Goal: Task Accomplishment & Management: Use online tool/utility

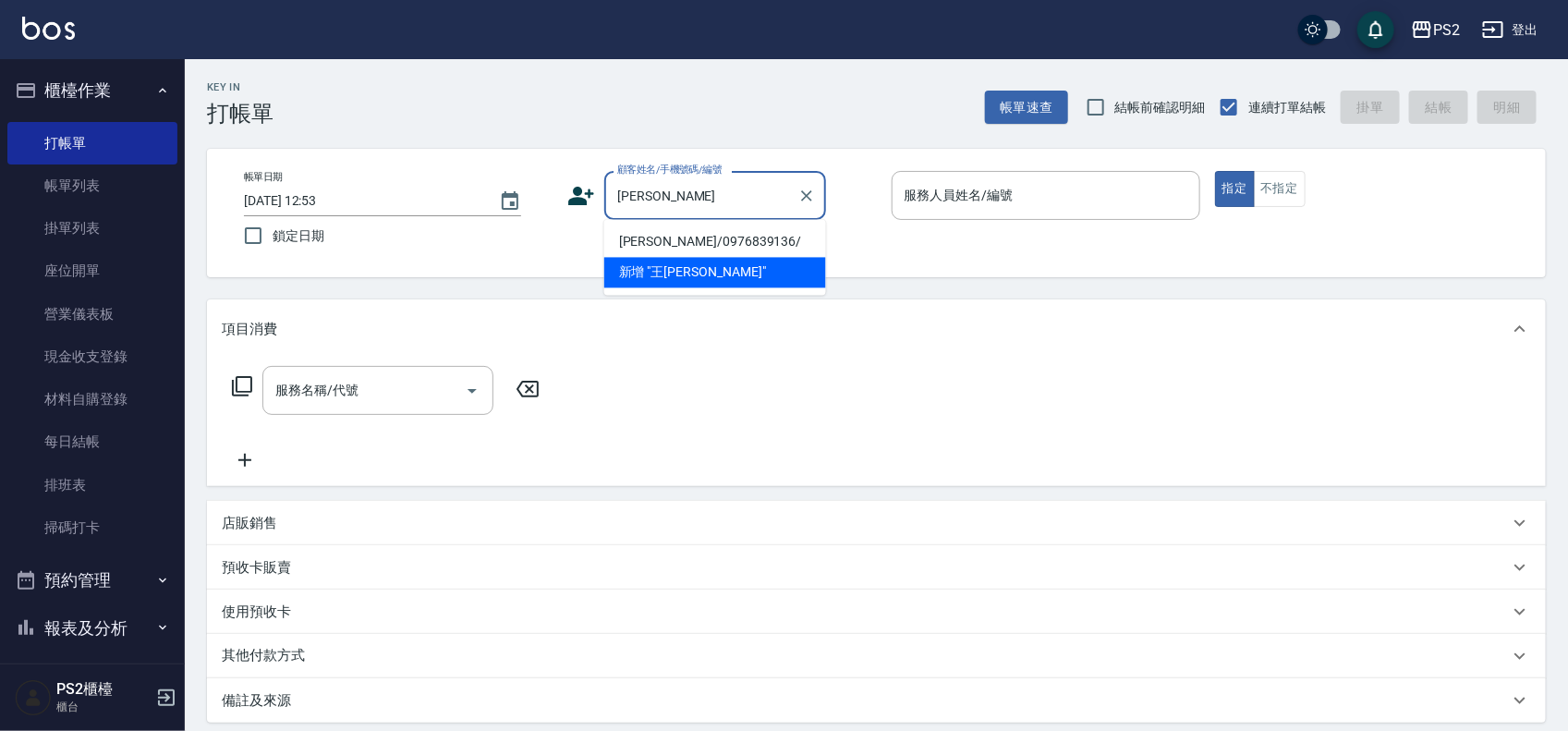
click at [685, 236] on li "王迺樺/0976839136/" at bounding box center [715, 242] width 221 height 30
type input "王迺樺/0976839136/"
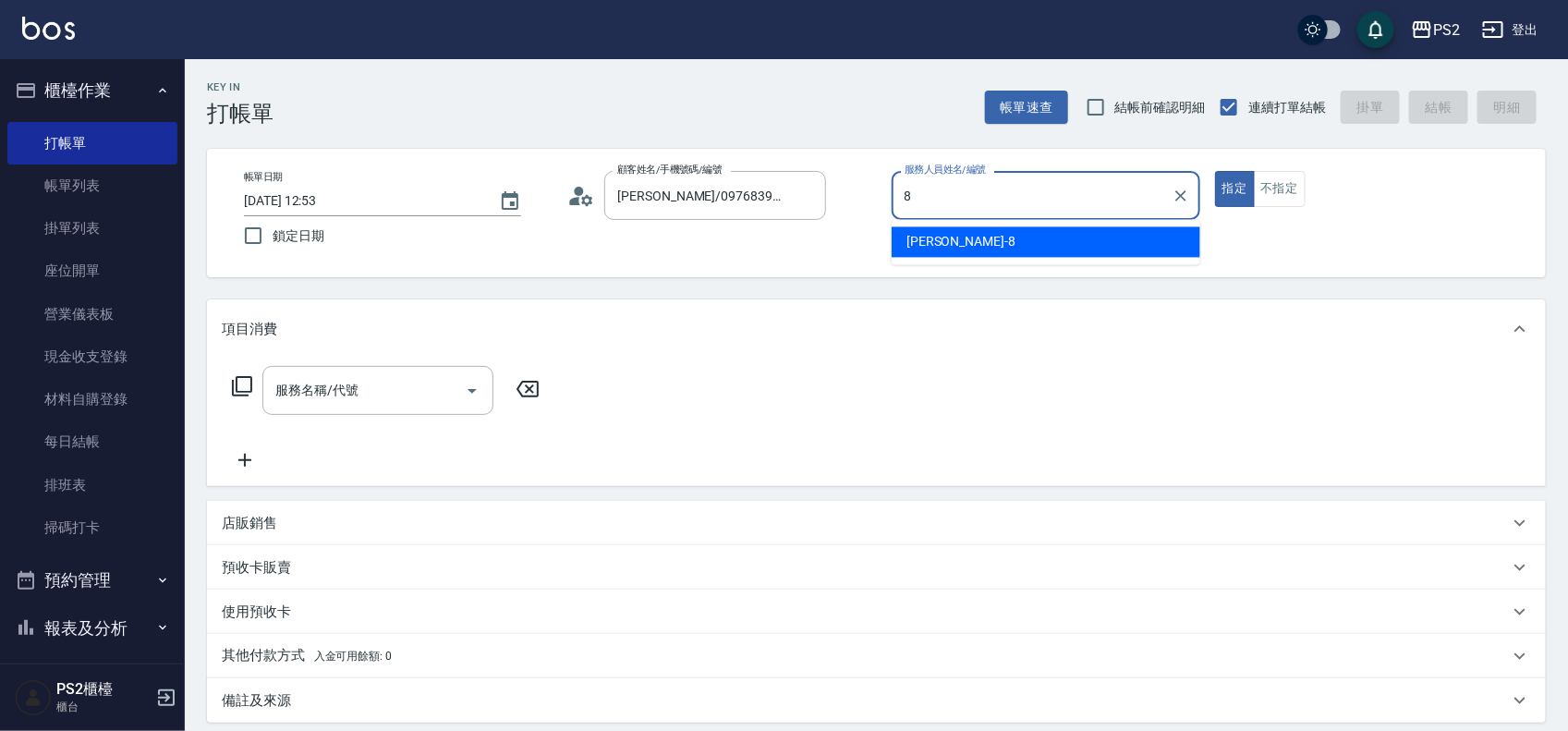
type input "Lori-8"
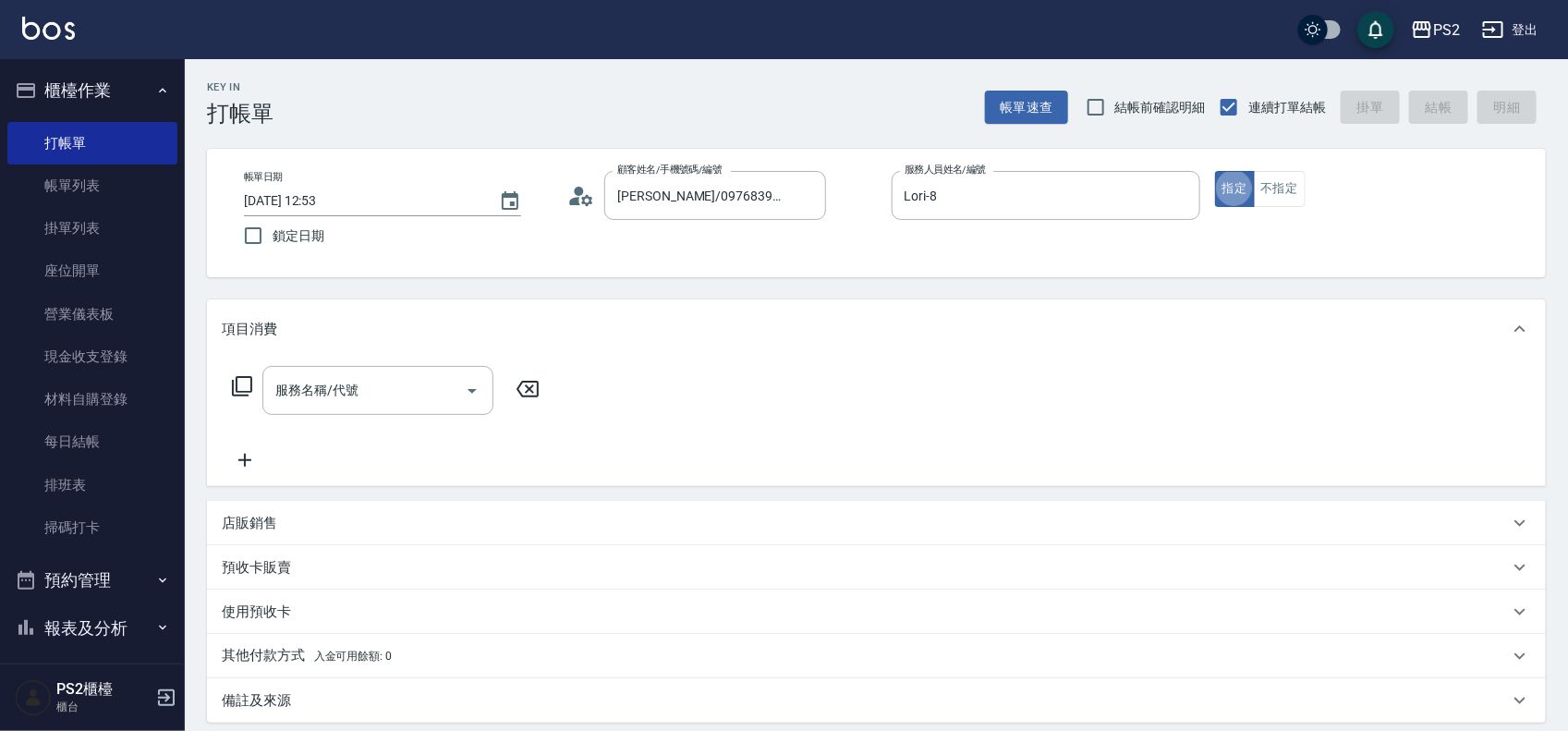
type button "true"
click at [371, 386] on input "服務名稱/代號" at bounding box center [364, 389] width 186 height 32
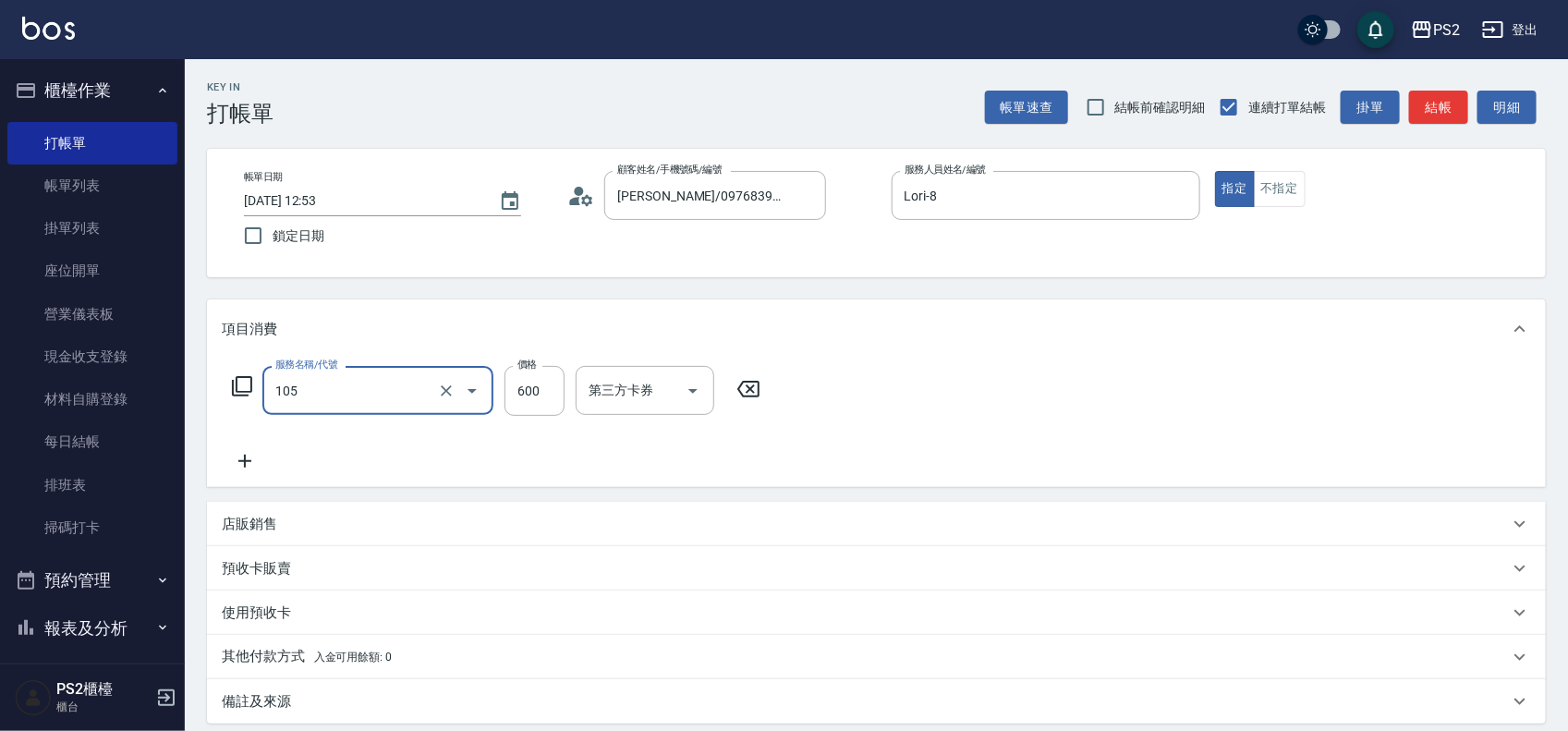
type input "A級洗剪600(105)"
click at [308, 508] on div "店販銷售" at bounding box center [876, 524] width 1339 height 45
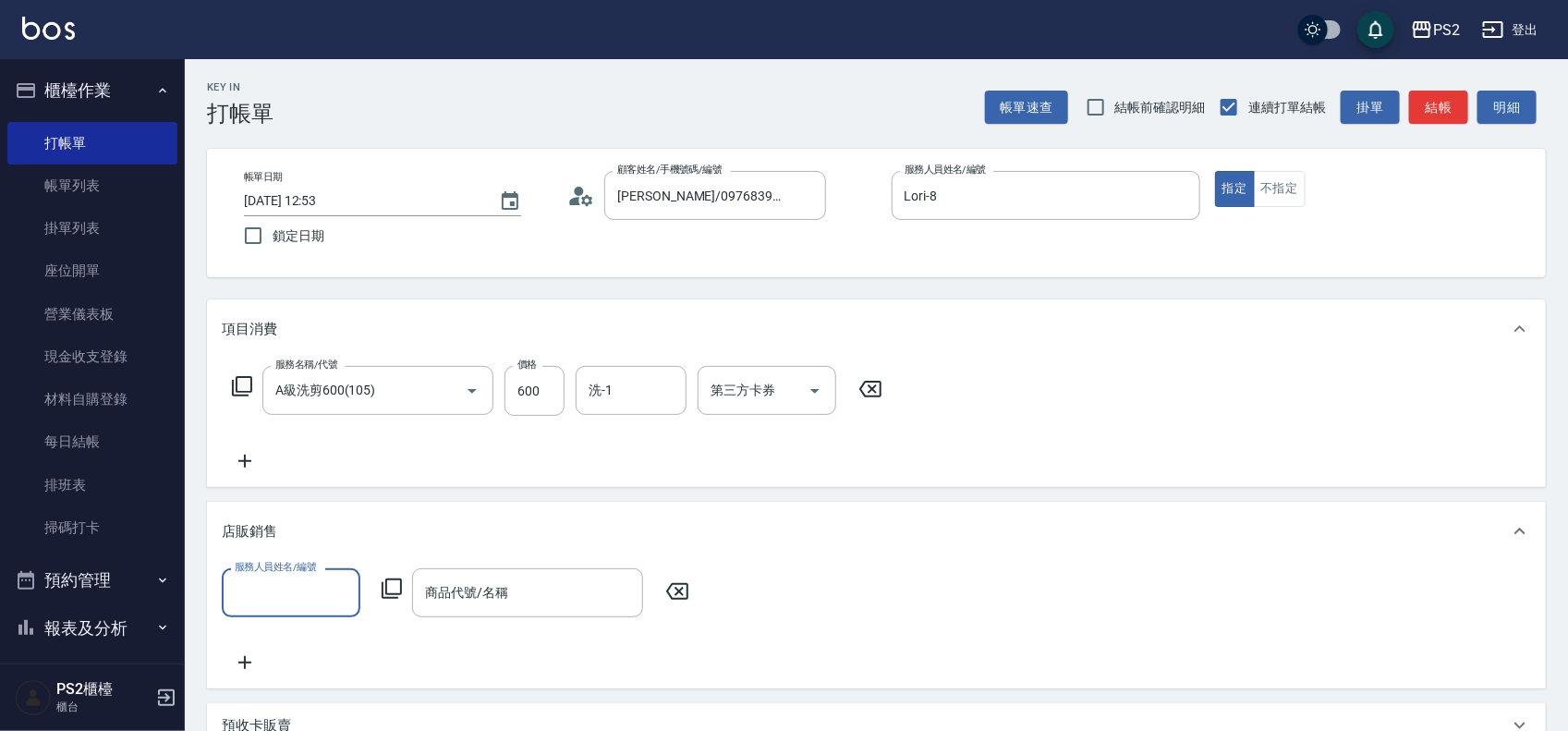
scroll to position [0, 0]
type input "Lori-8"
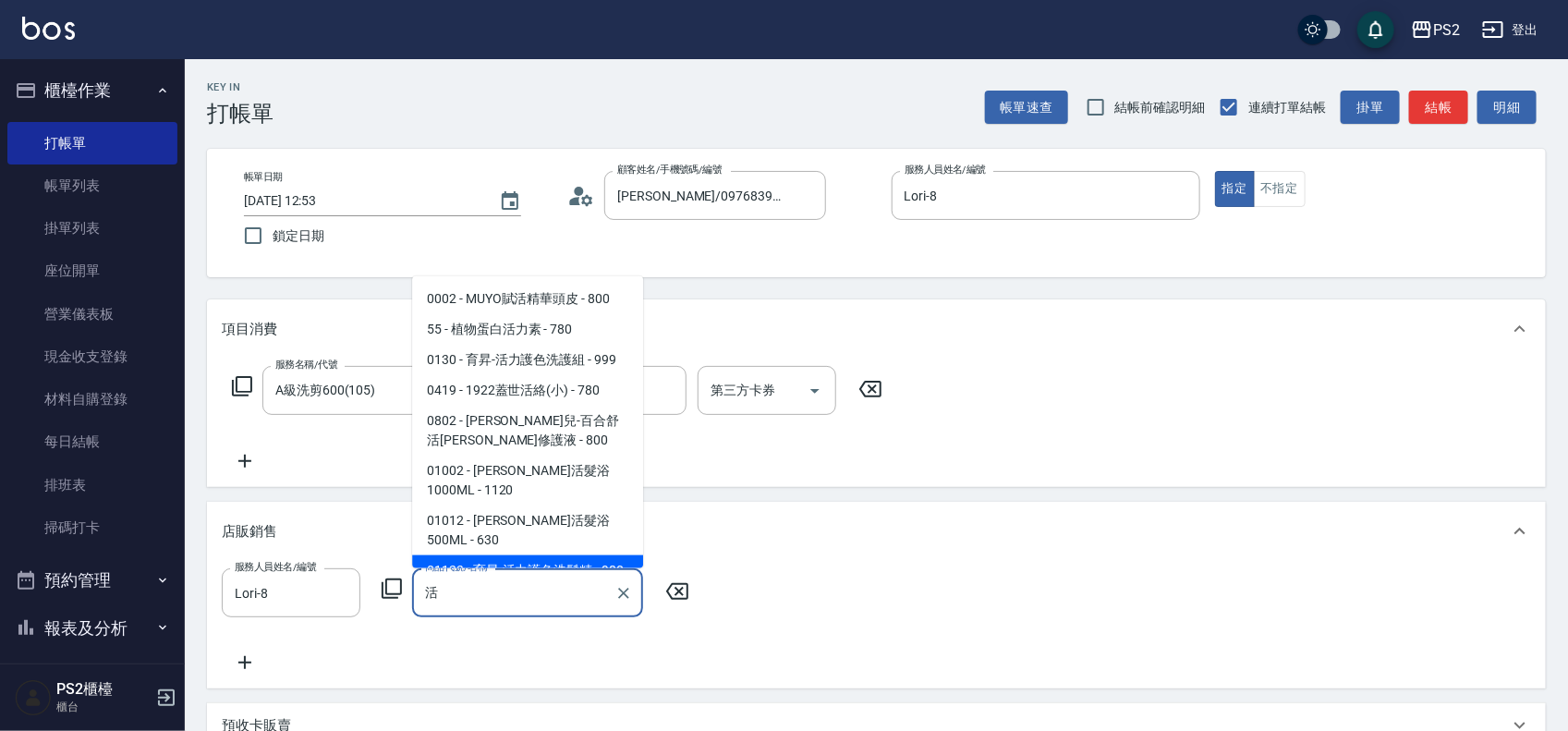
scroll to position [37, 0]
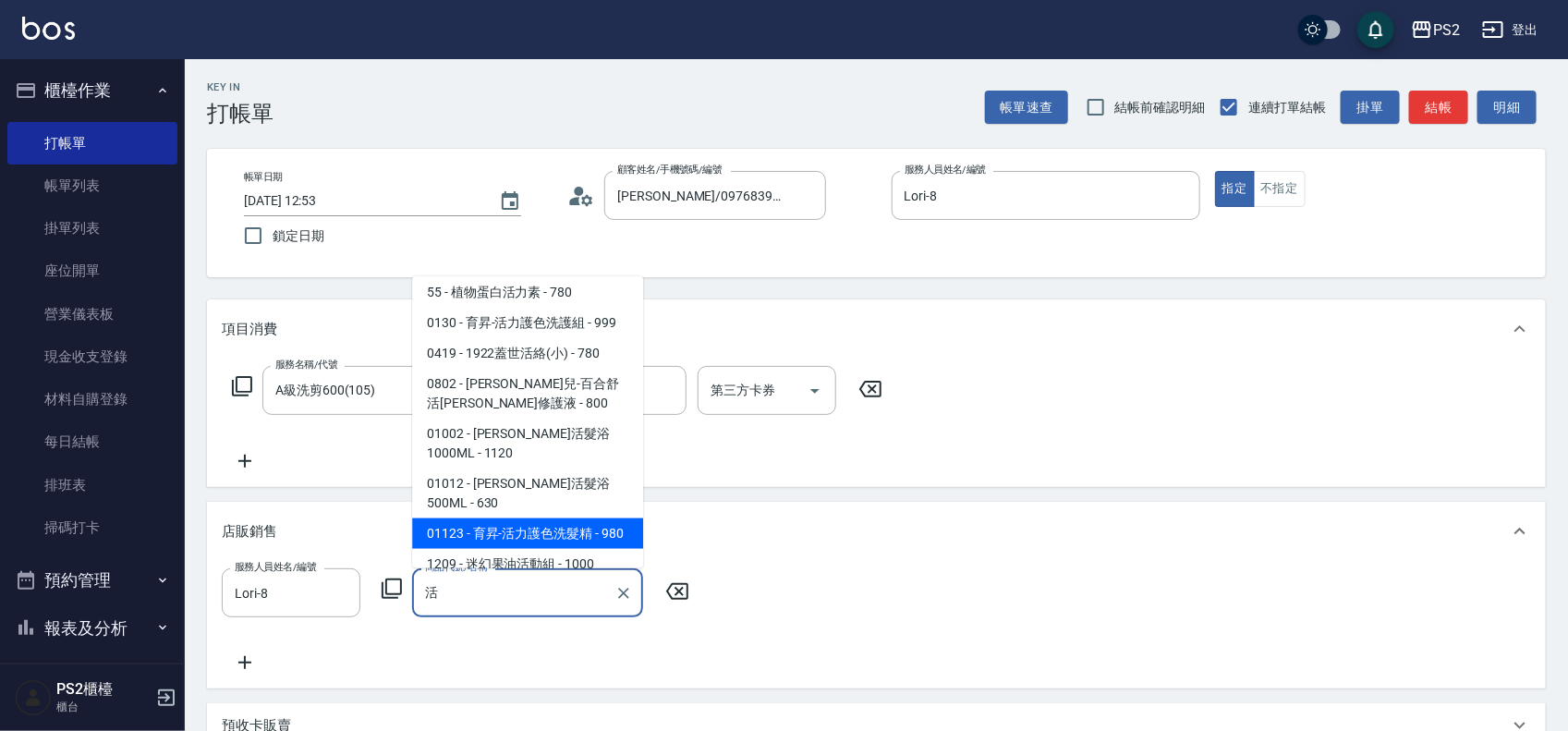
type input "育昇-活力護色洗髮精"
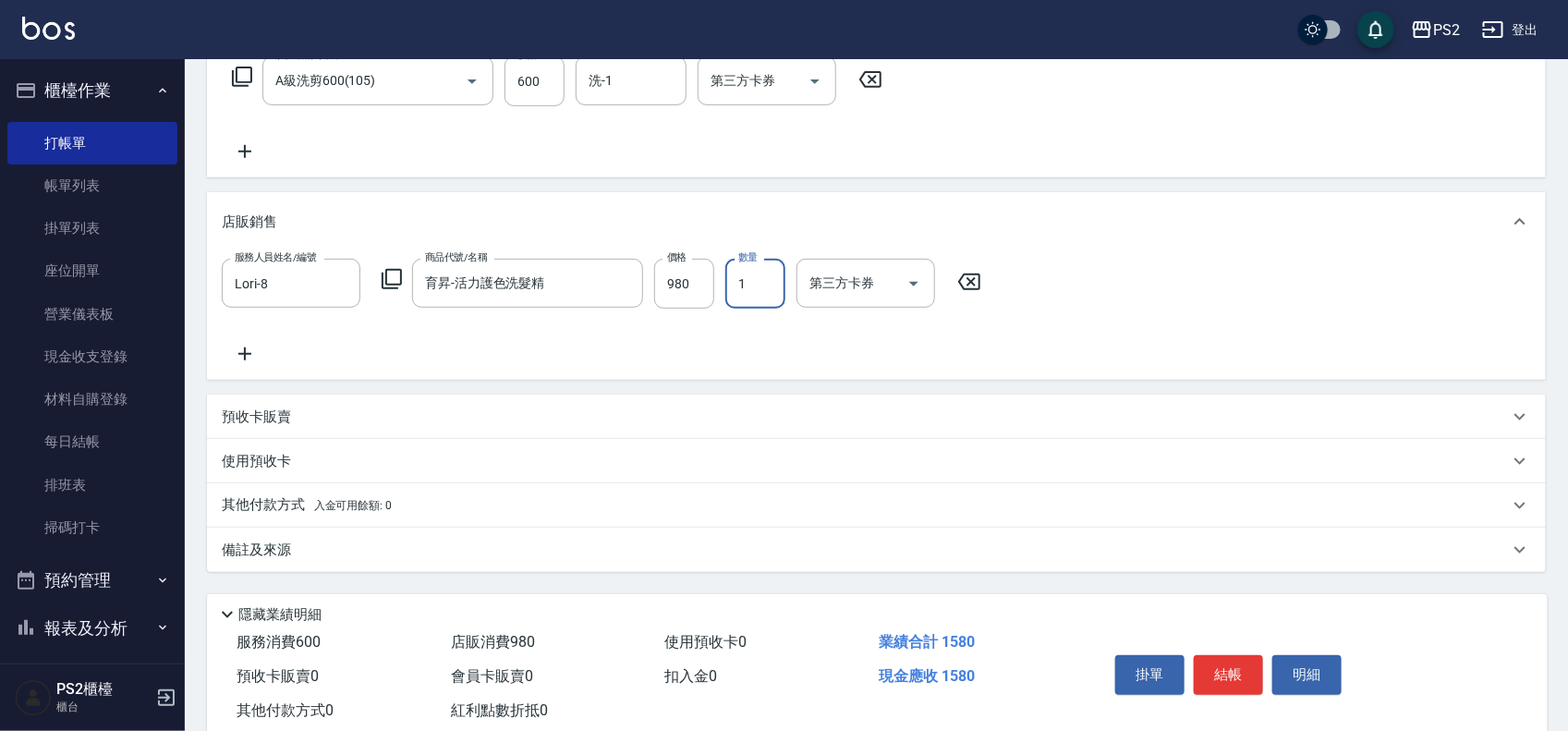
scroll to position [357, 0]
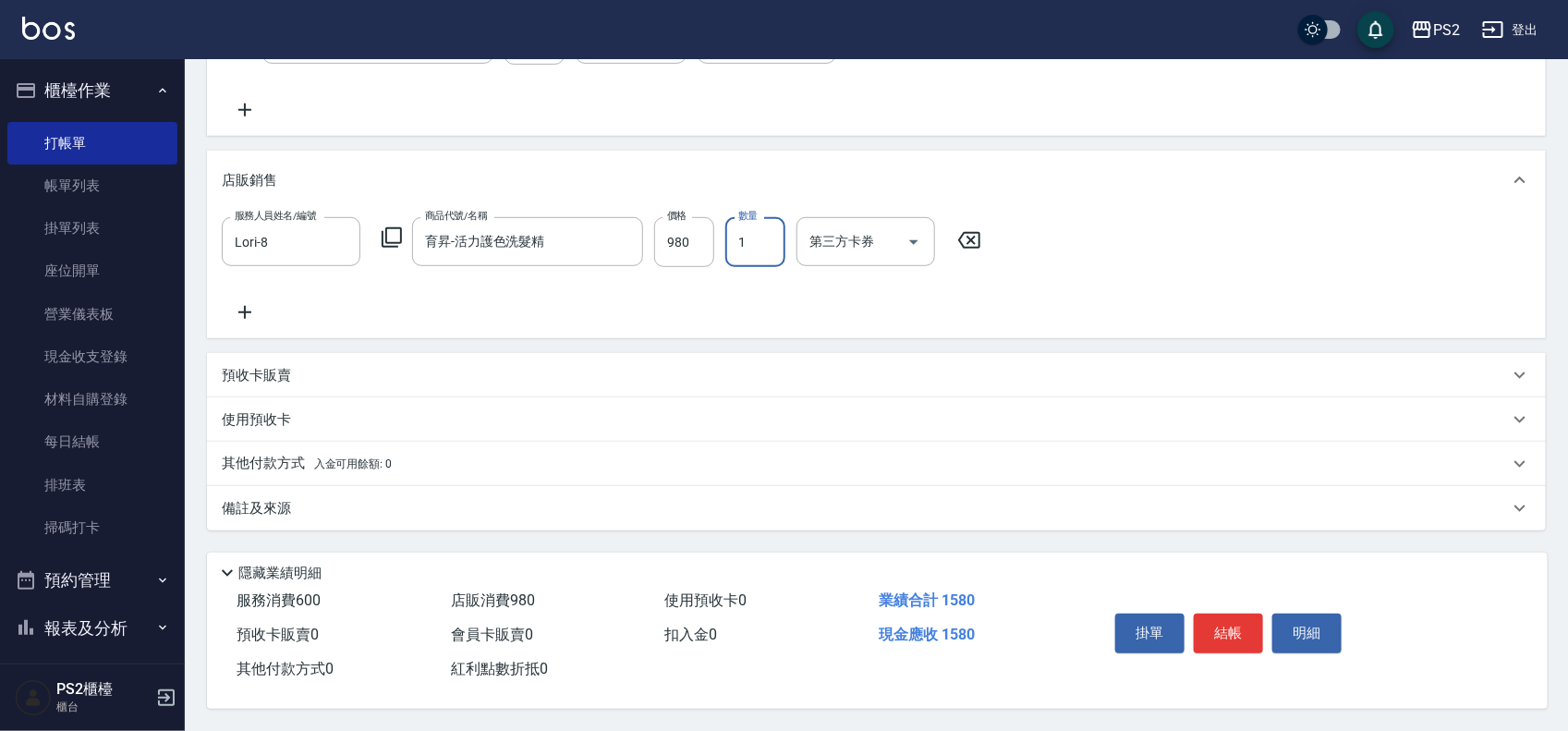
click at [393, 455] on div "其他付款方式 入金可用餘額: 0" at bounding box center [864, 463] width 1286 height 20
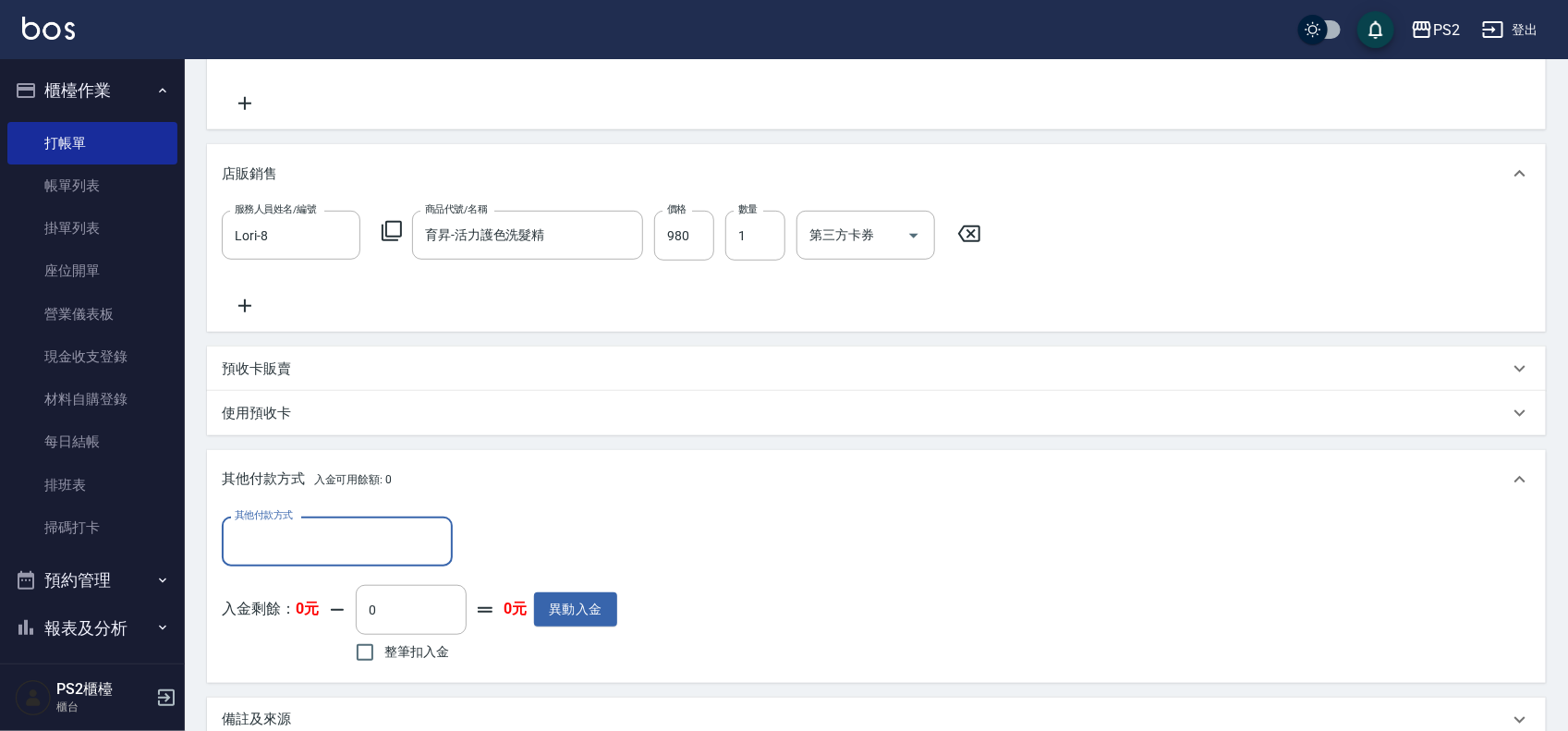
scroll to position [0, 0]
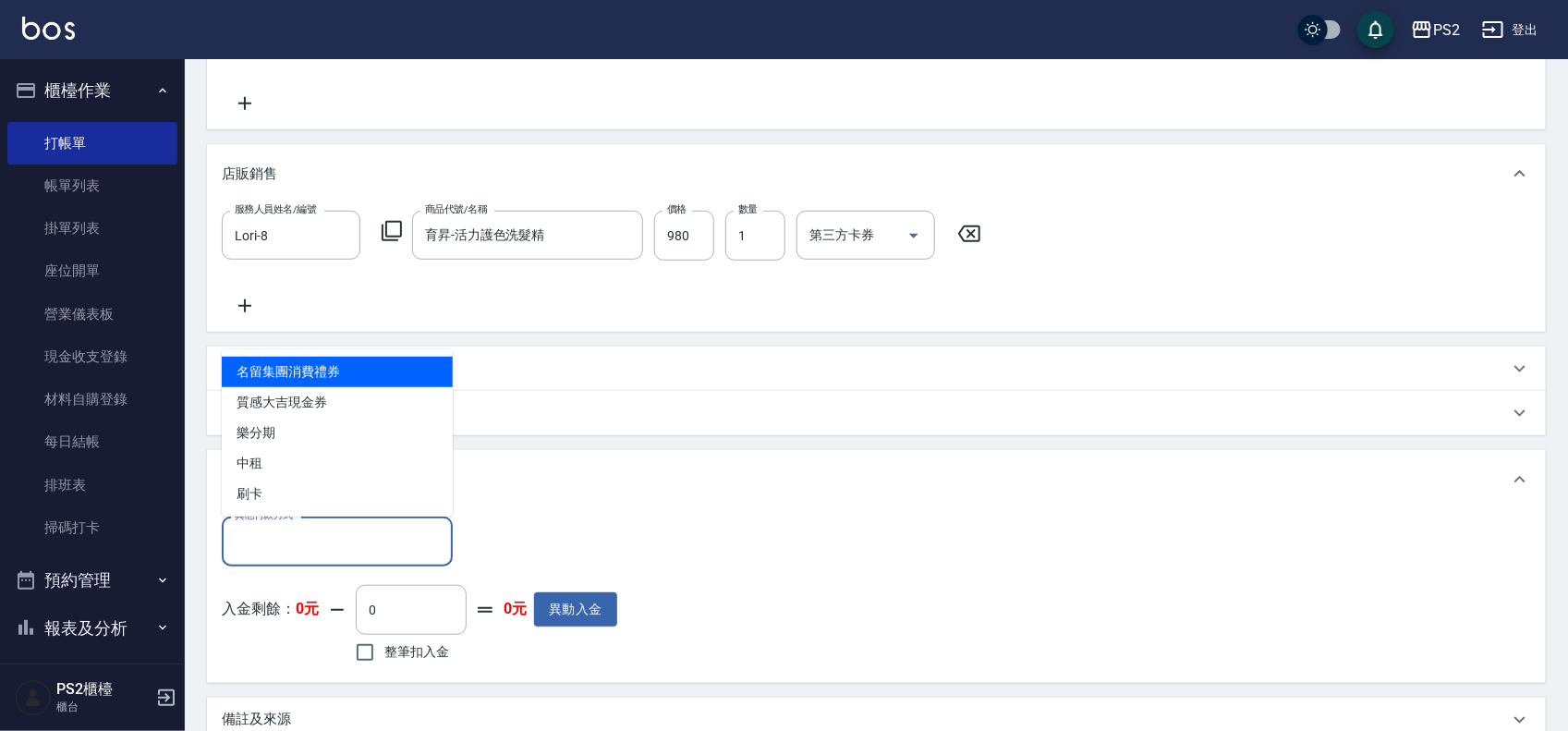
click at [301, 528] on input "其他付款方式" at bounding box center [337, 540] width 215 height 32
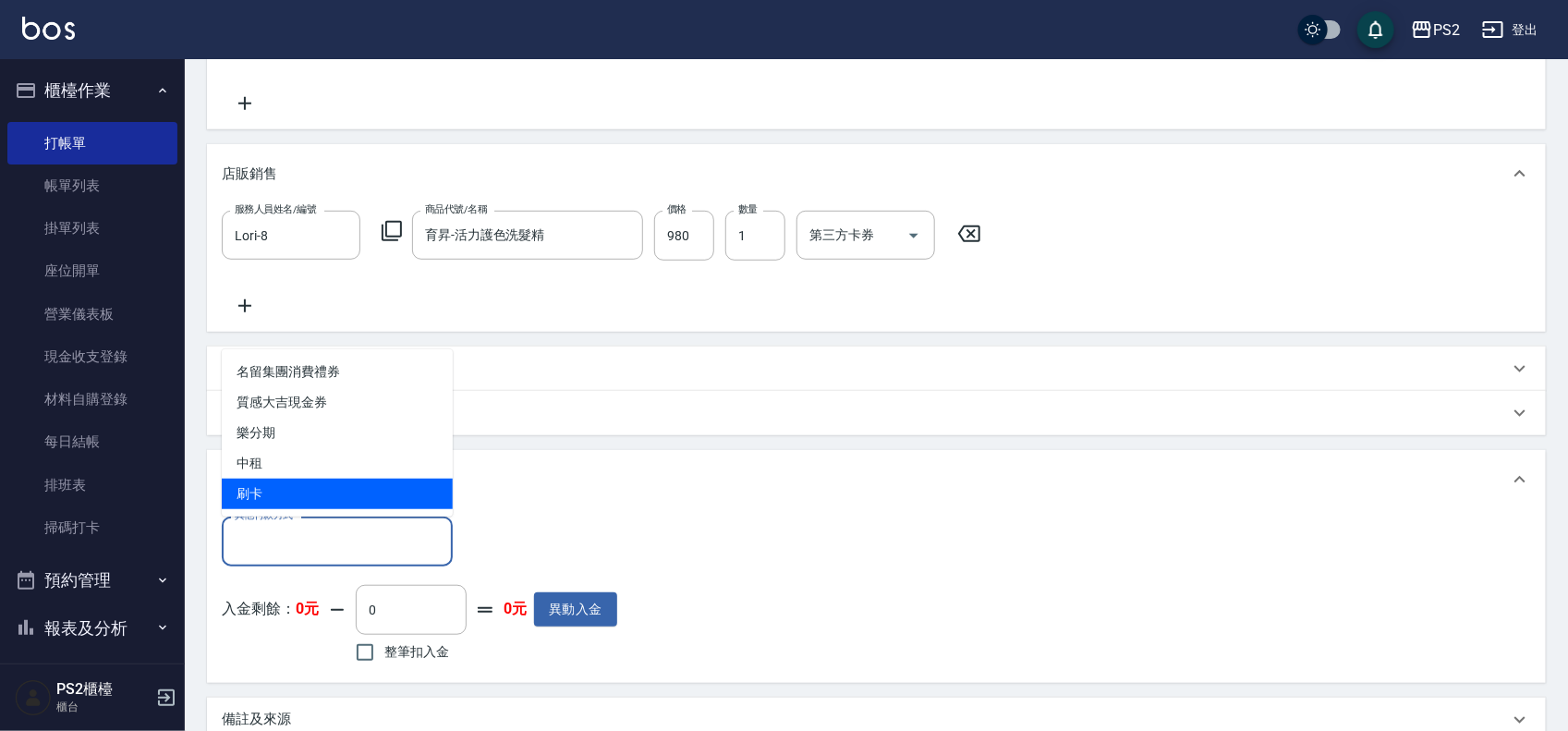
click at [310, 496] on span "刷卡" at bounding box center [337, 493] width 231 height 30
type input "刷卡"
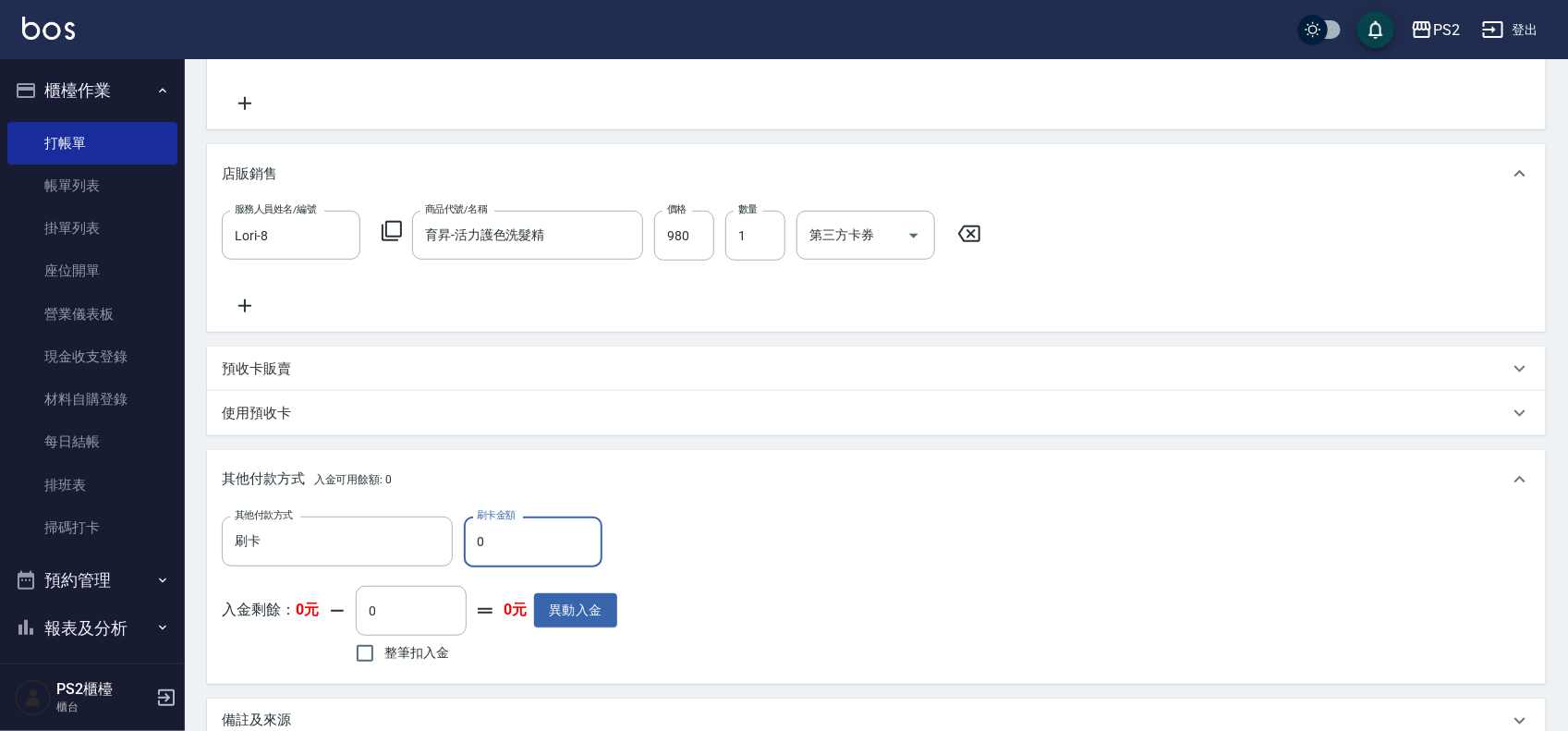
drag, startPoint x: 505, startPoint y: 545, endPoint x: 473, endPoint y: 546, distance: 32.0
click at [473, 546] on input "0" at bounding box center [533, 541] width 139 height 50
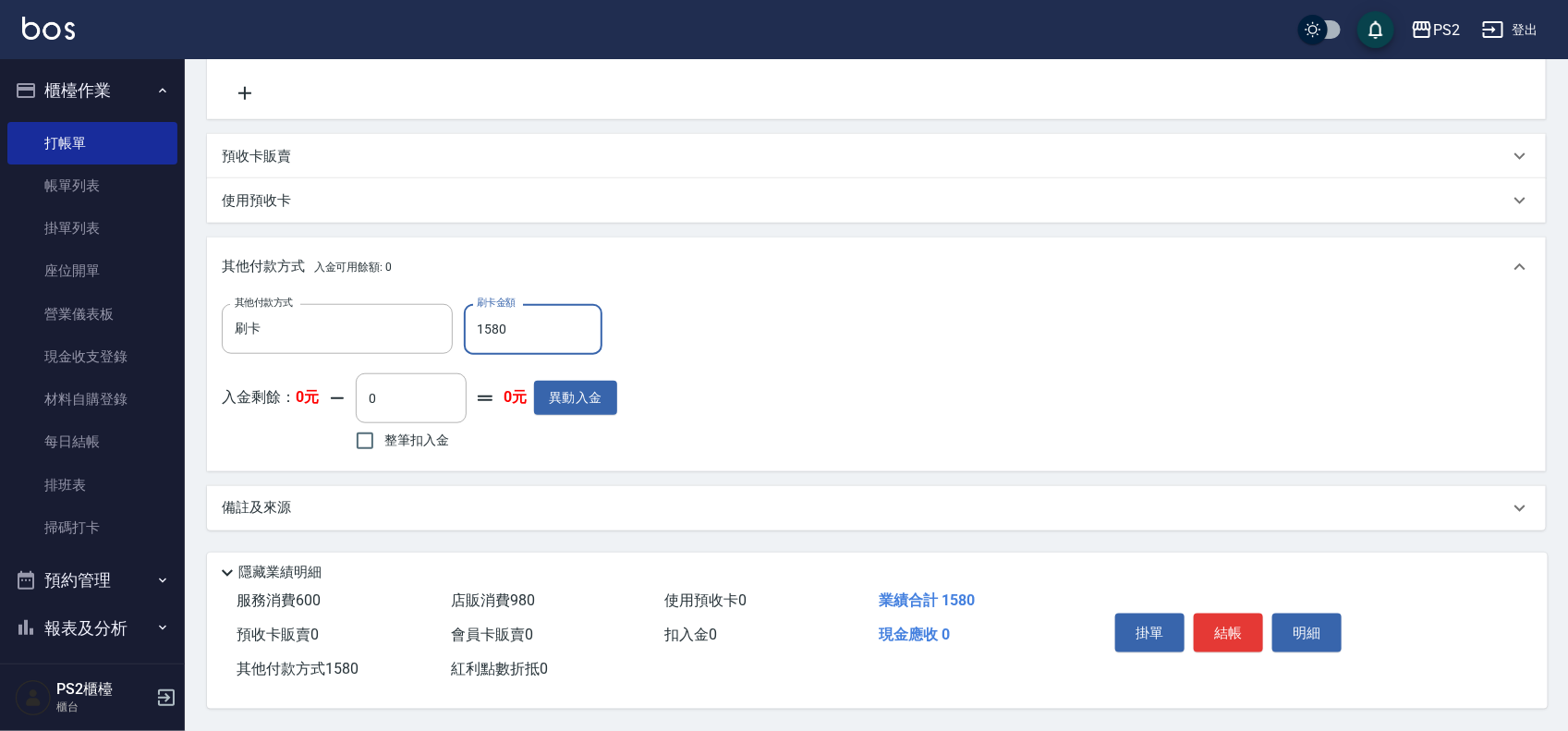
scroll to position [576, 0]
type input "1580"
click at [1211, 624] on button "結帳" at bounding box center [1227, 633] width 69 height 39
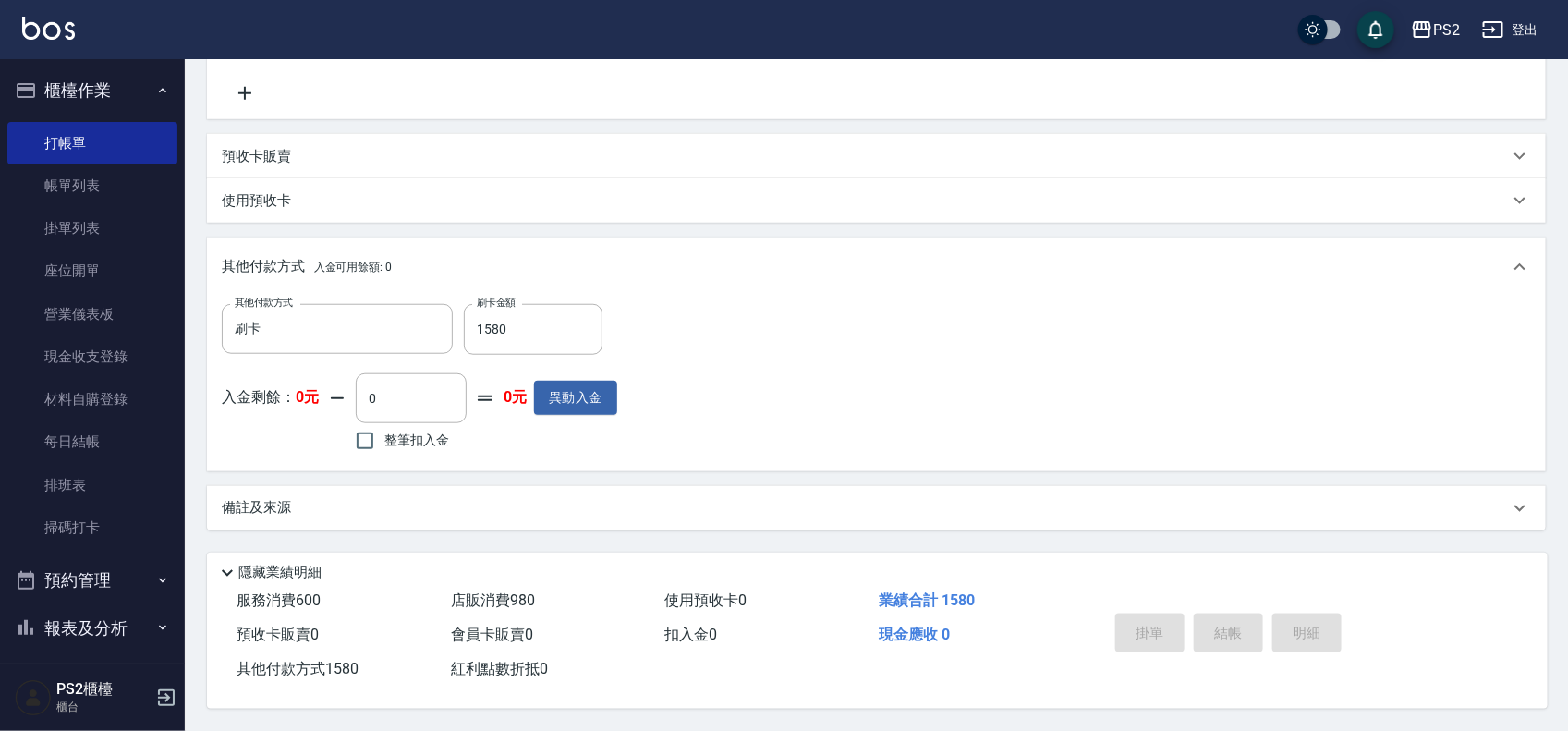
type input "2025/08/13 14:19"
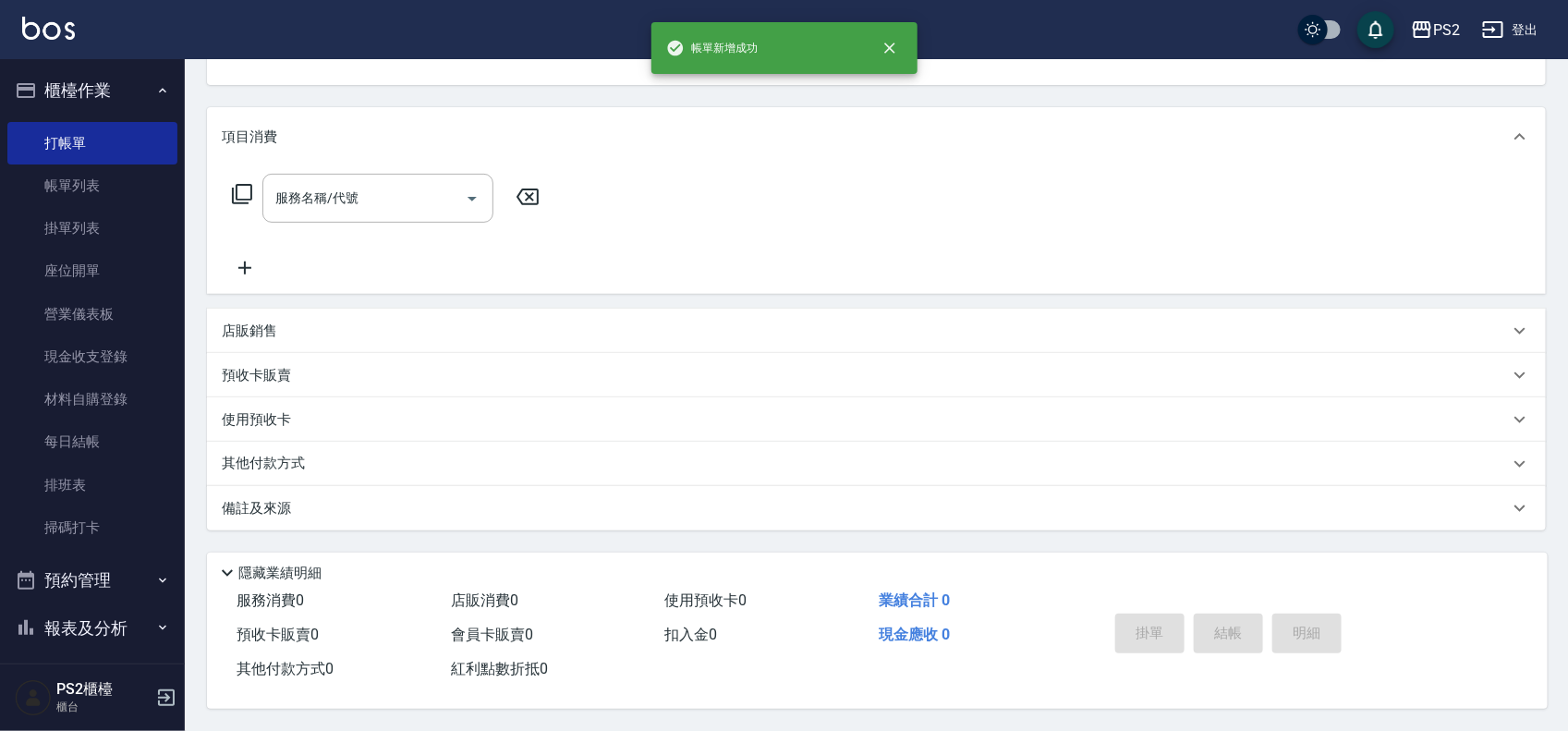
scroll to position [0, 0]
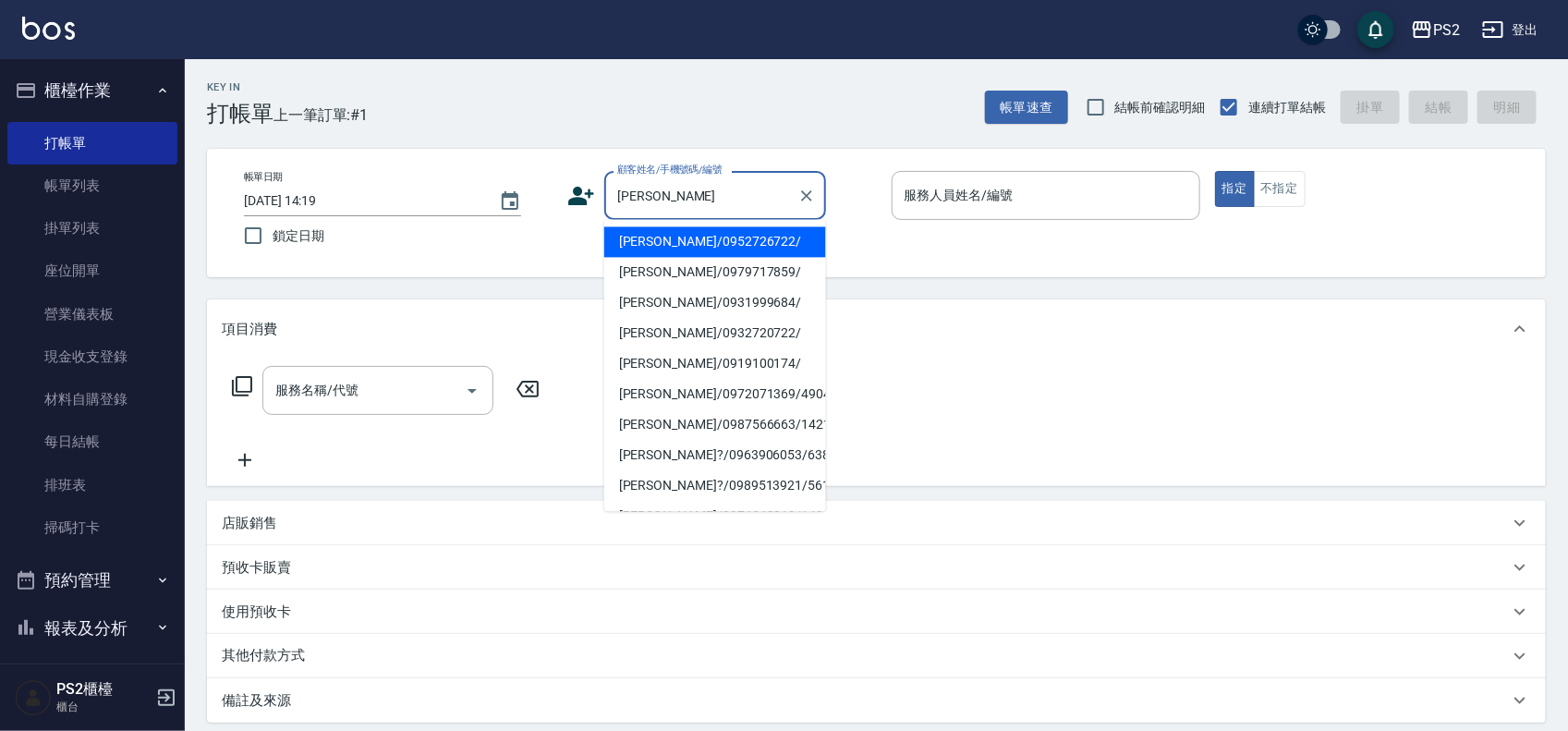
click at [737, 236] on li "林昱成/0952726722/" at bounding box center [715, 242] width 221 height 30
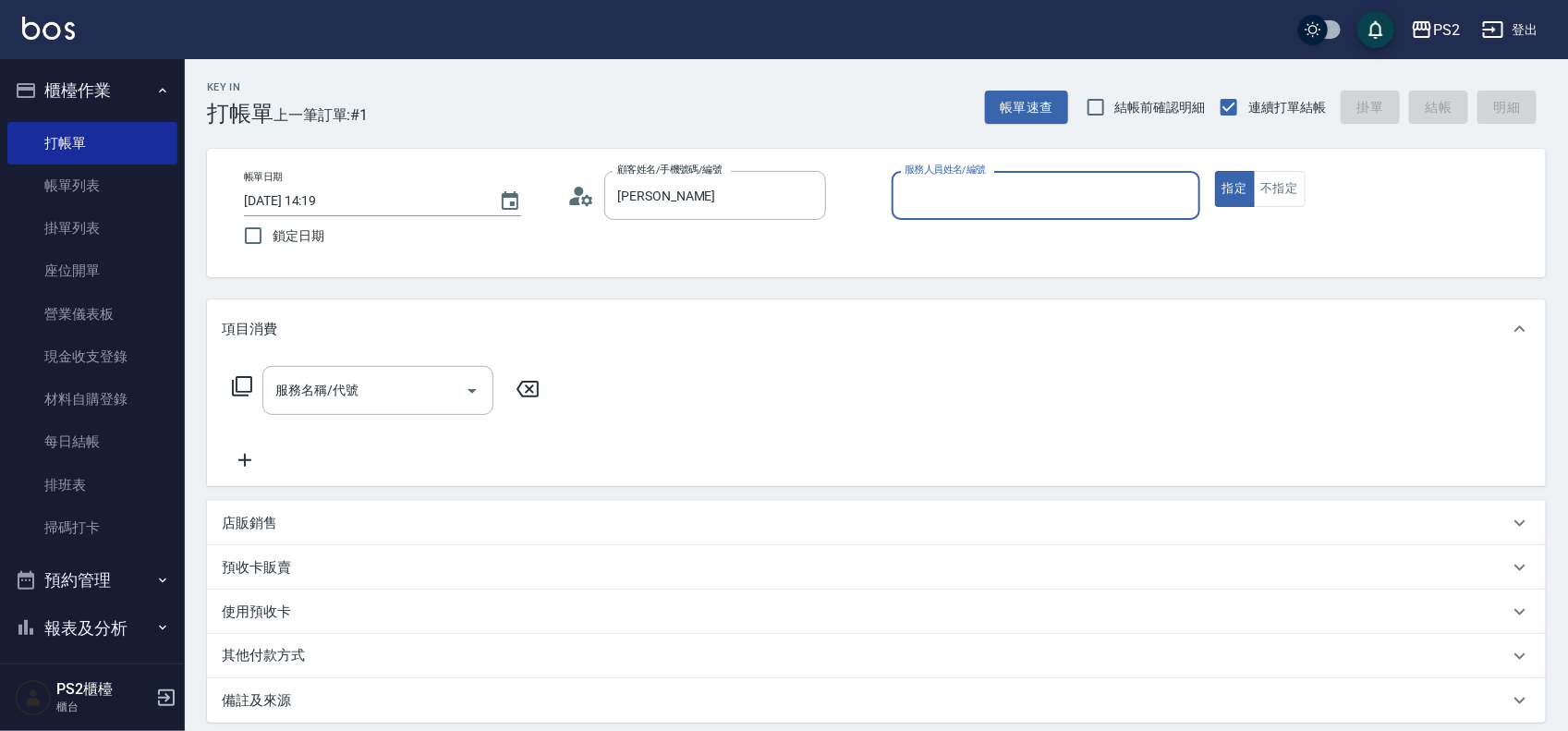
type input "林昱成/0952726722/"
click at [1215, 171] on button "指定" at bounding box center [1234, 188] width 40 height 36
type input "Lori-8"
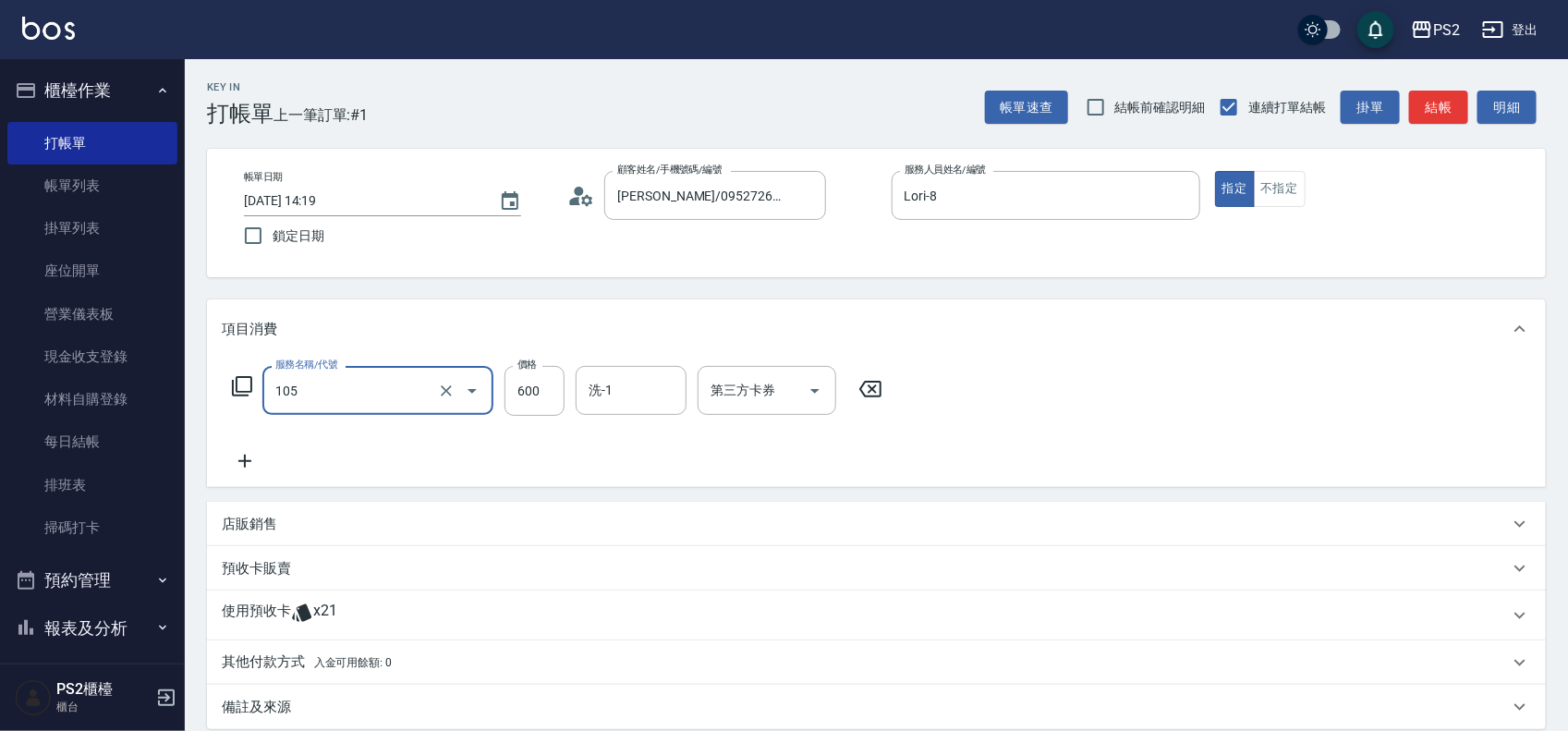
type input "A級洗剪600(105)"
type input "1350"
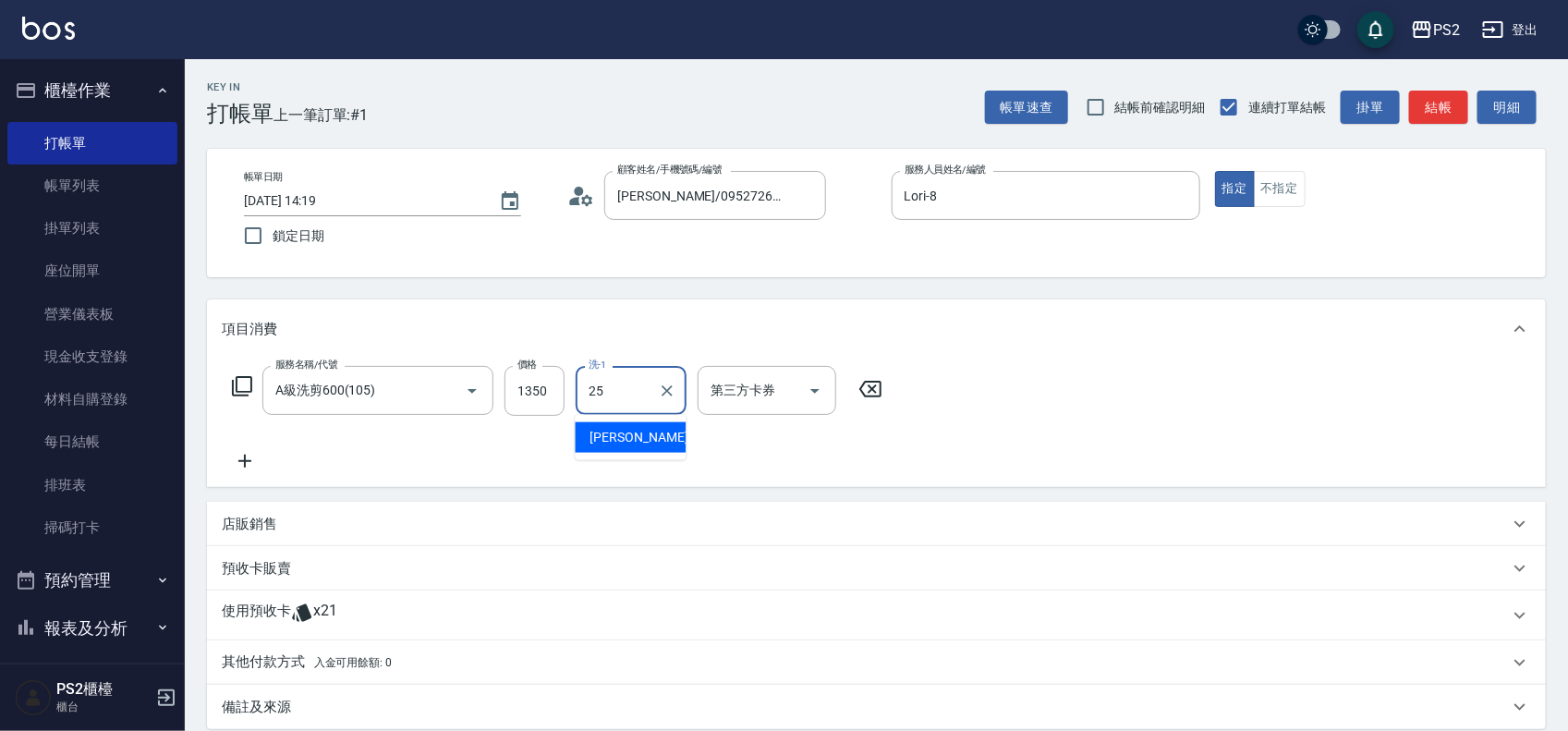
type input "Allan-25"
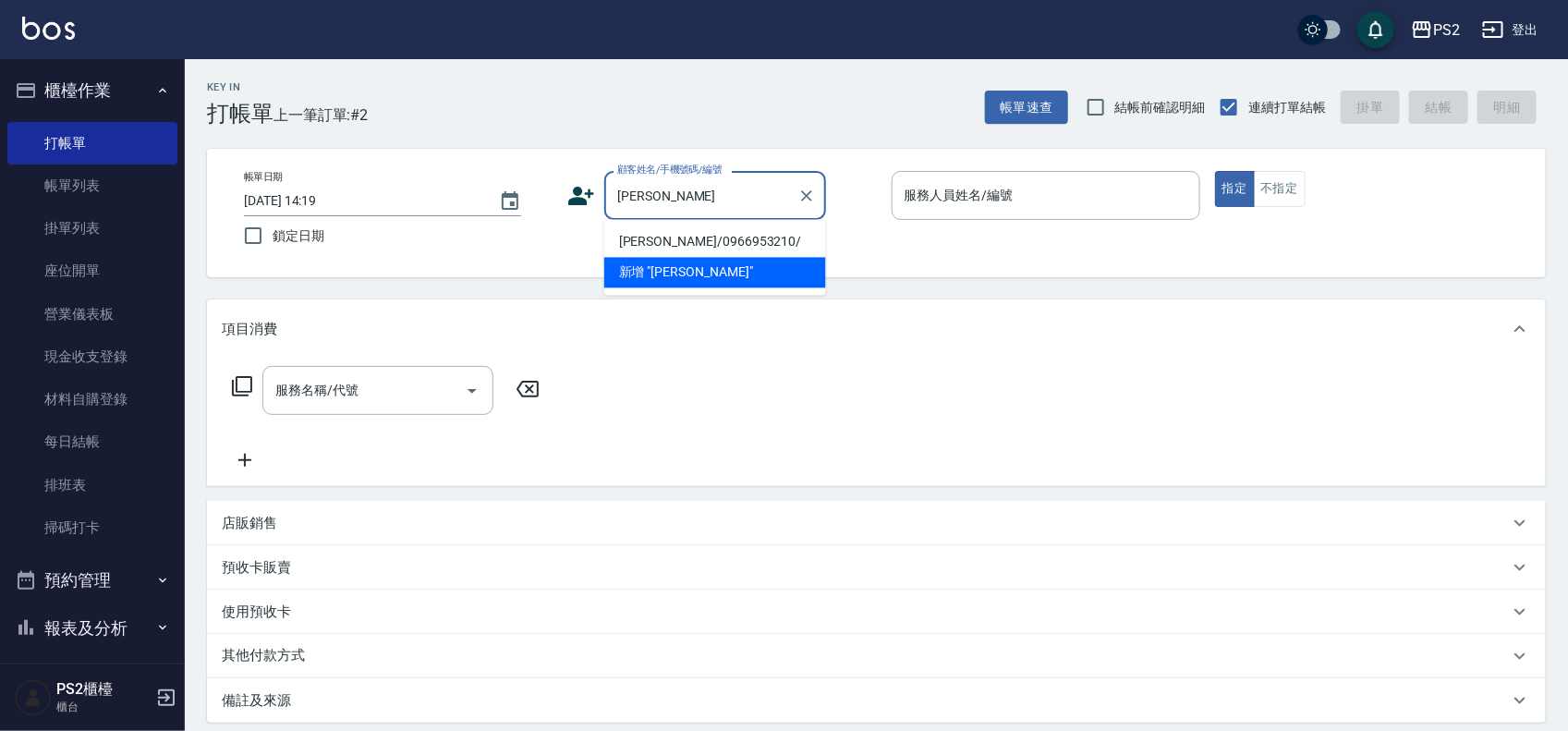
click at [739, 236] on li "薛曉蘋/0966953210/" at bounding box center [715, 242] width 221 height 30
type input "薛曉蘋/0966953210/"
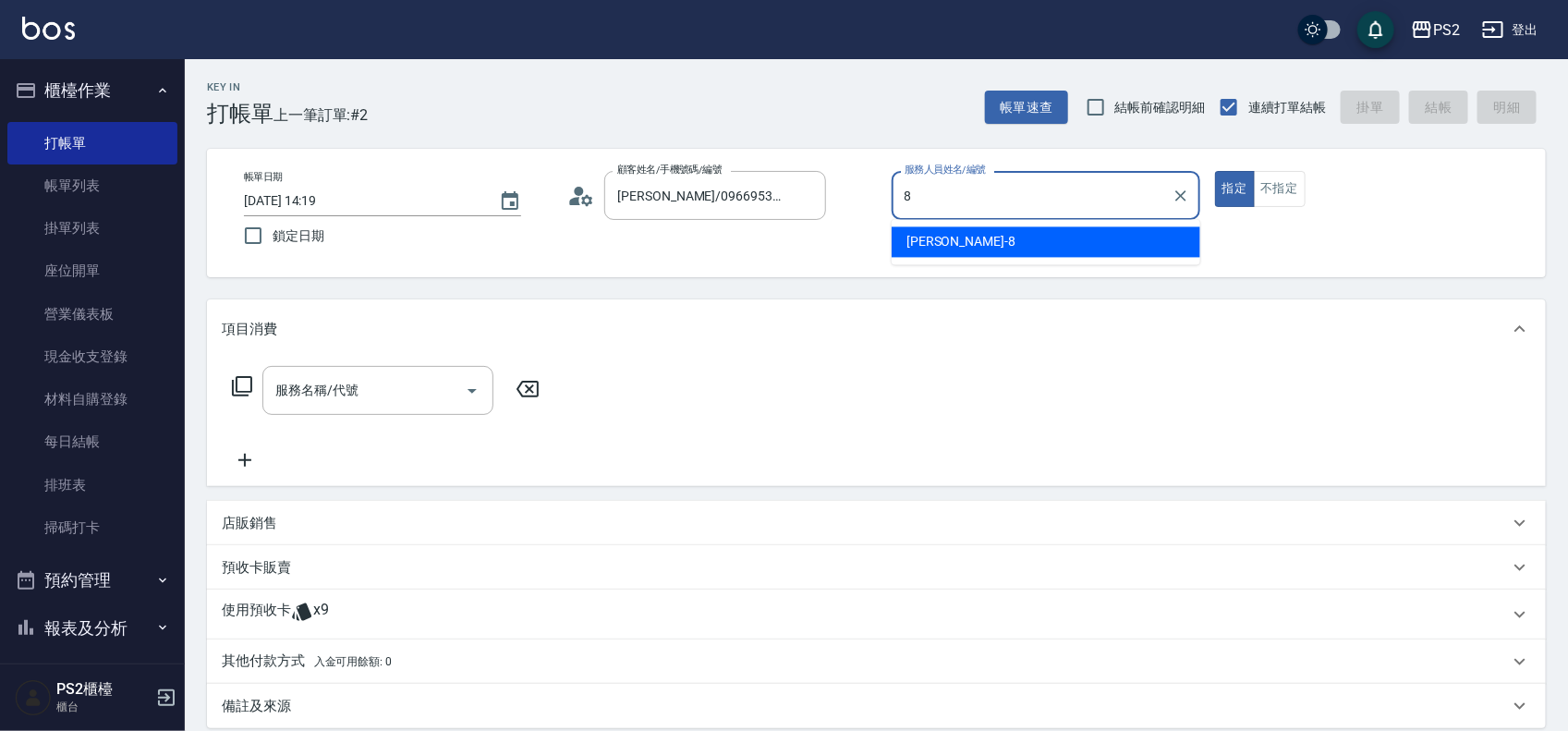
type input "Lori-8"
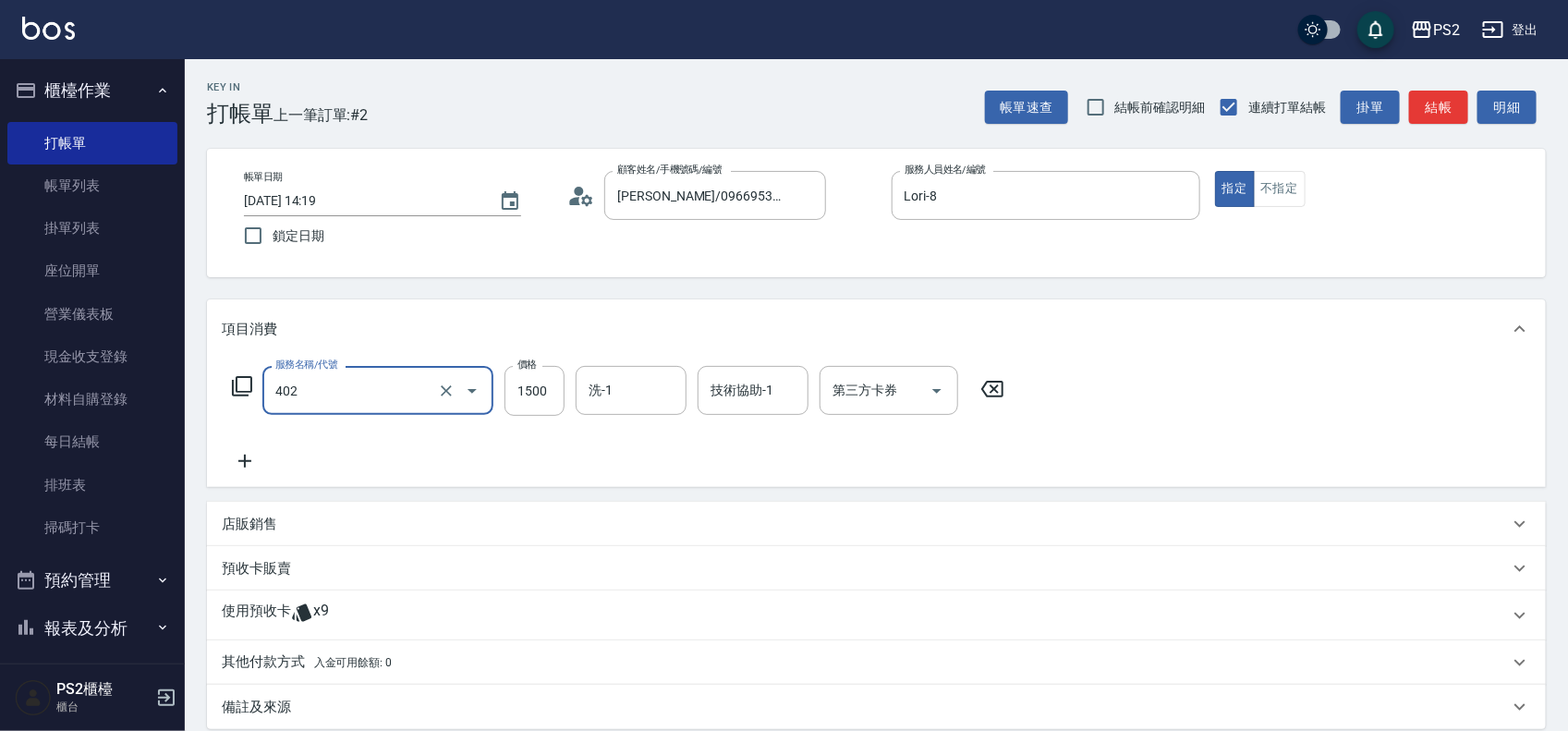
type input "染髮+髮還原1500(402)"
type input "2000"
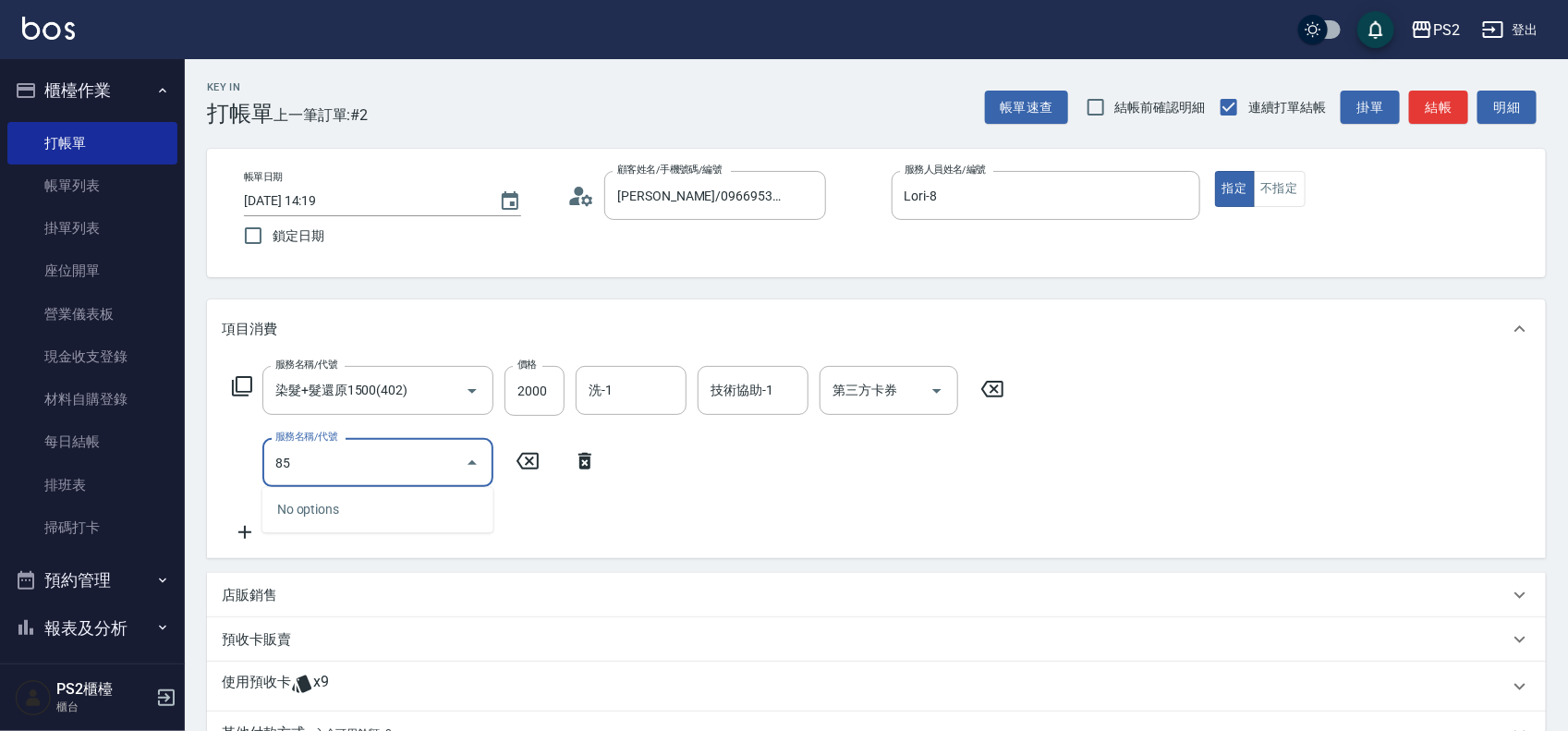
type input "8"
type input "洗+水解護髮600(512)"
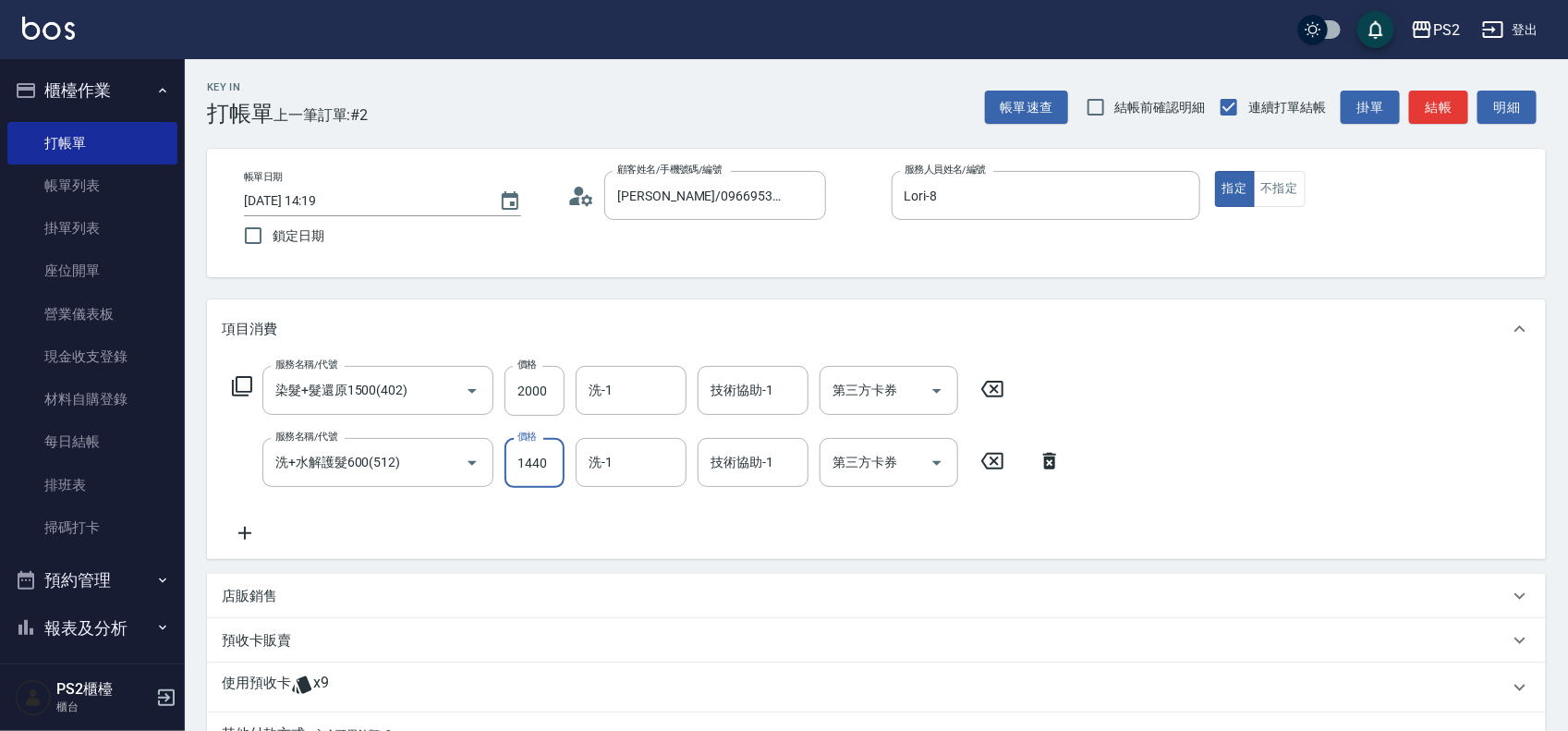
type input "1440"
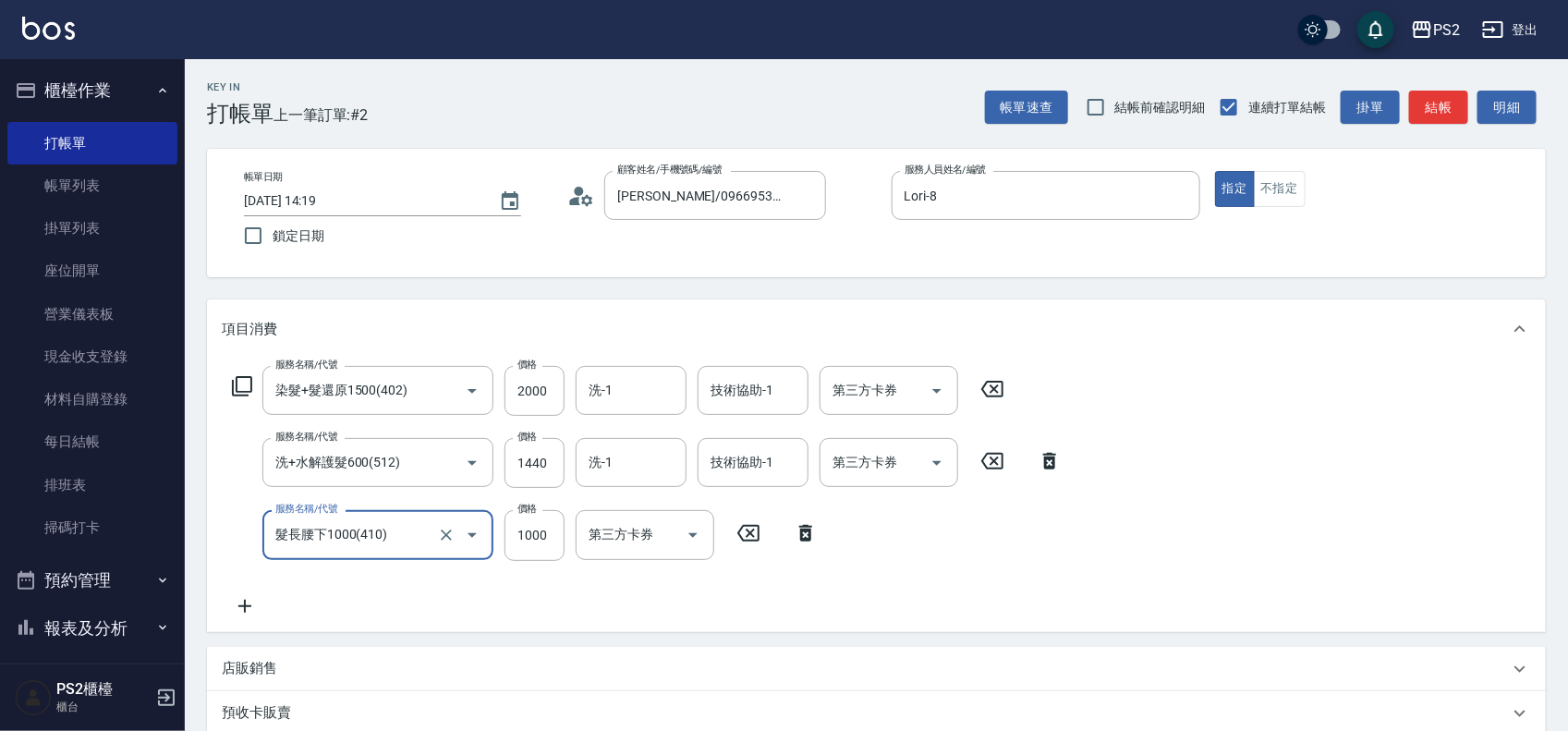
type input "髮長腰下1000(410)"
type input "1500"
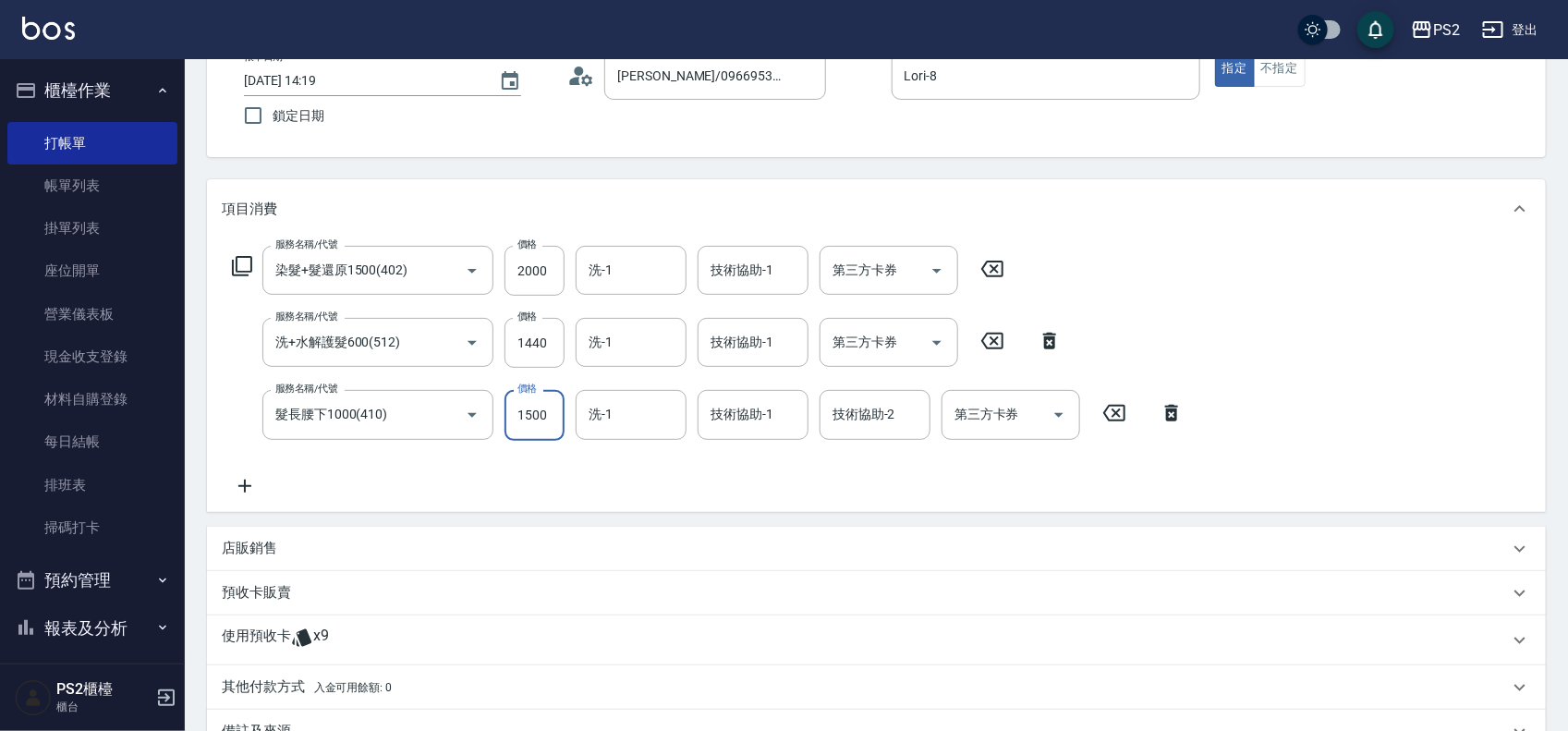
scroll to position [118, 0]
click at [256, 477] on icon at bounding box center [245, 487] width 47 height 22
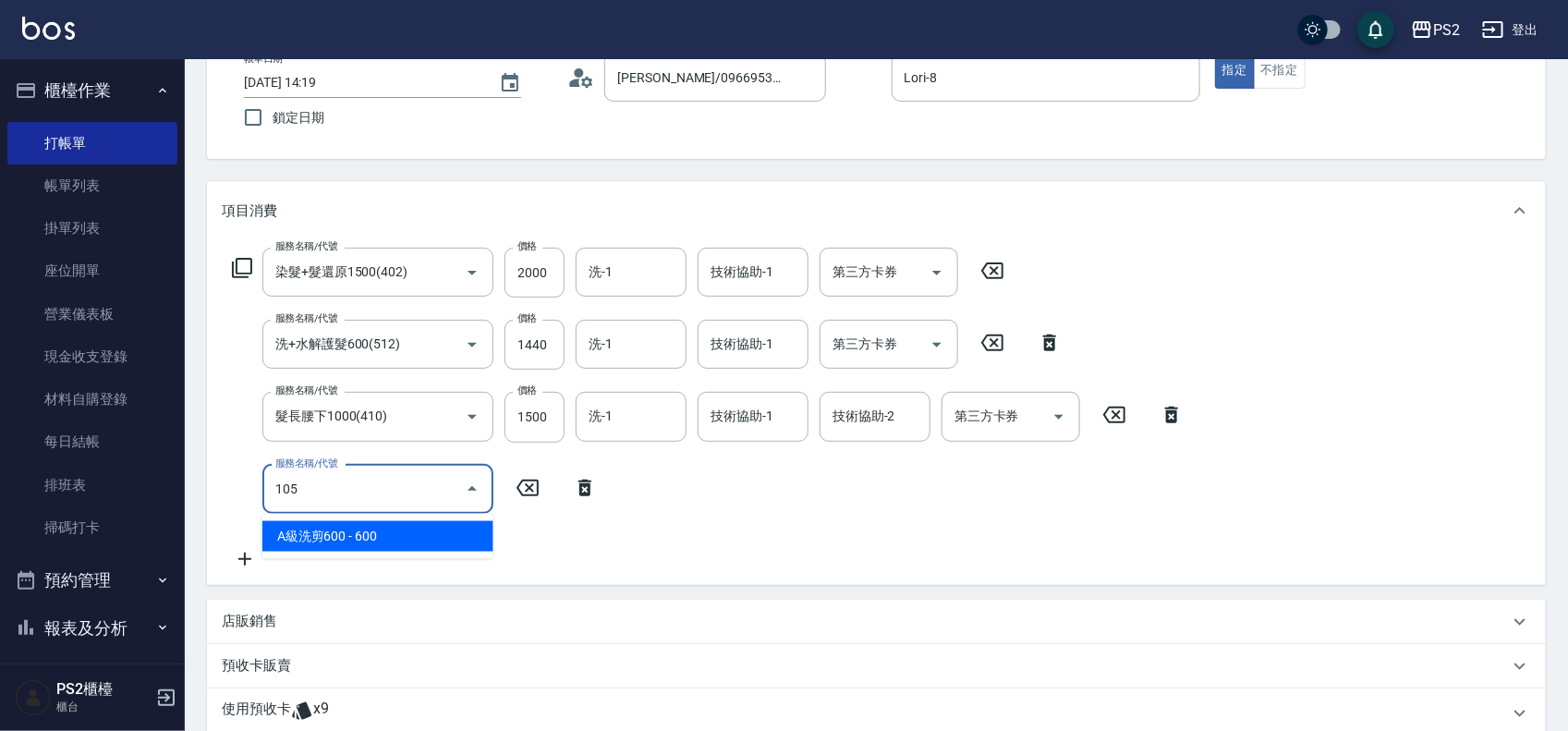
type input "A級洗剪600(105)"
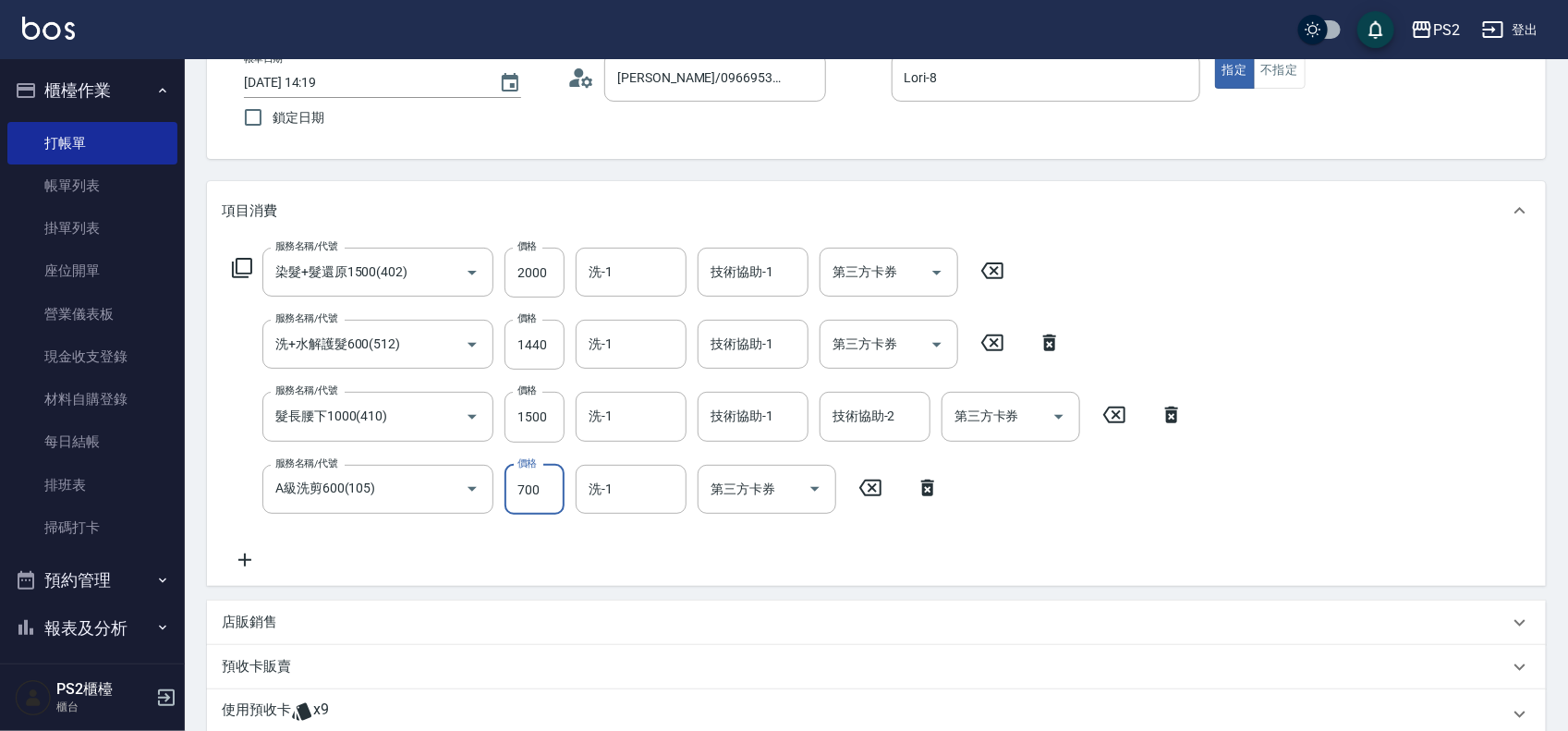
type input "700"
type input "Allan-25"
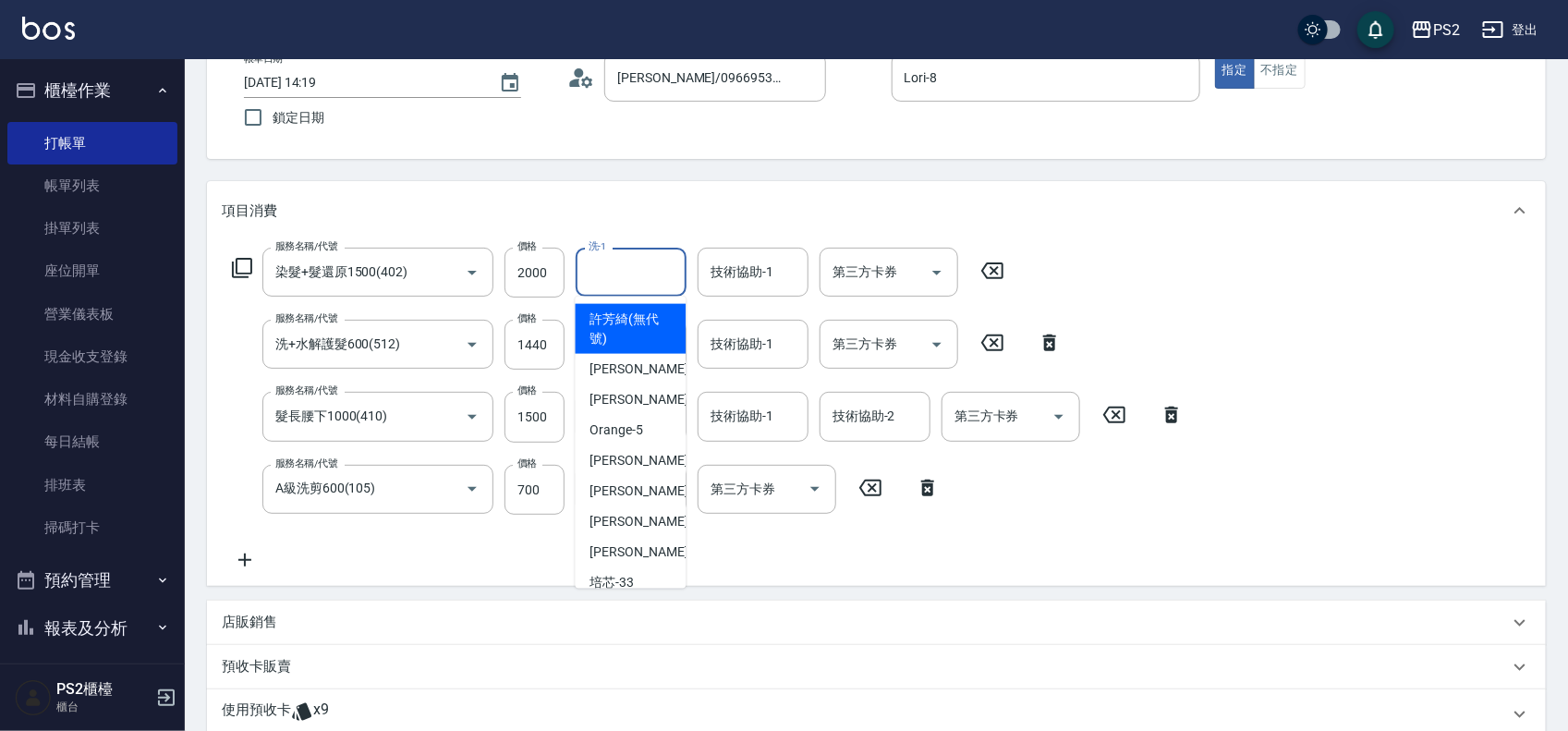
click at [597, 273] on input "洗-1" at bounding box center [630, 272] width 94 height 32
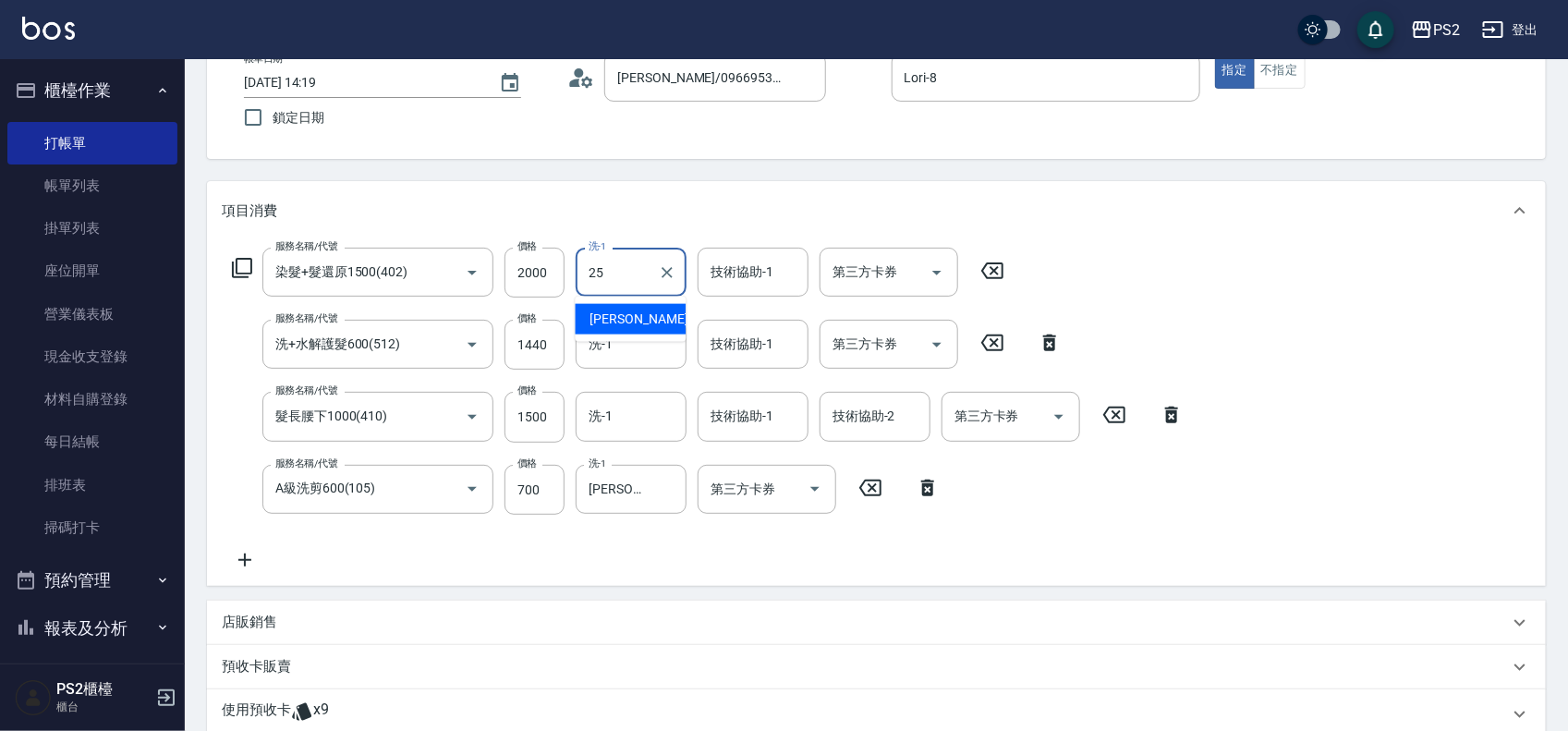
type input "Allan-25"
click at [625, 340] on input "洗-1" at bounding box center [630, 344] width 94 height 32
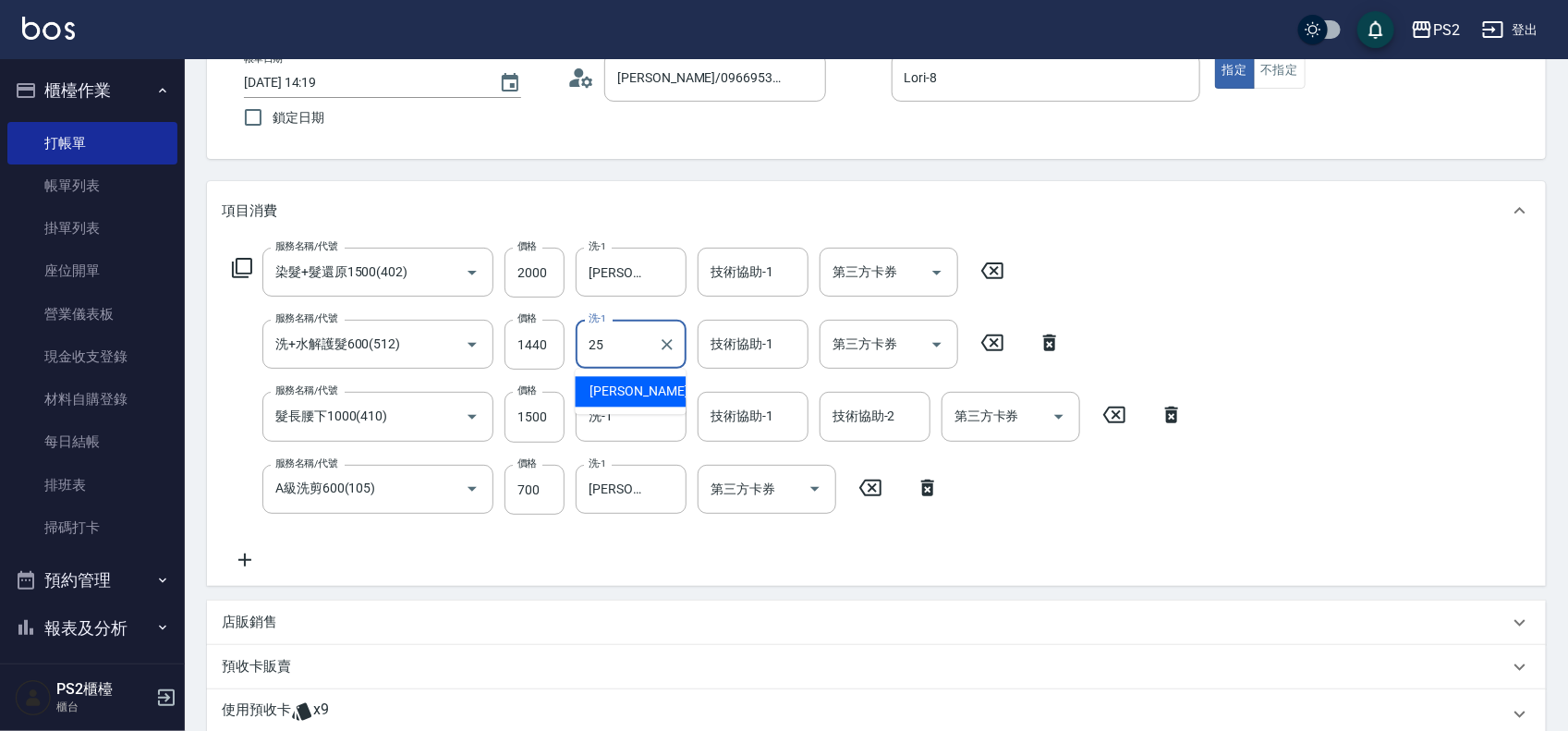
type input "Allan-25"
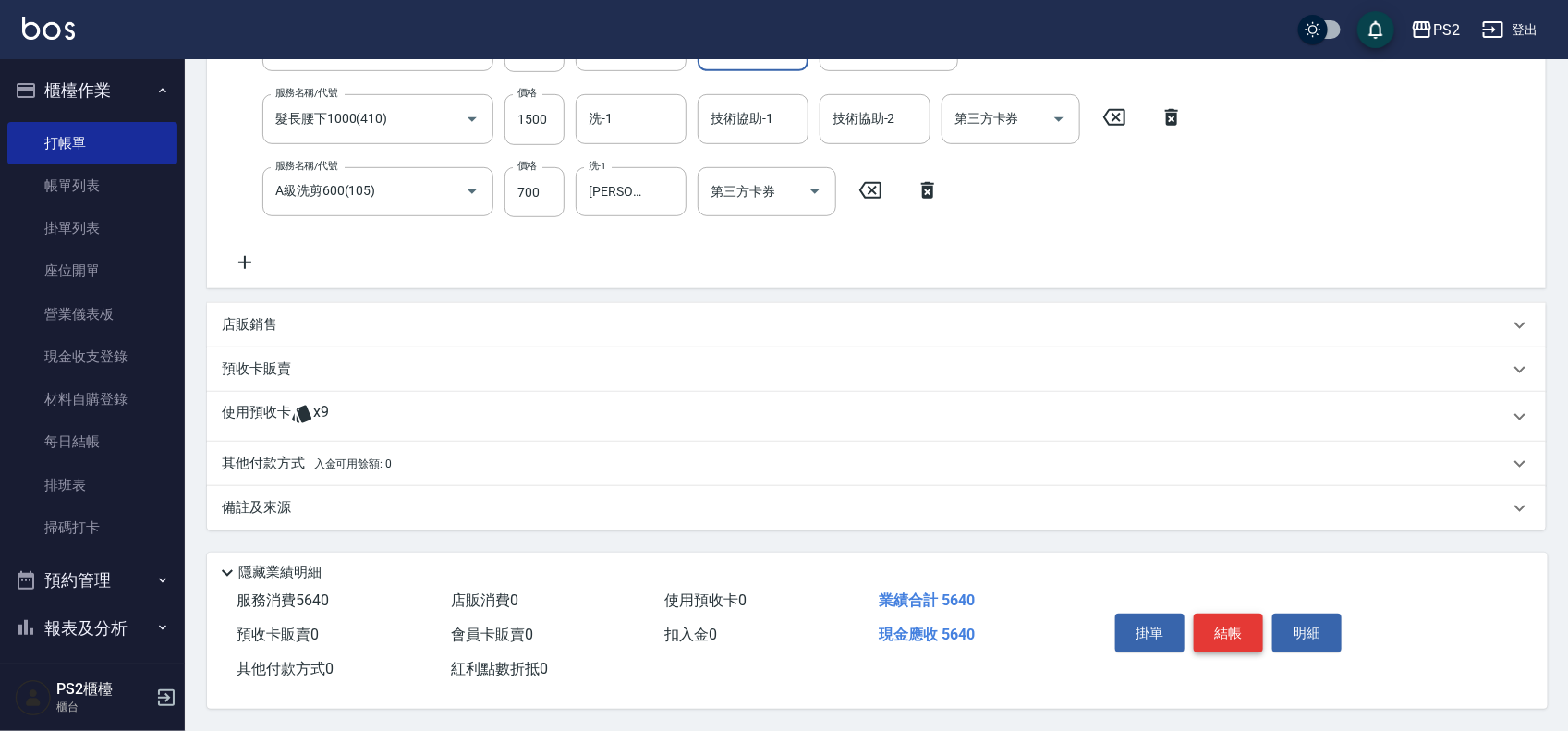
click at [1215, 615] on button "結帳" at bounding box center [1227, 633] width 69 height 39
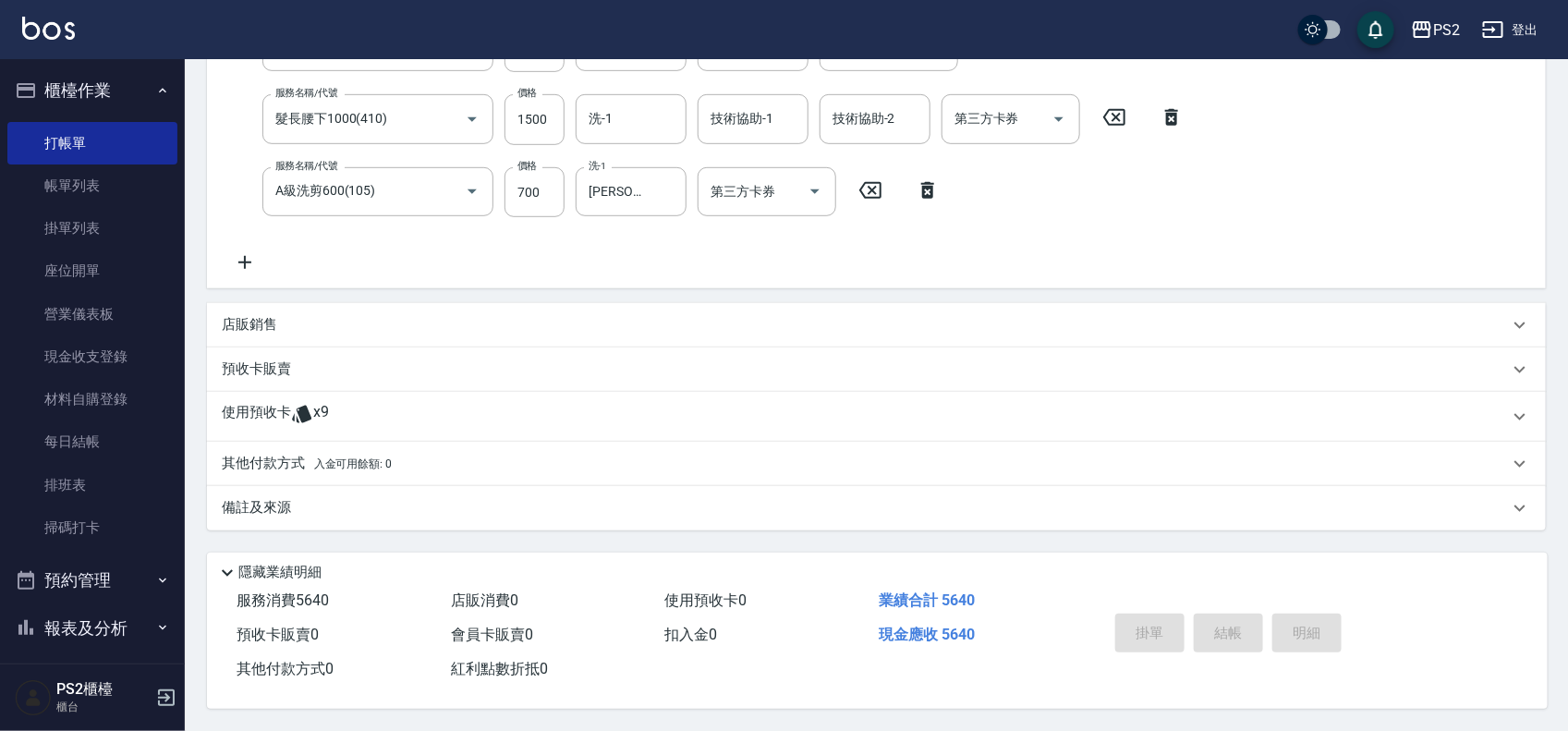
type input "2025/08/13 14:20"
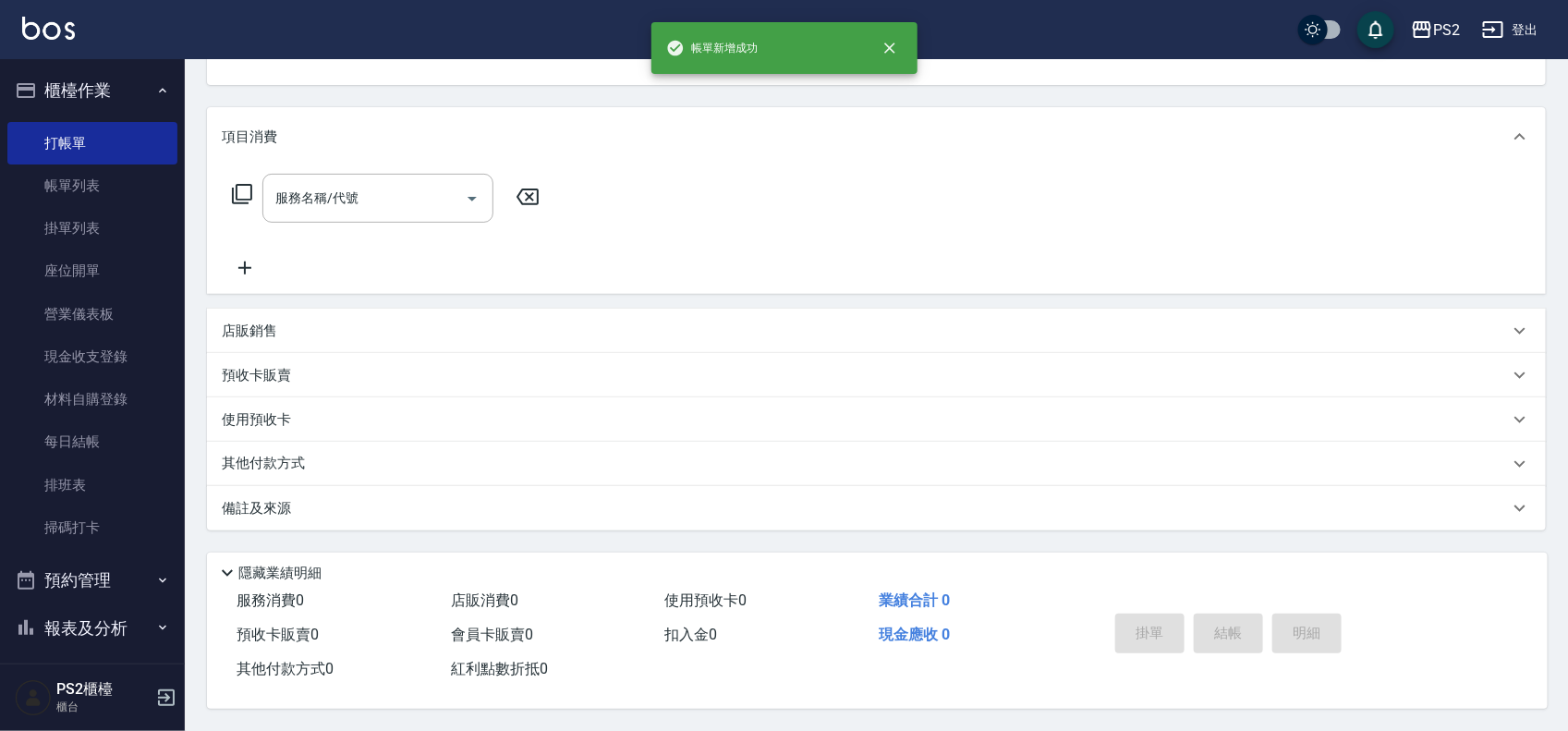
scroll to position [0, 0]
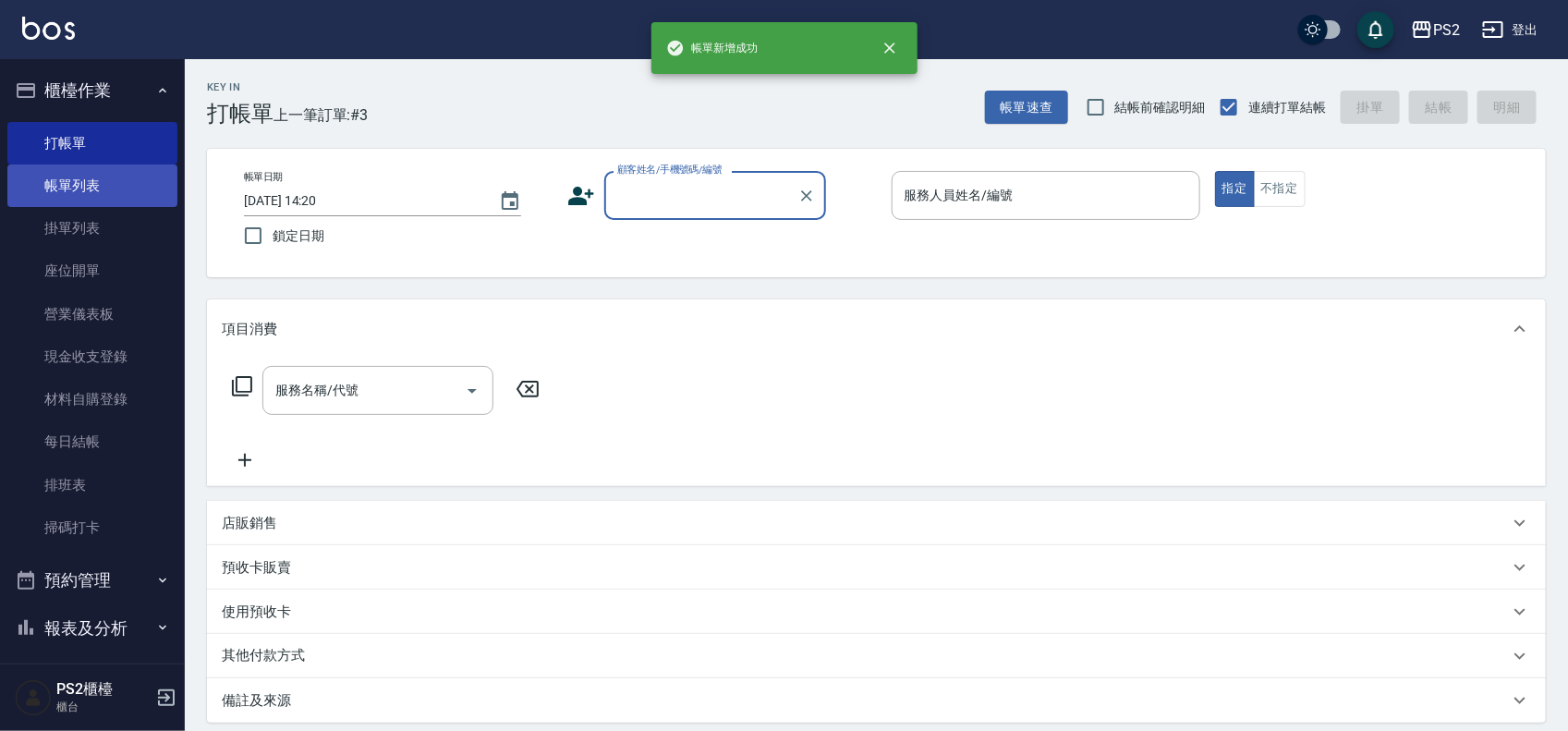
click at [109, 181] on link "帳單列表" at bounding box center [92, 185] width 170 height 43
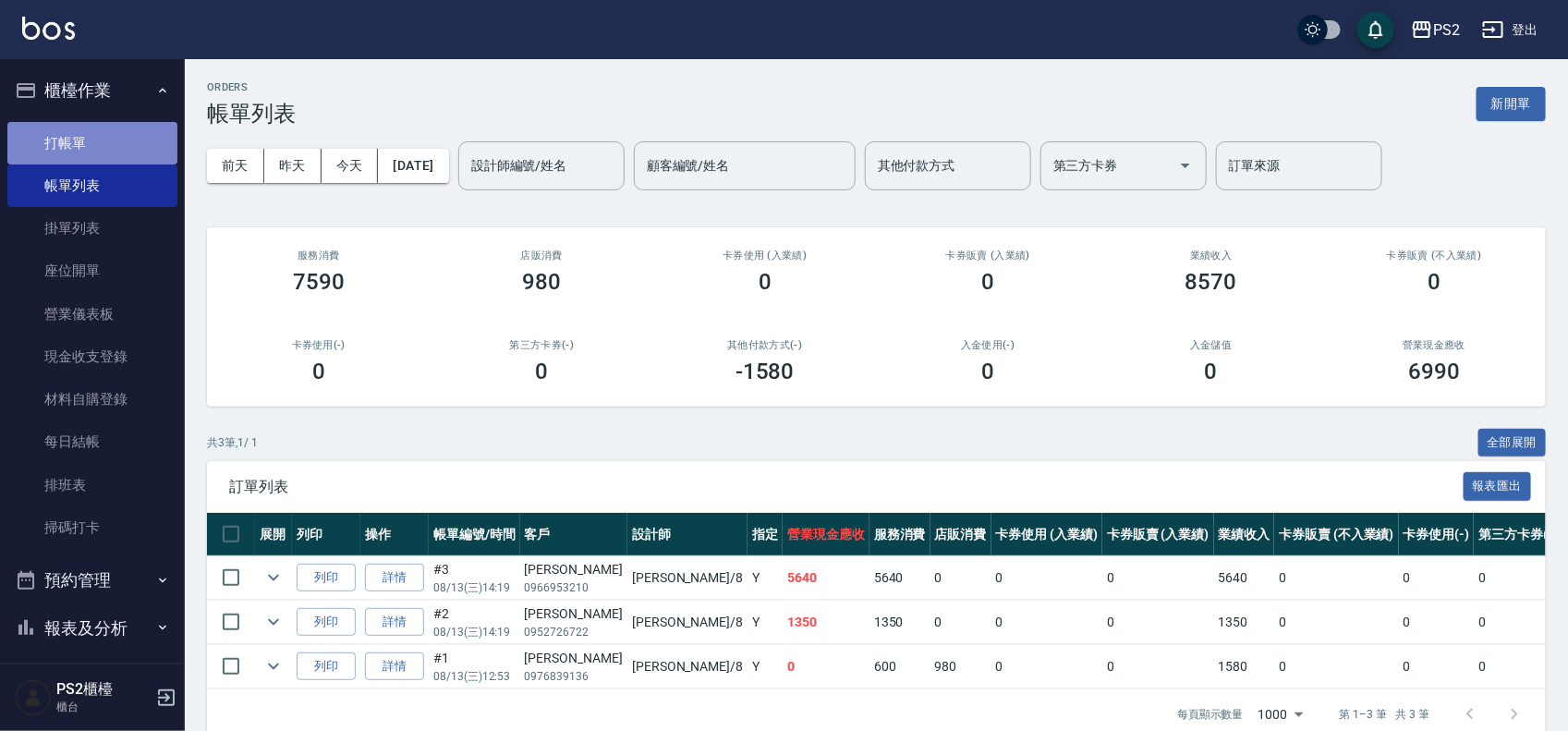
click at [98, 127] on link "打帳單" at bounding box center [92, 144] width 170 height 43
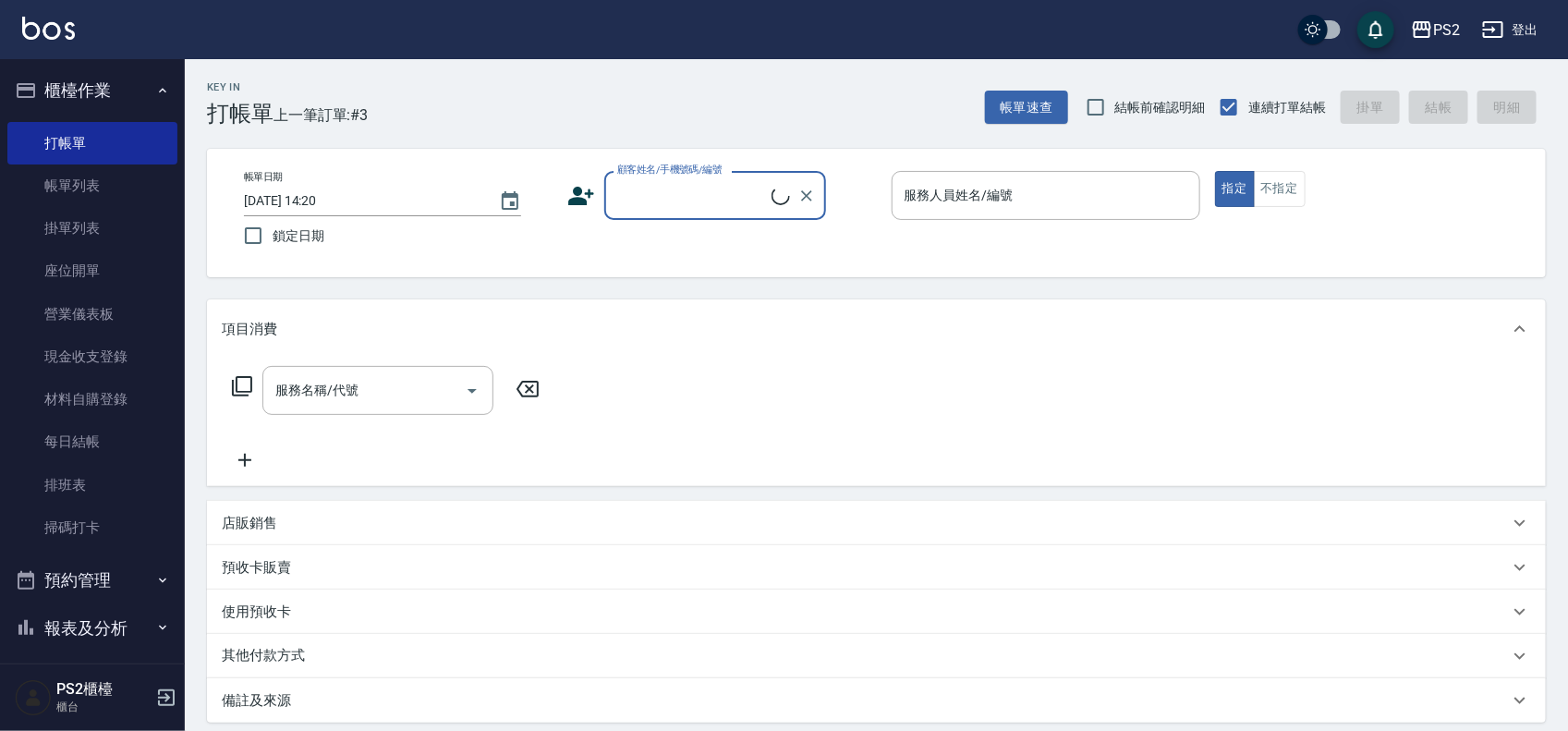
click at [657, 194] on input "顧客姓名/手機號碼/編號" at bounding box center [692, 195] width 159 height 32
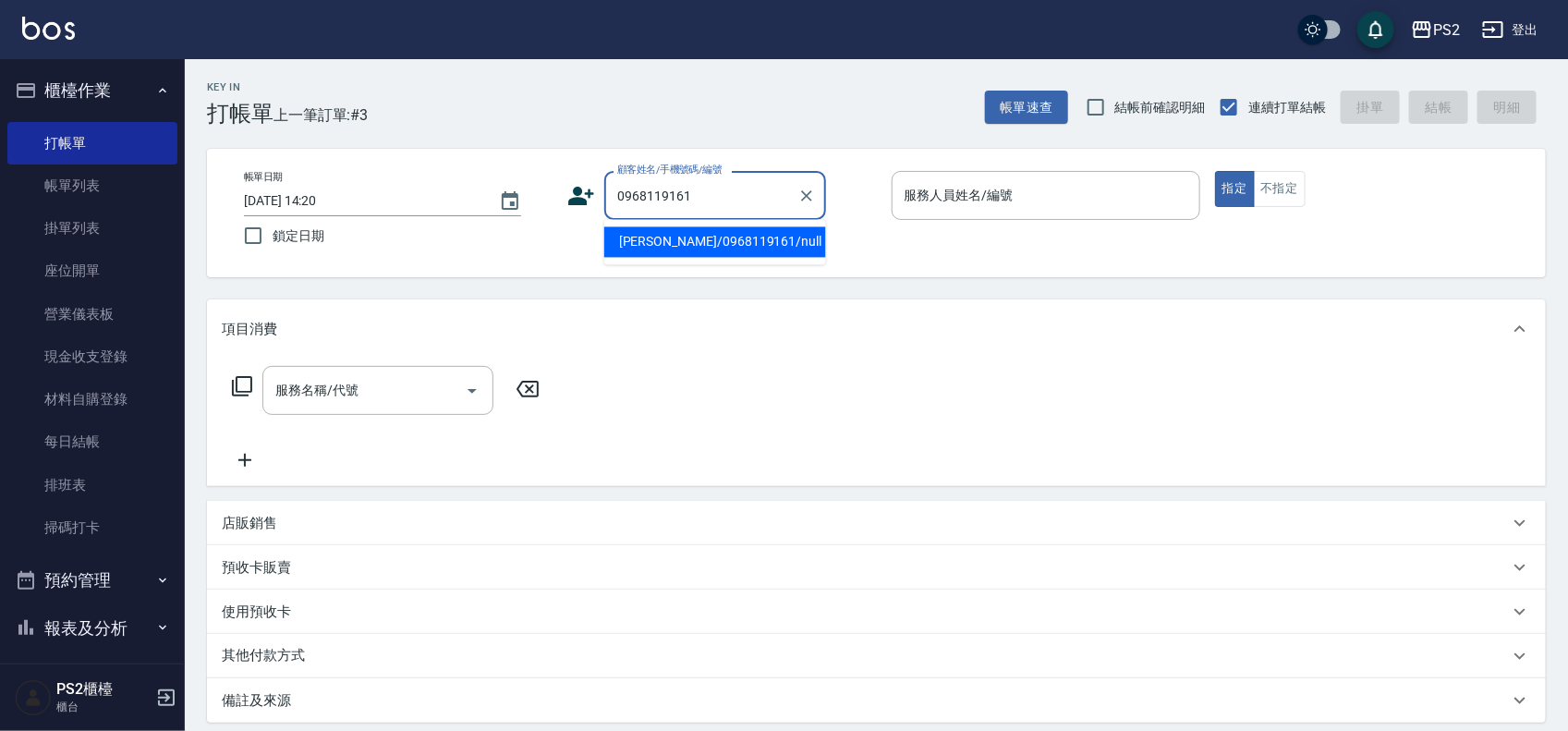
type input "廖貫傑/0968119161/null"
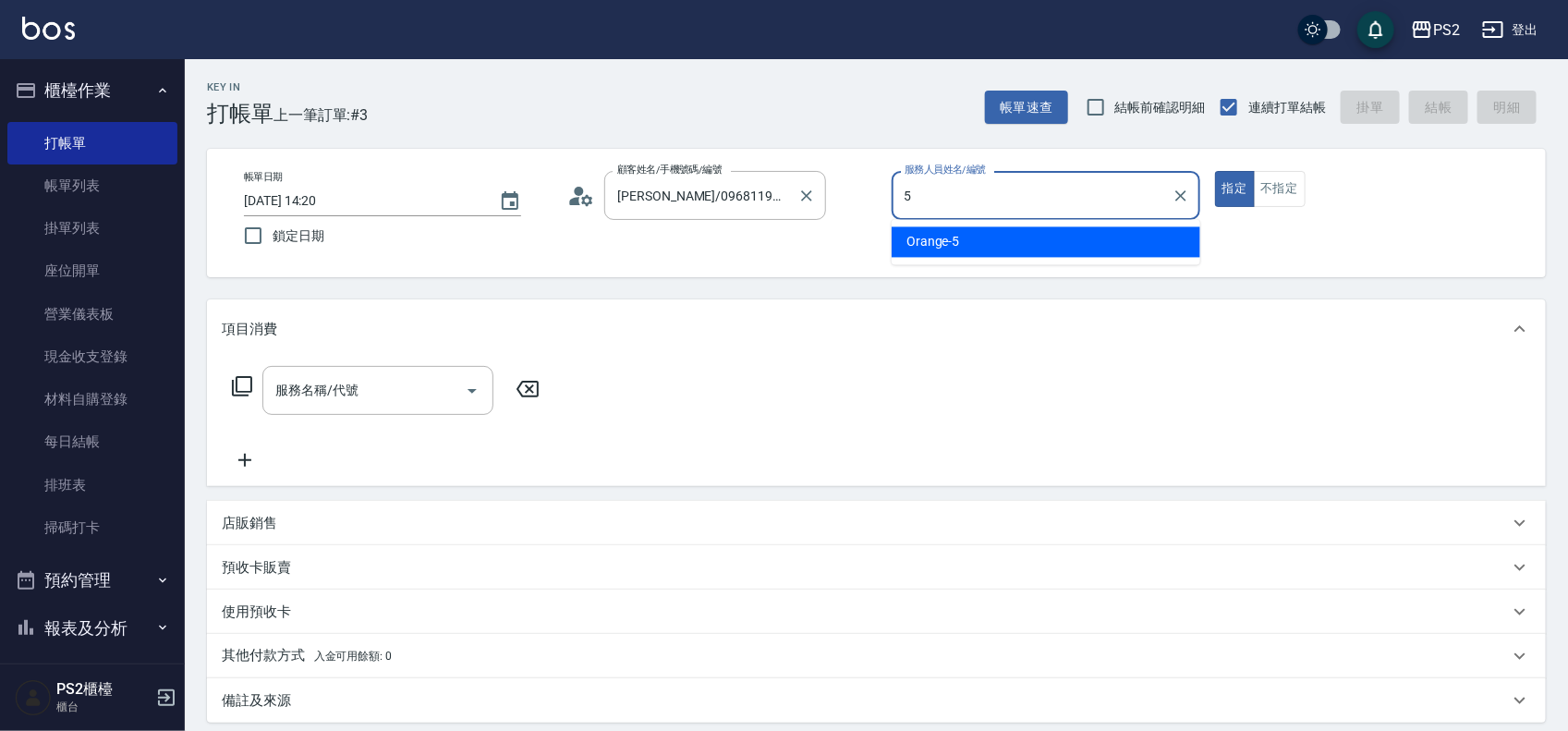
type input "Orange-5"
type button "true"
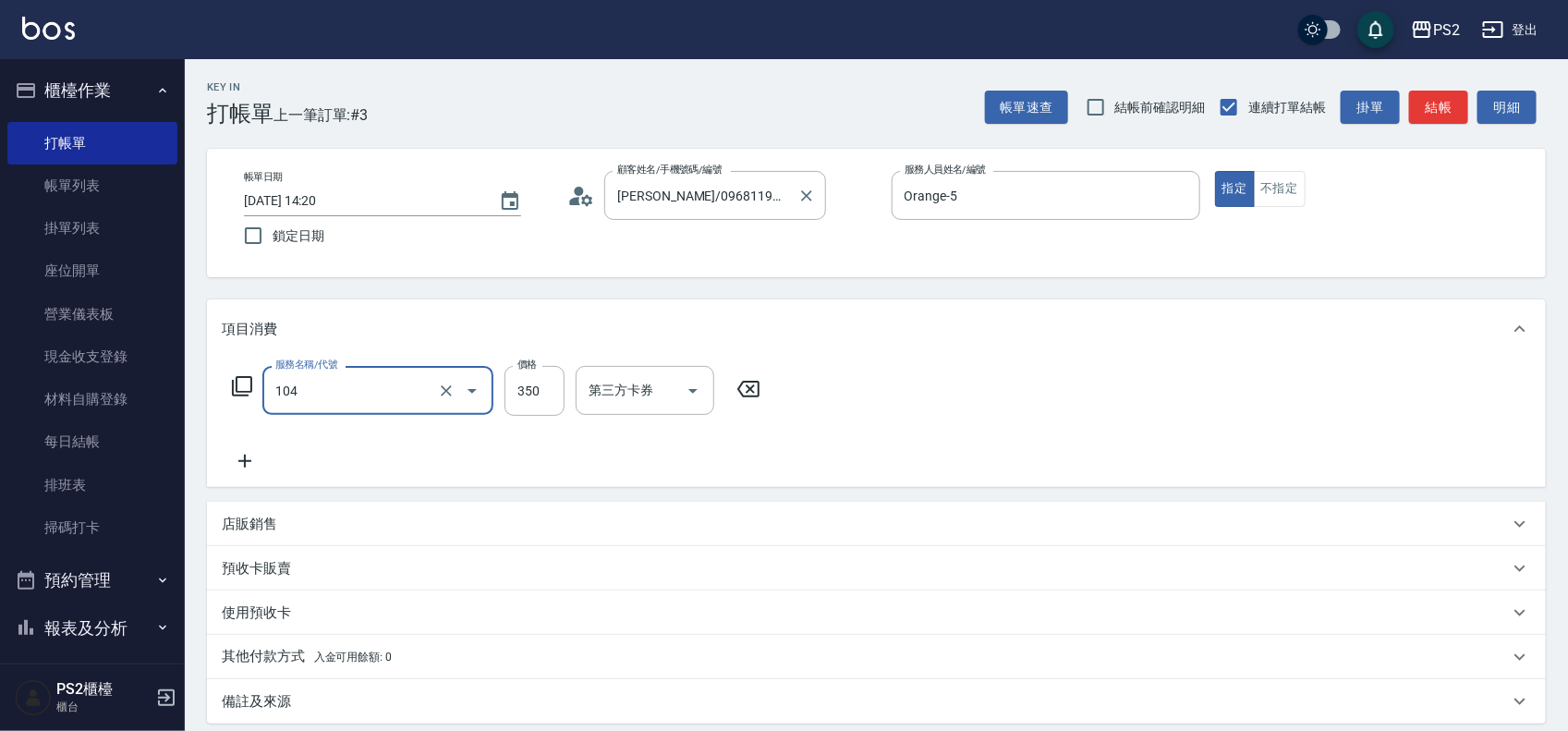
type input "B級單剪(104)"
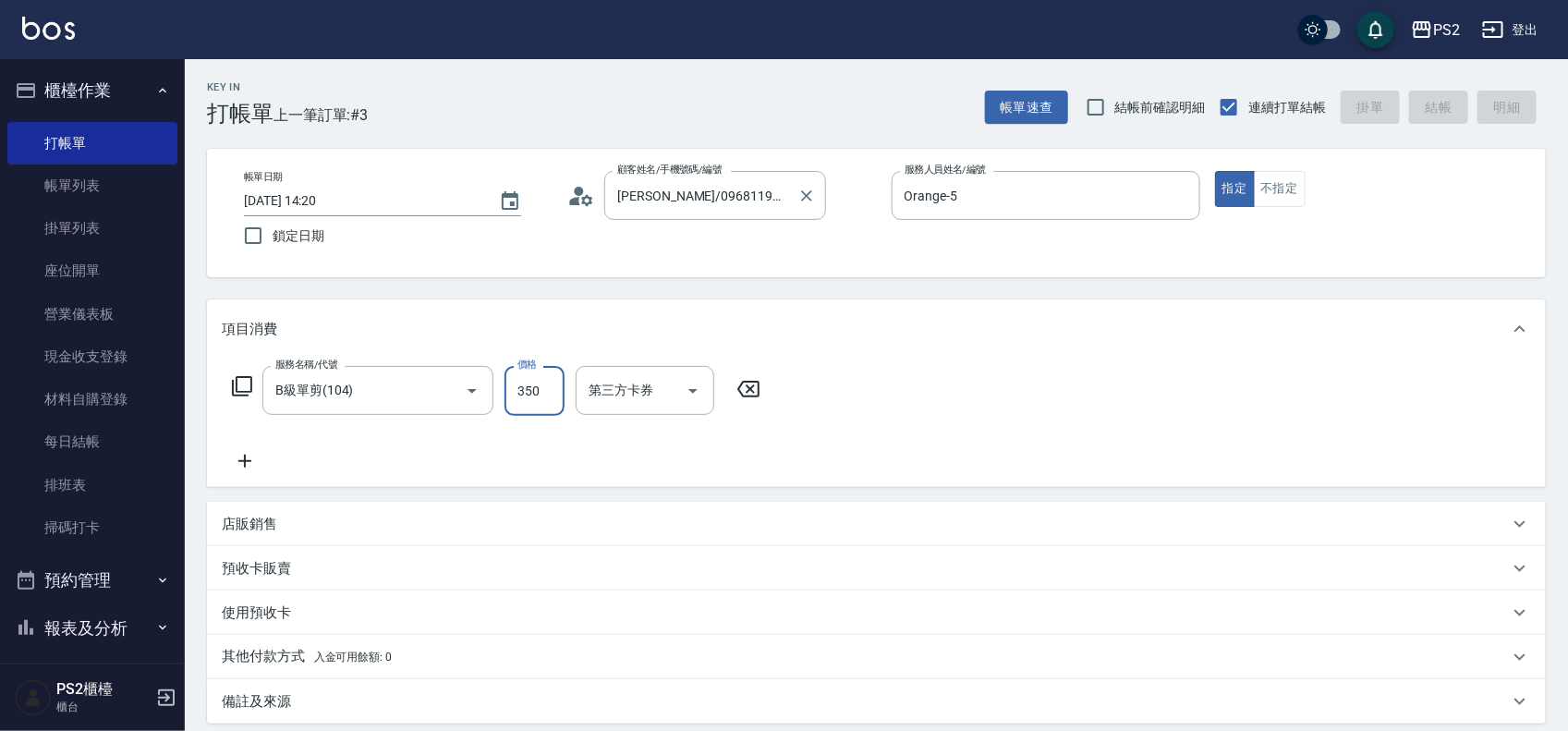
type input "2025/08/13 14:21"
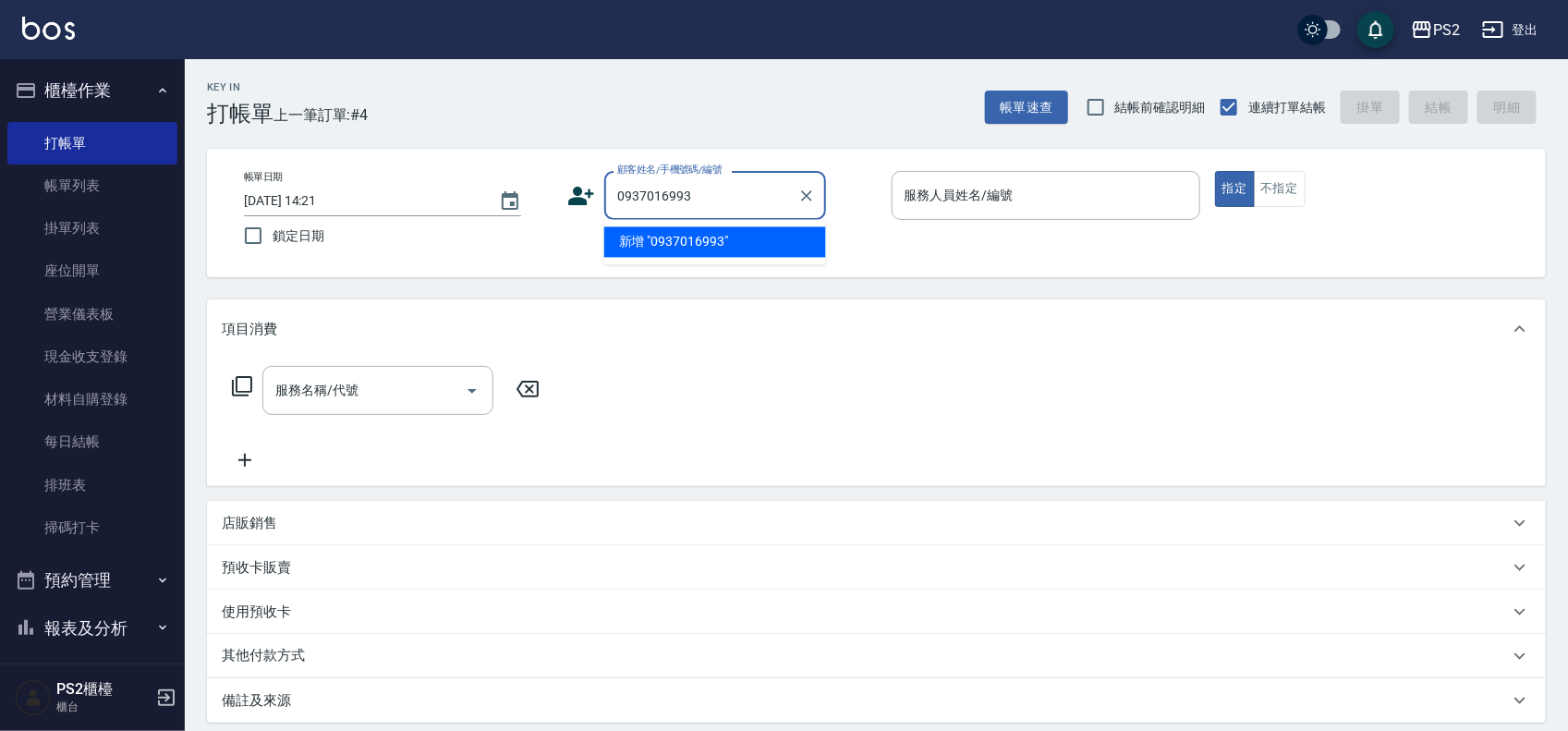
type input "0937016993"
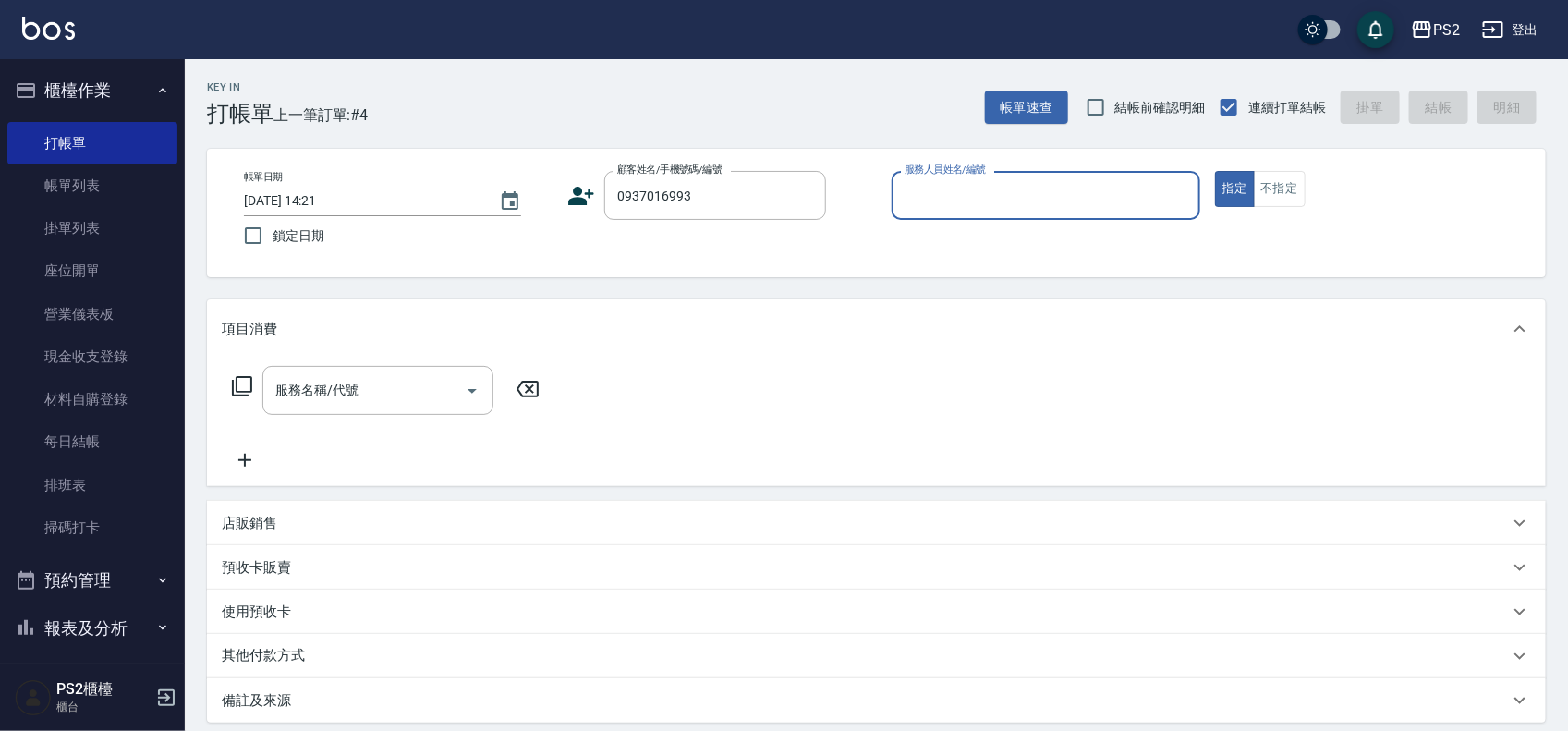
click at [565, 183] on div "帳單日期 2025/08/13 14:21 鎖定日期 顧客姓名/手機號碼/編號 0937016993 顧客姓名/手機號碼/編號 服務人員姓名/編號 服務人員姓…" at bounding box center [876, 213] width 1294 height 84
click at [580, 186] on icon at bounding box center [582, 195] width 26 height 18
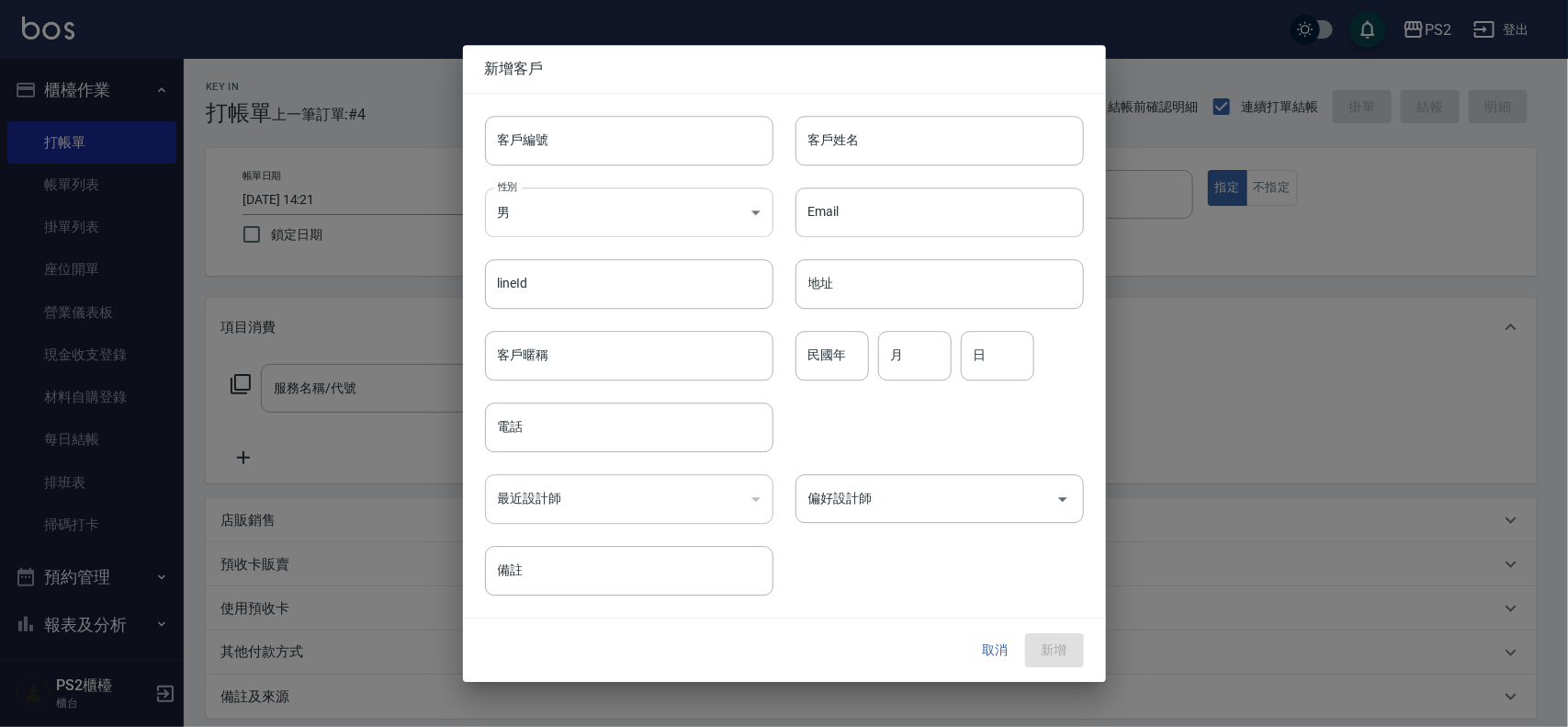
type input "0937016993"
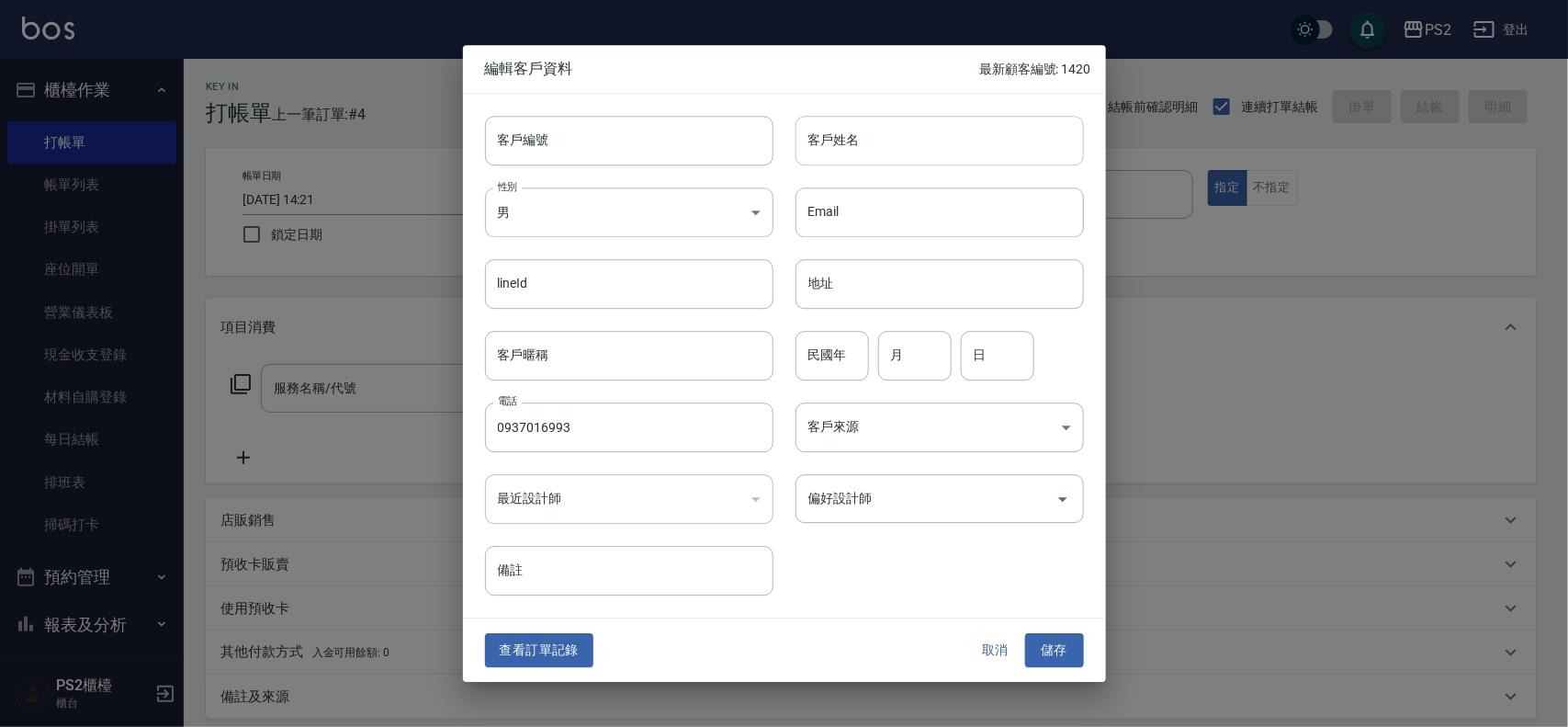
click at [934, 141] on input "客戶姓名" at bounding box center [939, 140] width 289 height 49
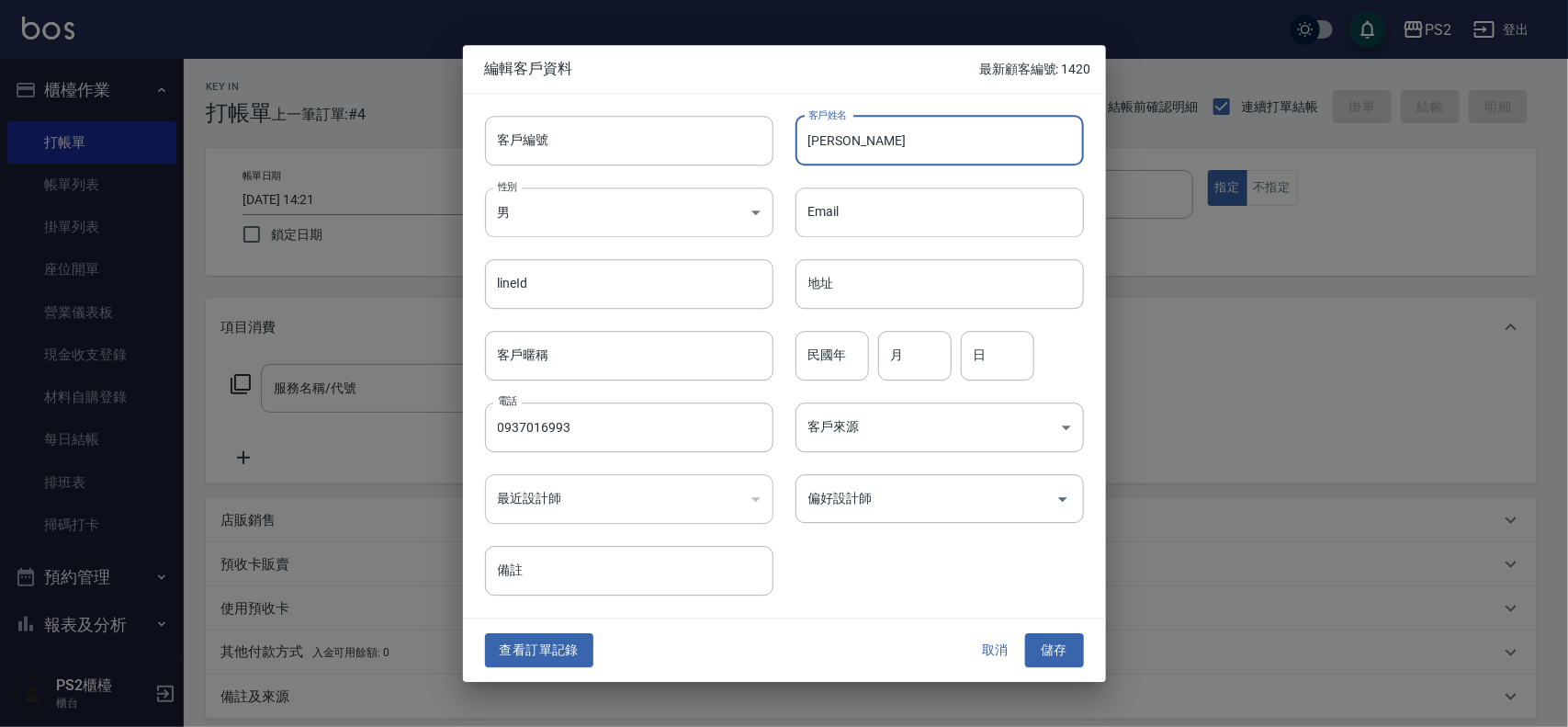
type input "林宜家"
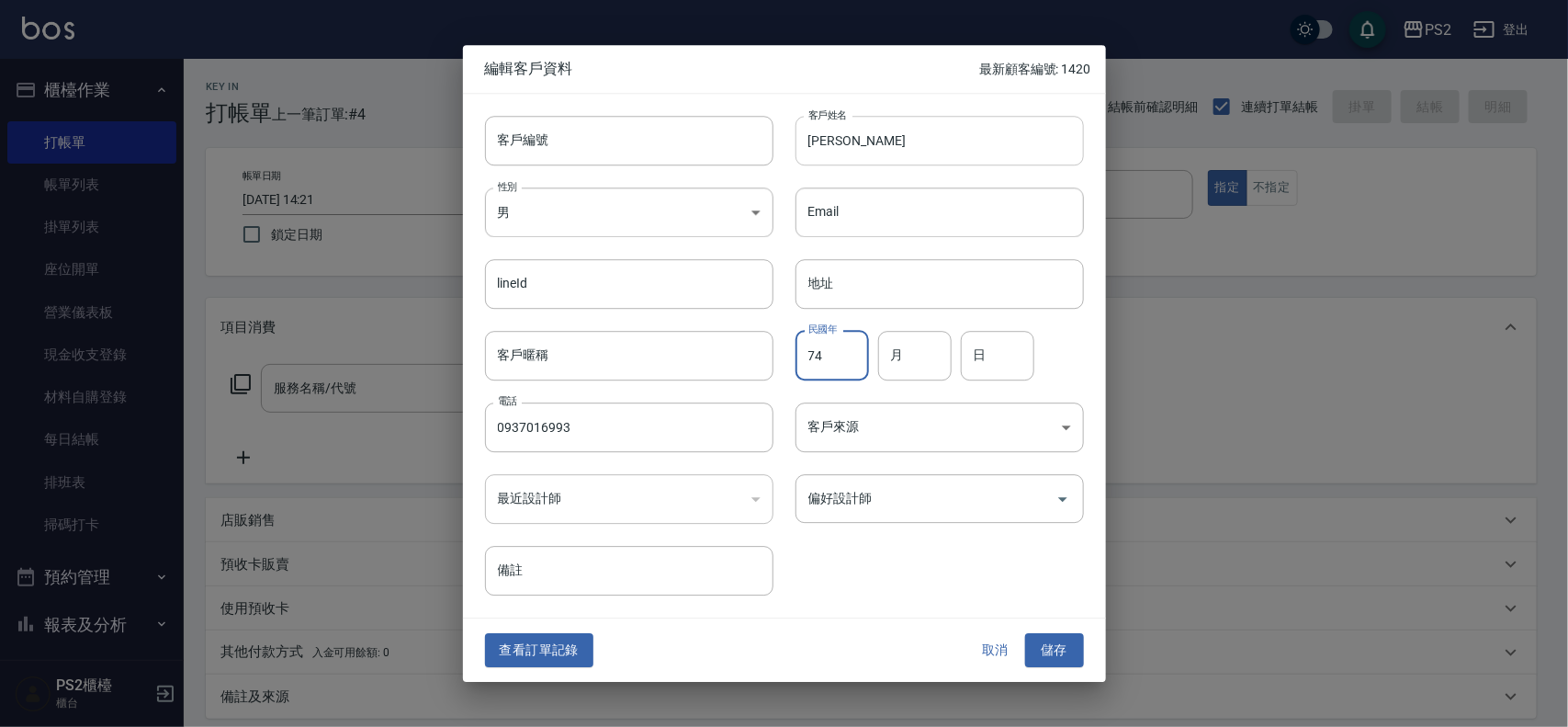
type input "74"
type input "12"
type input "05"
click at [1025, 634] on button "儲存" at bounding box center [1054, 651] width 59 height 34
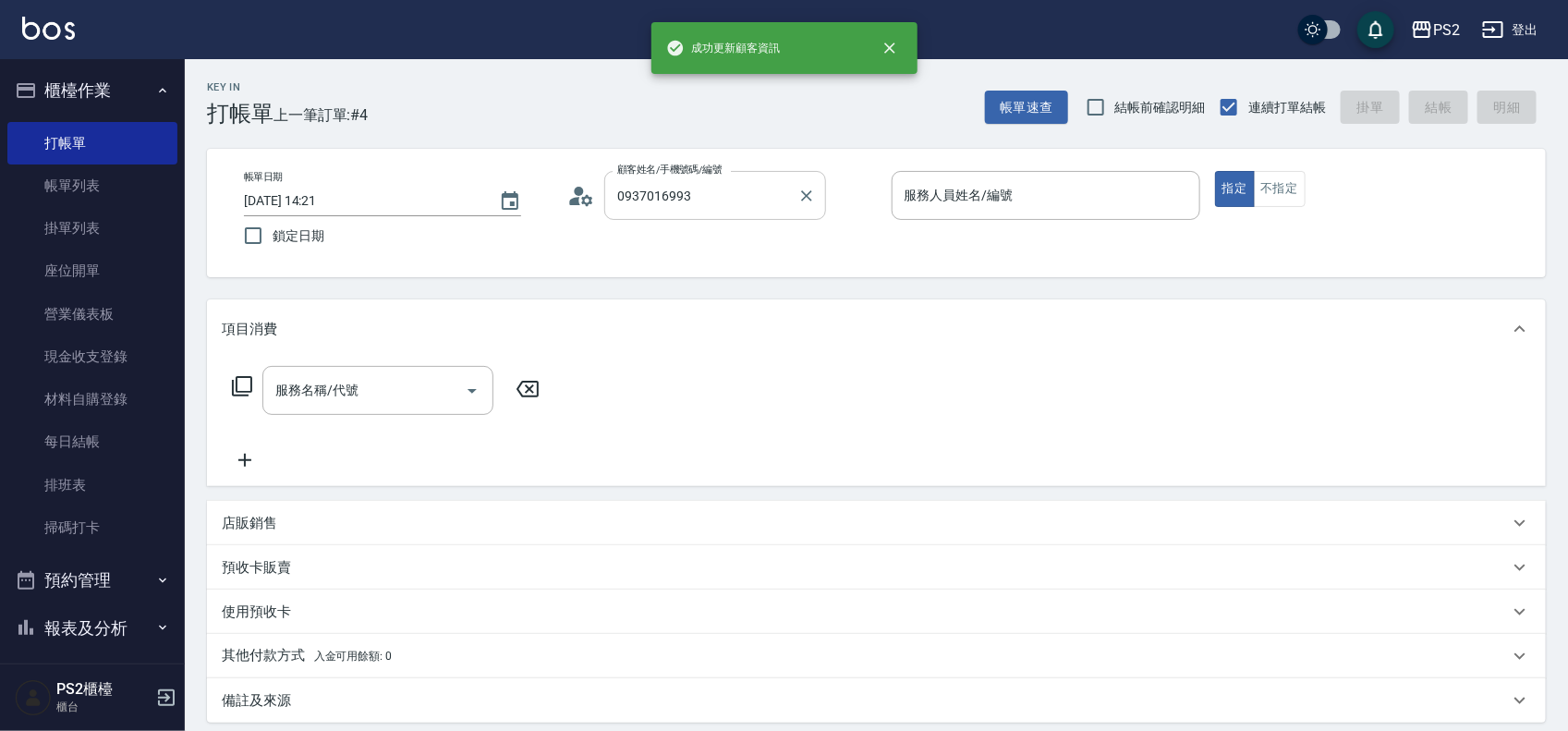
click at [740, 194] on input "0937016993" at bounding box center [701, 195] width 178 height 32
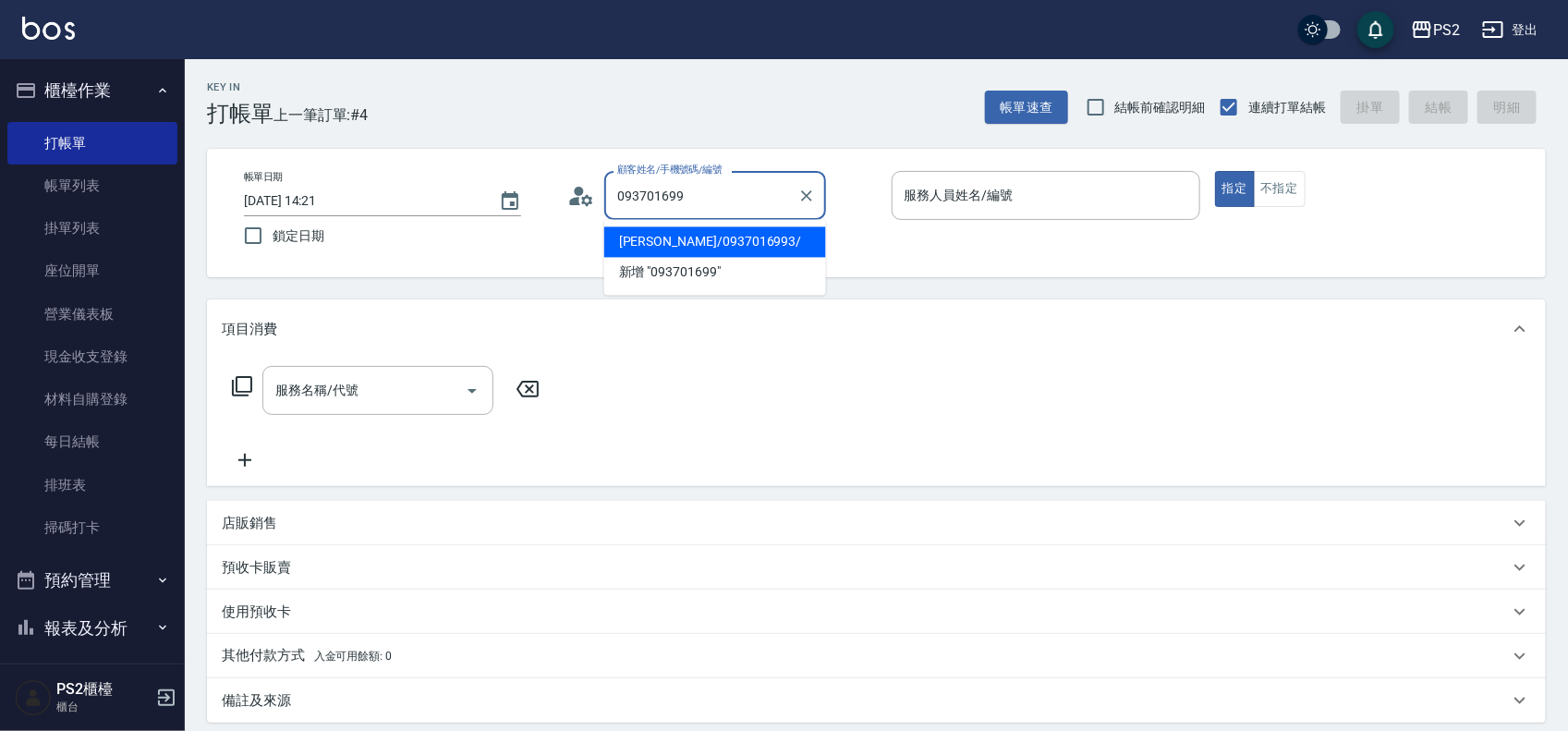
type input "林宜家/0937016993/"
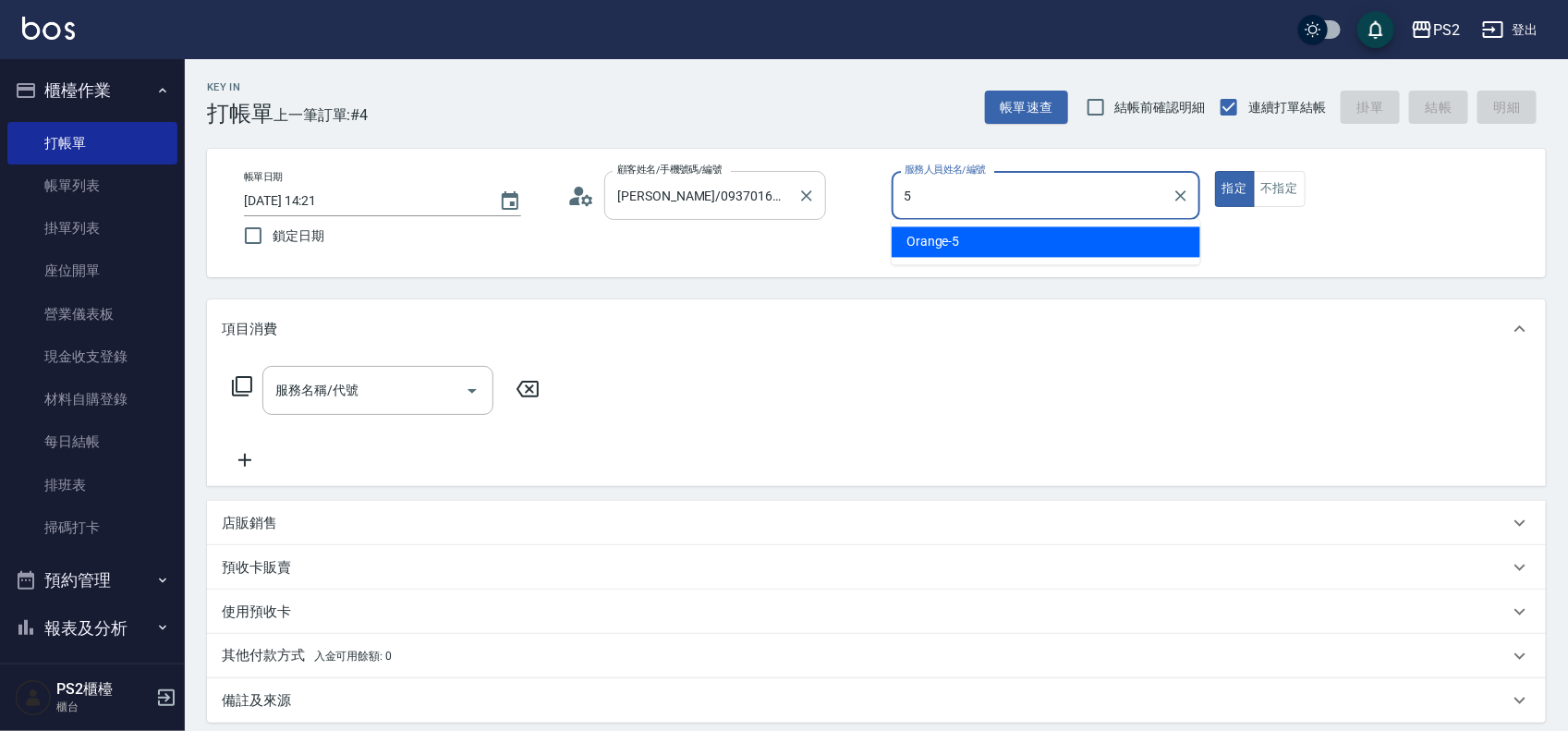
type input "Orange-5"
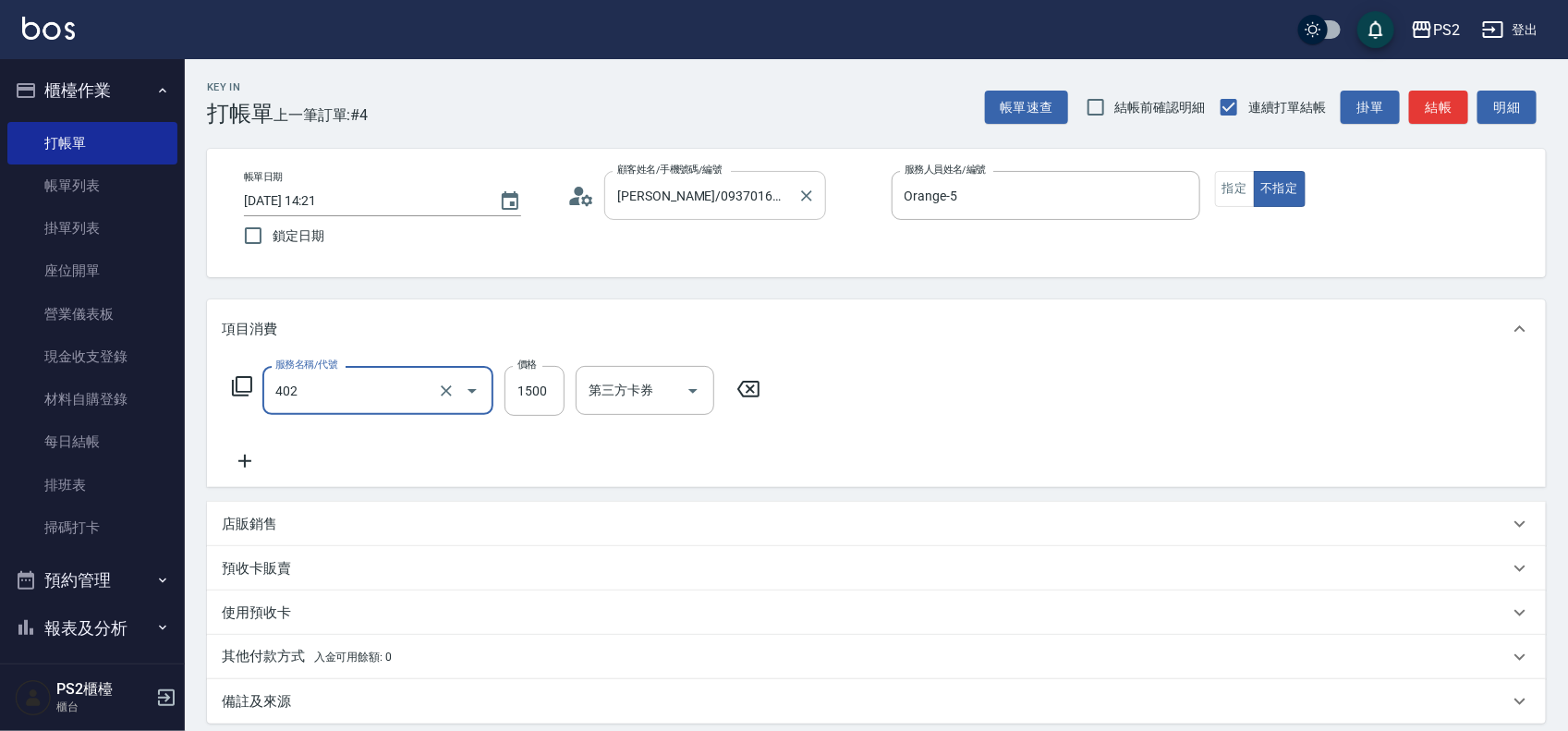
type input "染髮+髮還原1500(402)"
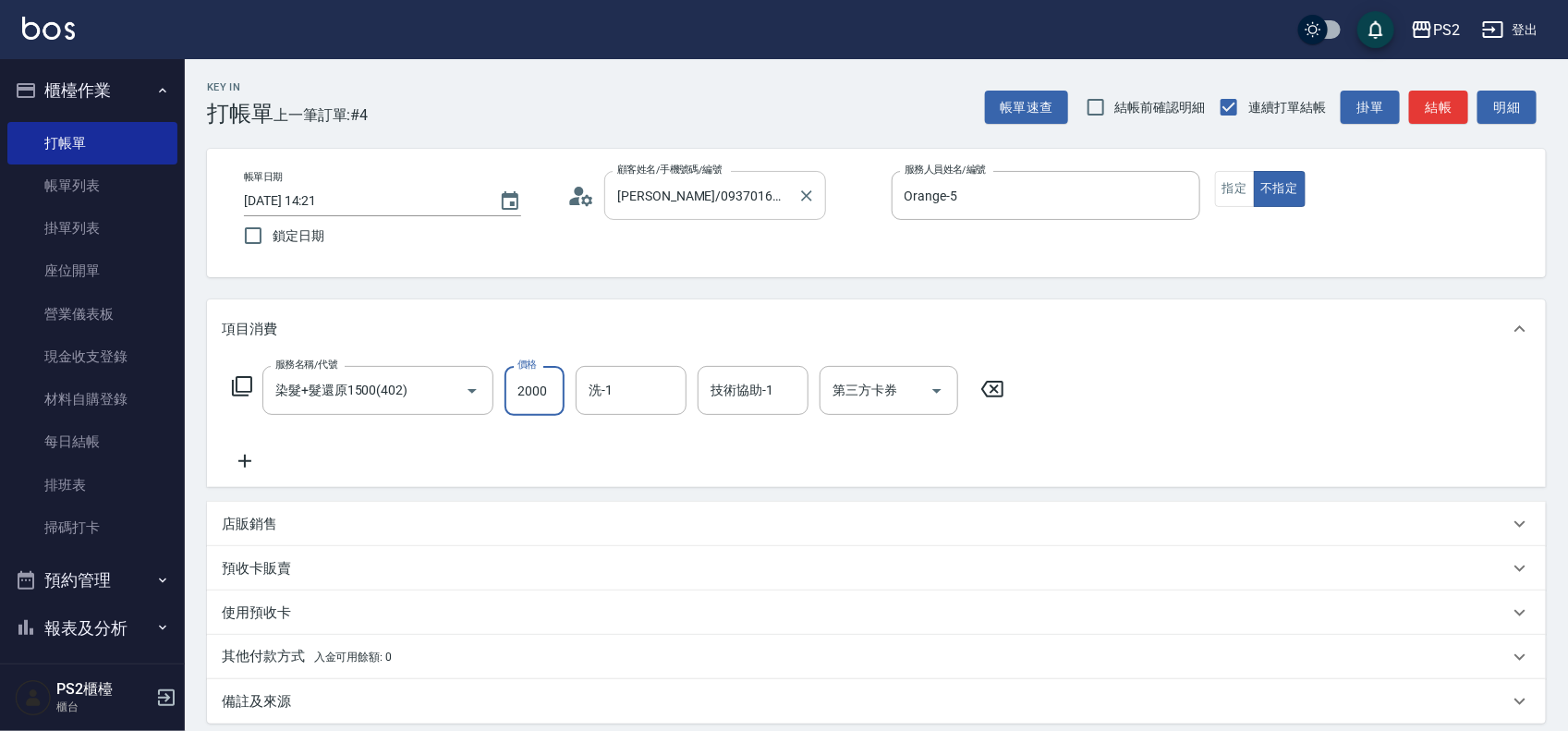
type input "2000"
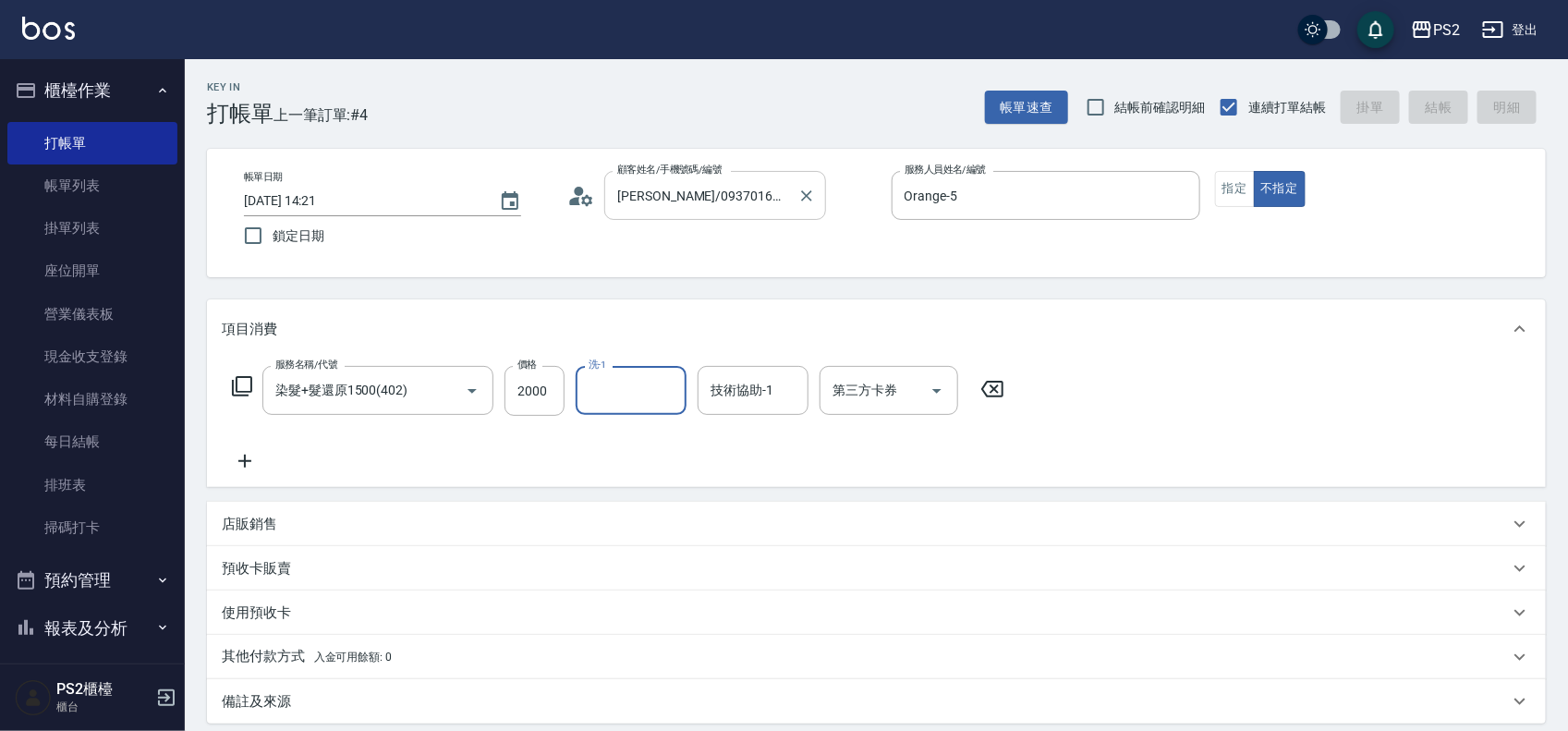
type input "2025/08/13 14:22"
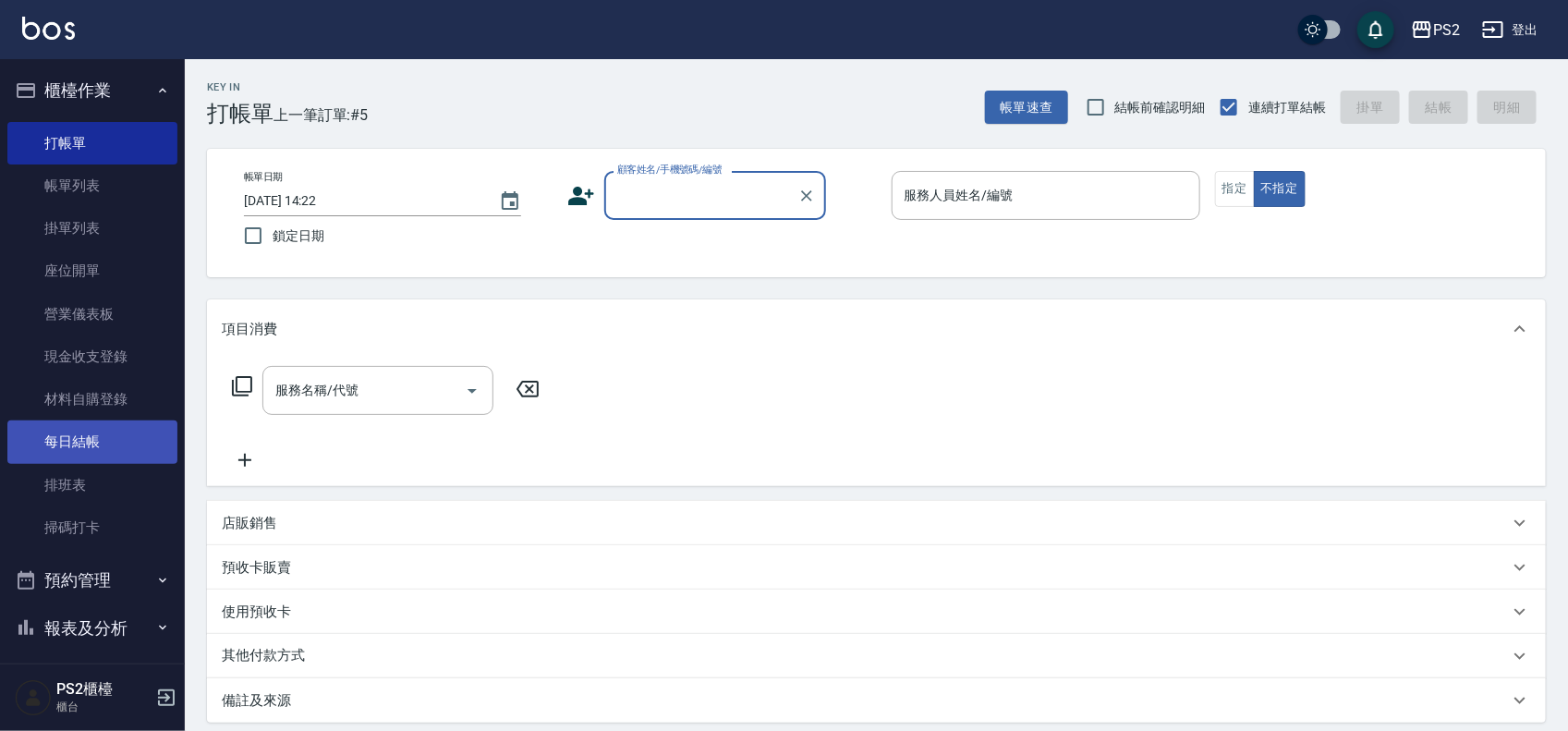
click at [129, 449] on link "每日結帳" at bounding box center [92, 442] width 170 height 43
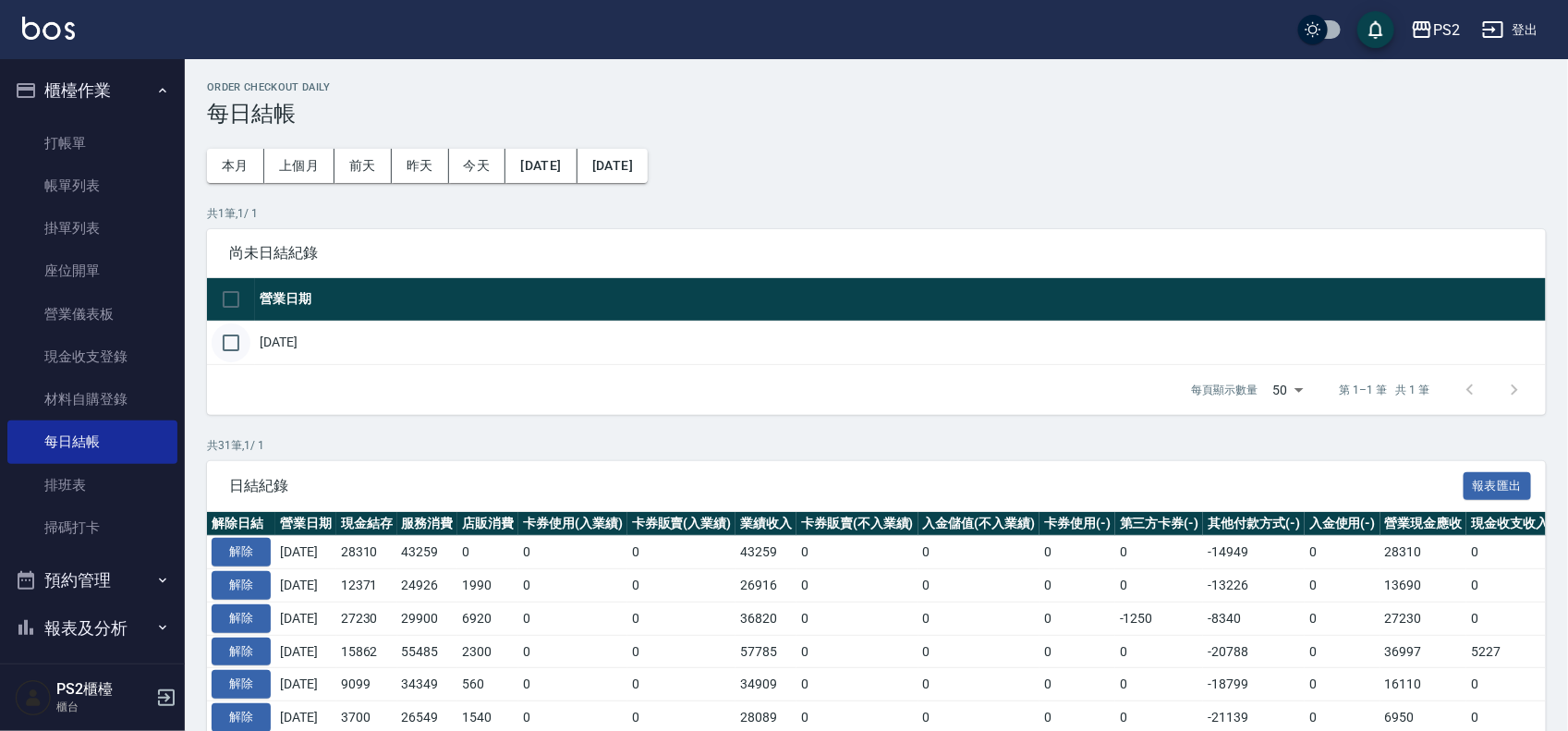
click at [229, 349] on input "checkbox" at bounding box center [231, 343] width 39 height 39
checkbox input "true"
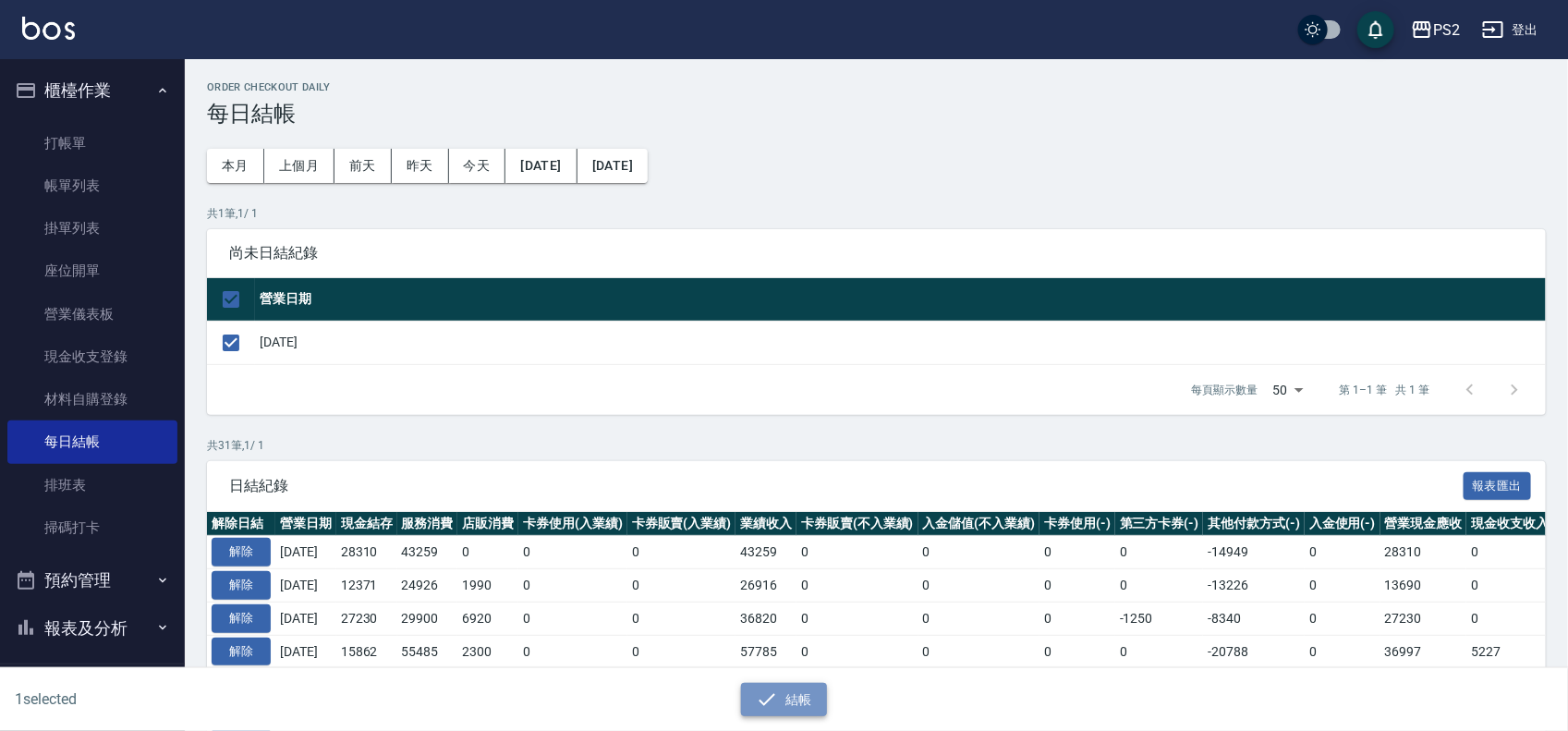
click at [779, 693] on button "結帳" at bounding box center [784, 699] width 85 height 34
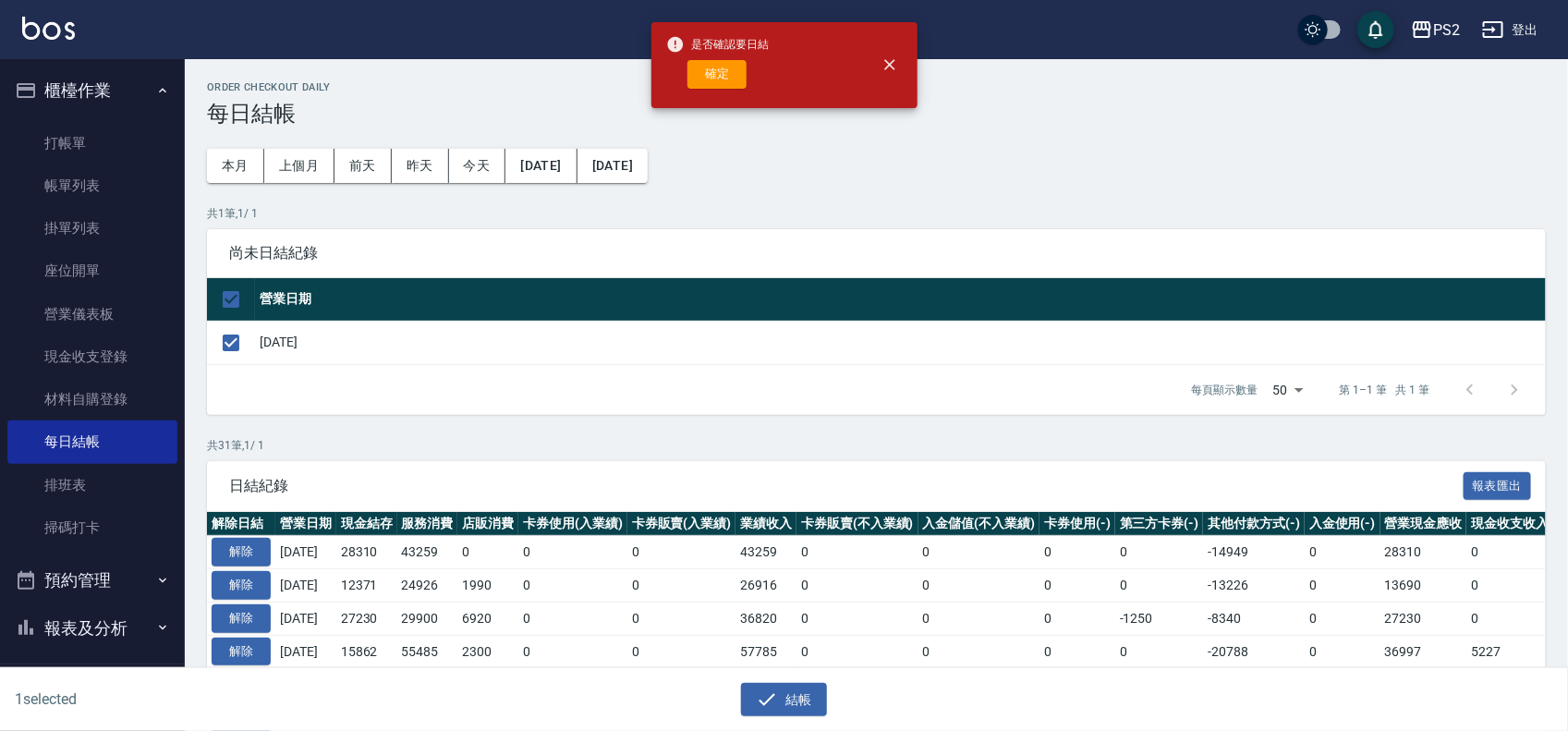
click at [721, 60] on div "確定" at bounding box center [717, 74] width 104 height 28
click at [707, 62] on button "確定" at bounding box center [717, 74] width 59 height 28
checkbox input "false"
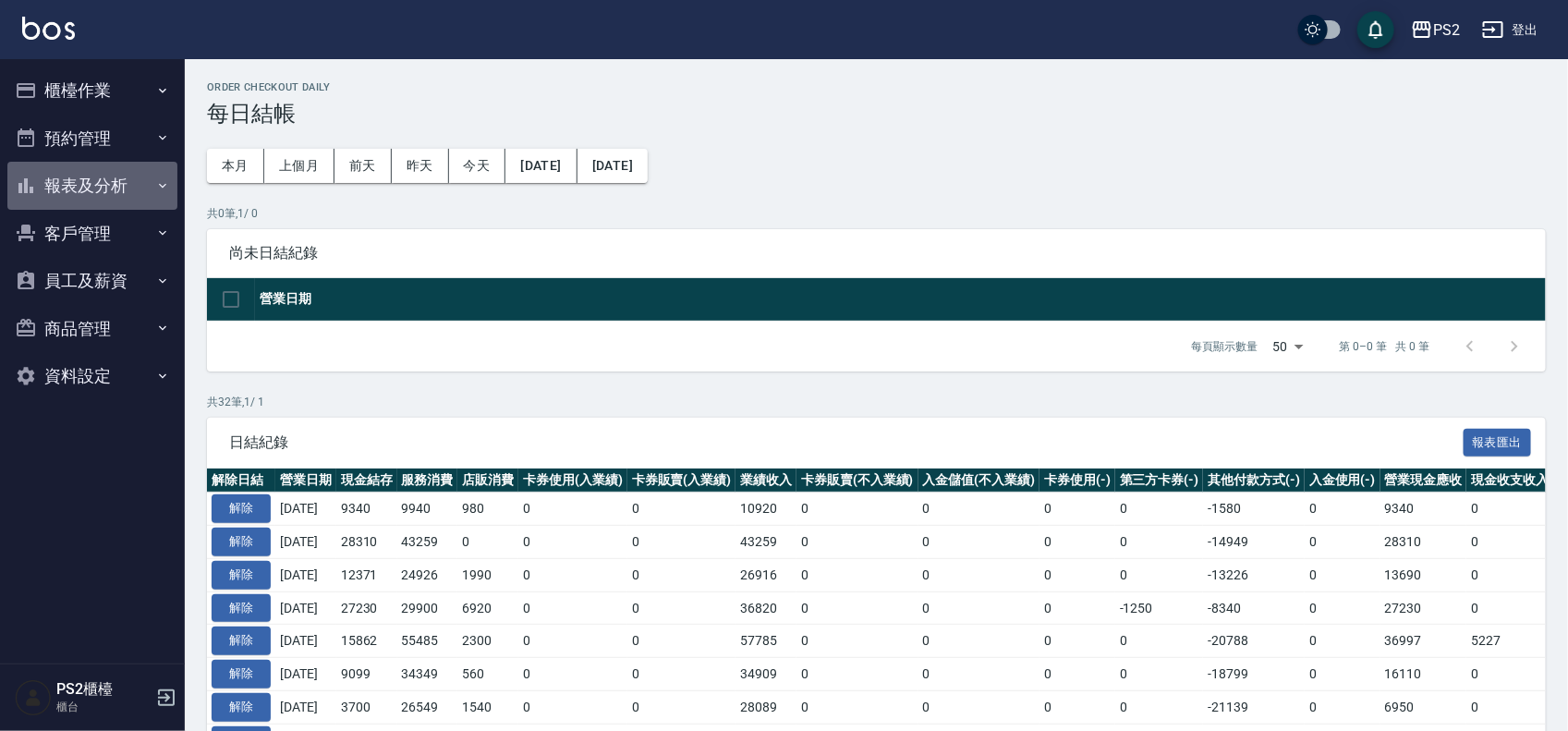
click at [149, 186] on button "報表及分析" at bounding box center [92, 185] width 170 height 48
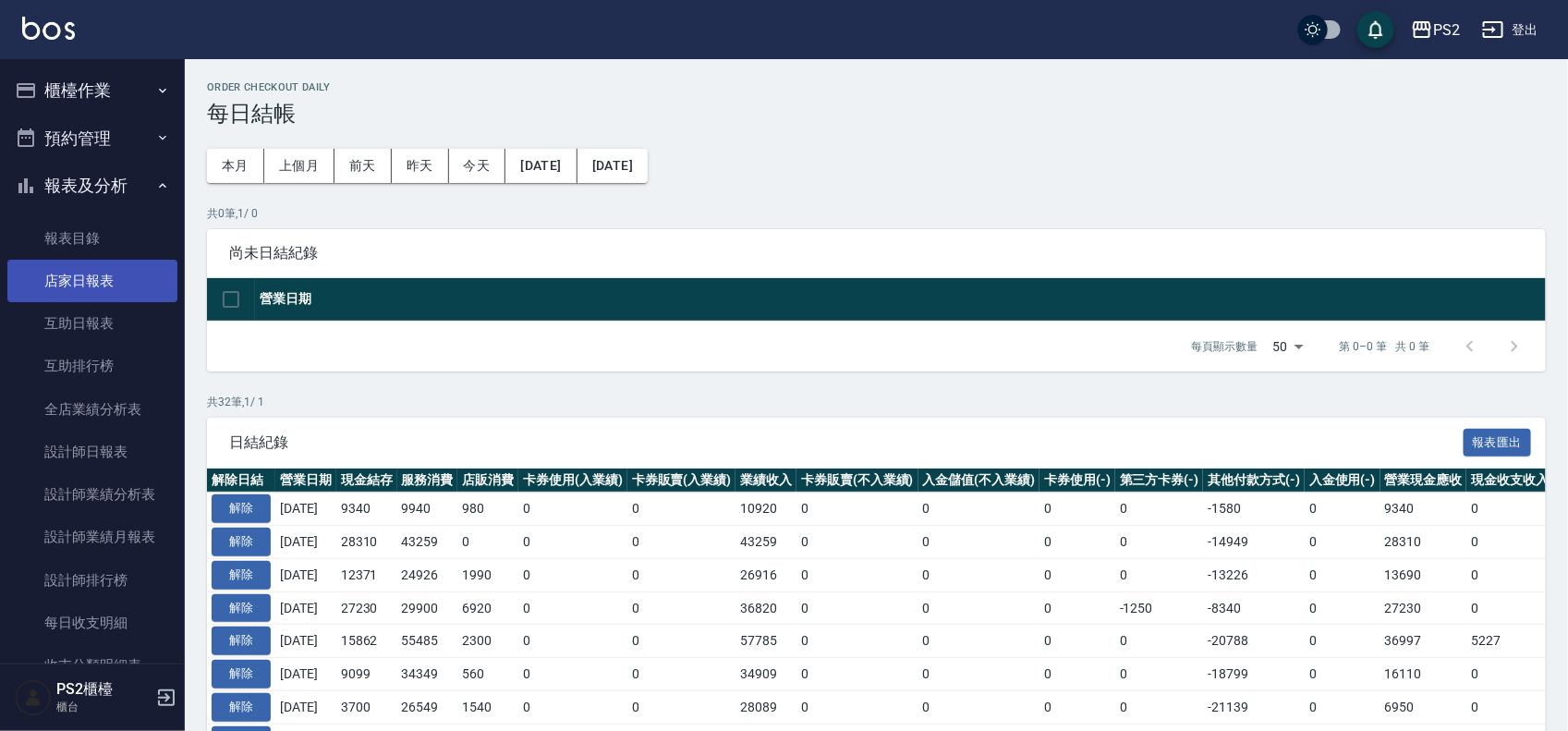
click at [121, 284] on link "店家日報表" at bounding box center [92, 281] width 170 height 43
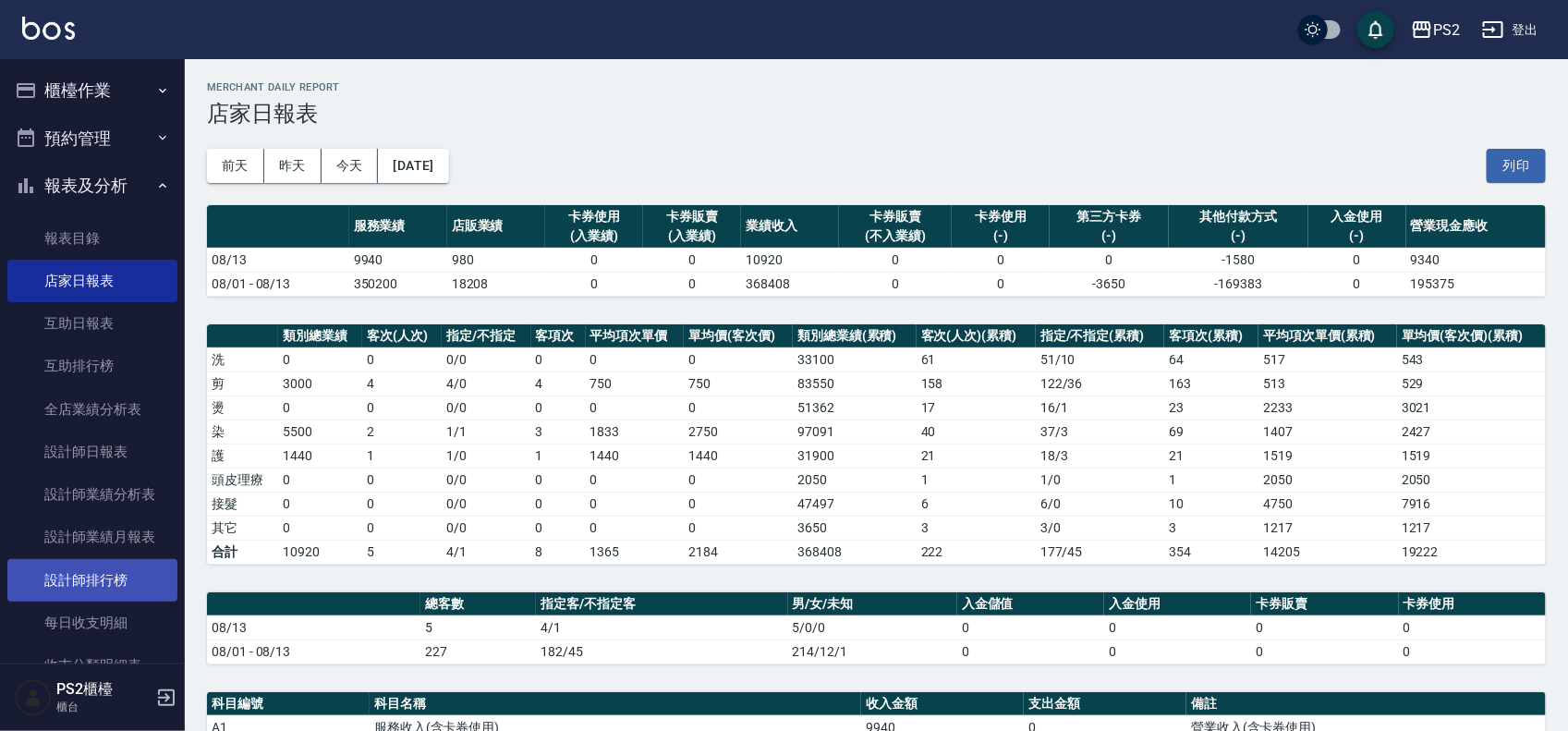
click at [102, 575] on link "設計師排行榜" at bounding box center [92, 581] width 170 height 43
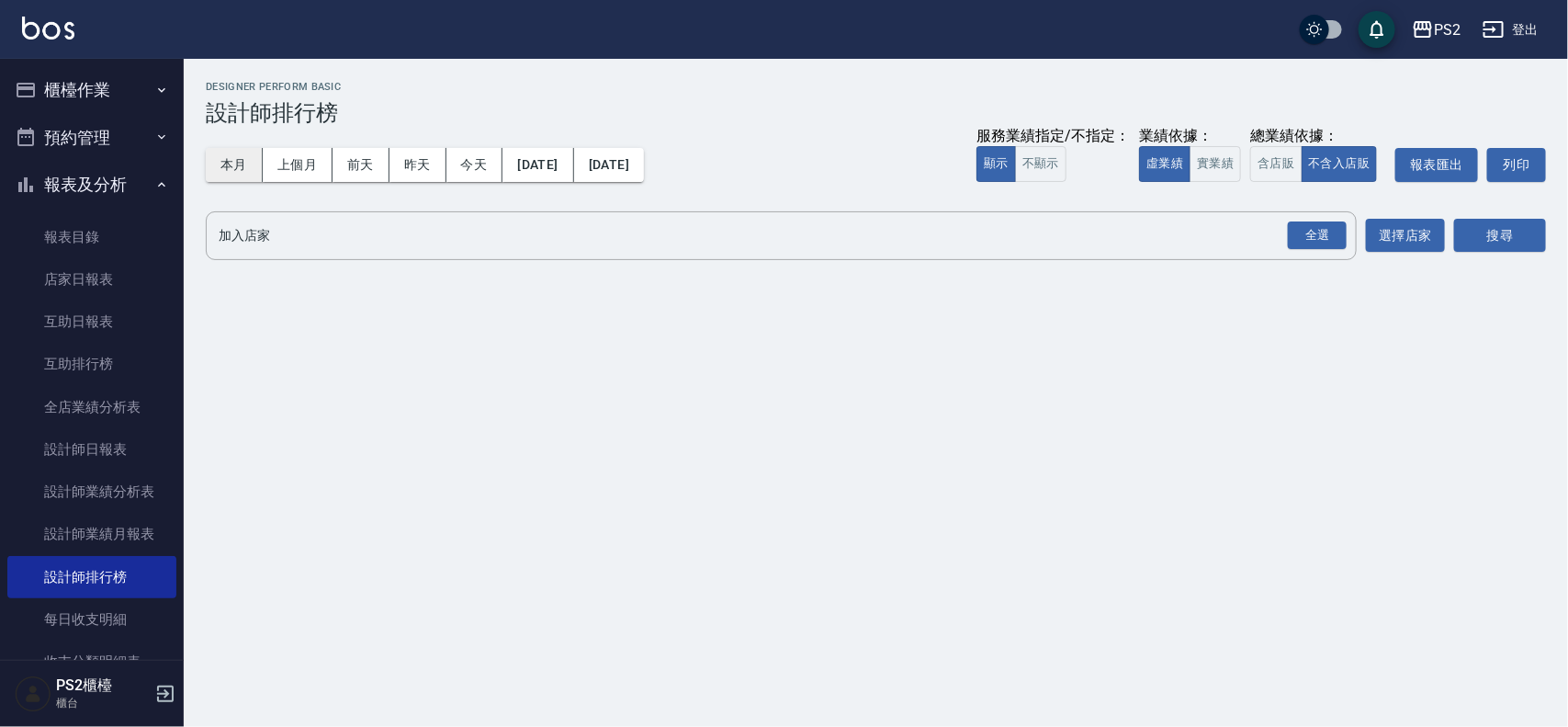
click at [223, 149] on button "本月" at bounding box center [234, 164] width 57 height 34
click at [1208, 171] on button "實業績" at bounding box center [1215, 163] width 51 height 36
click at [1318, 237] on div "全選" at bounding box center [1317, 235] width 59 height 28
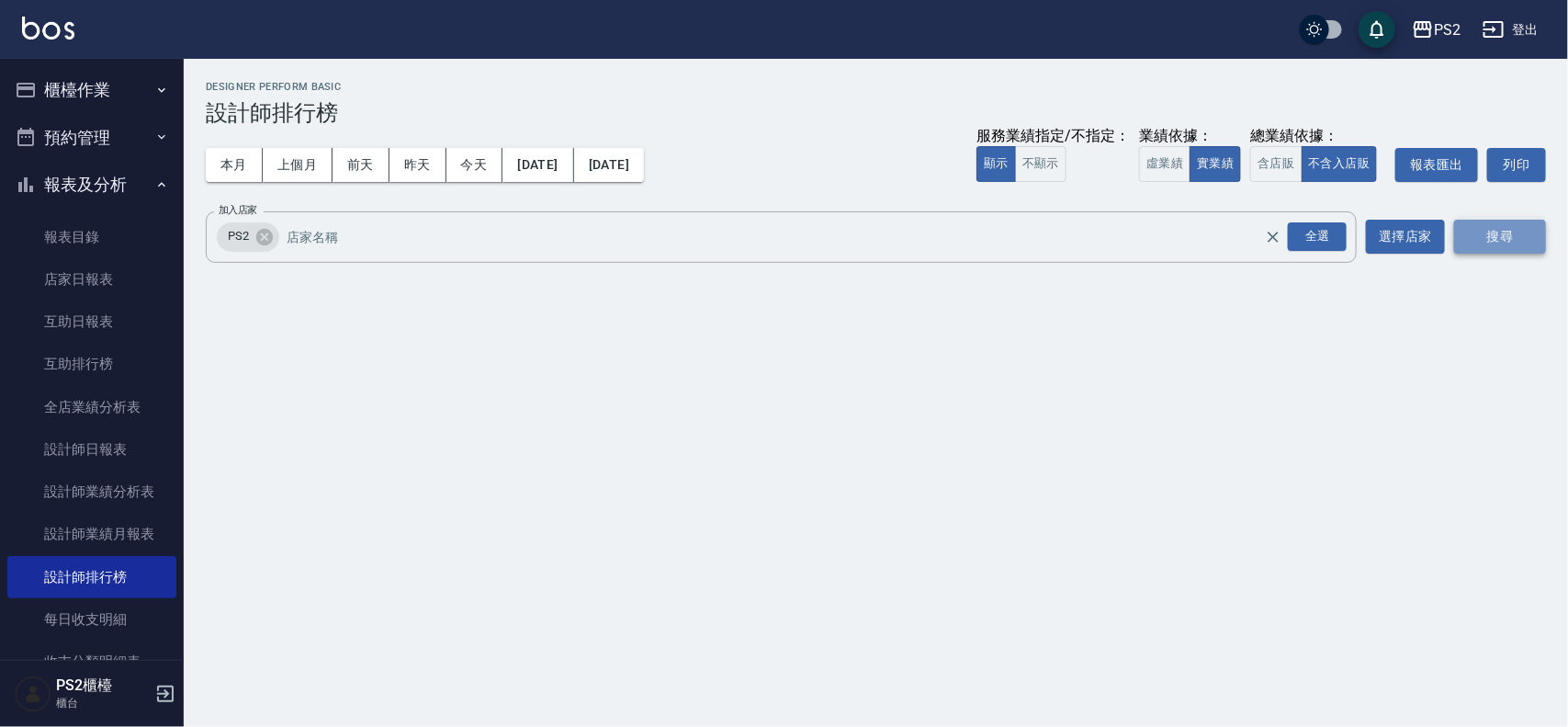
click at [1472, 235] on button "搜尋" at bounding box center [1499, 236] width 92 height 34
